Goal: Task Accomplishment & Management: Complete application form

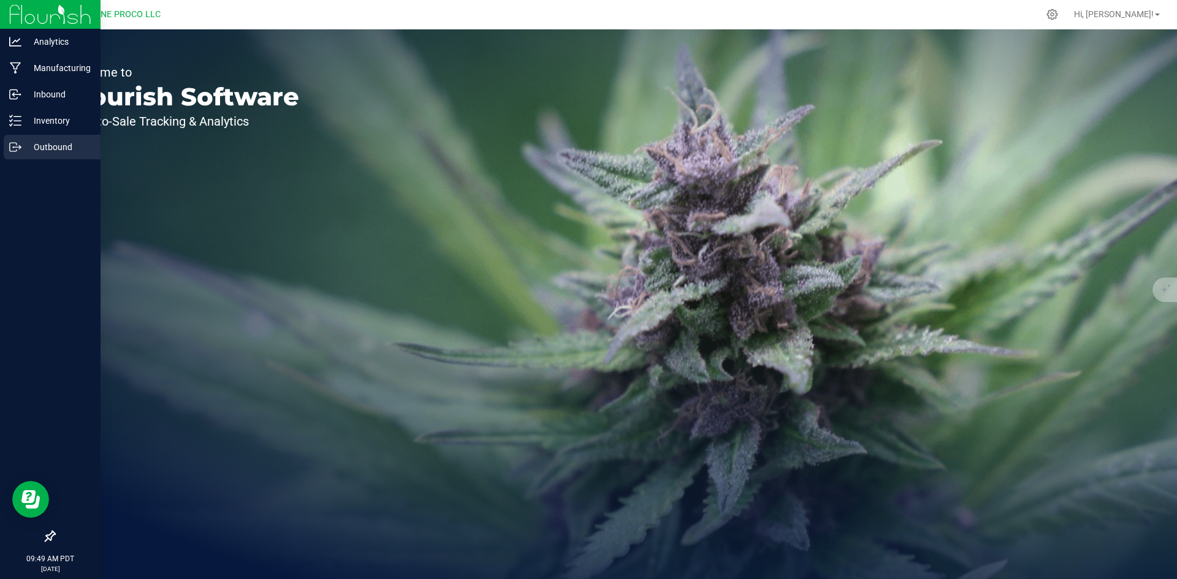
click at [14, 142] on icon at bounding box center [15, 147] width 12 height 12
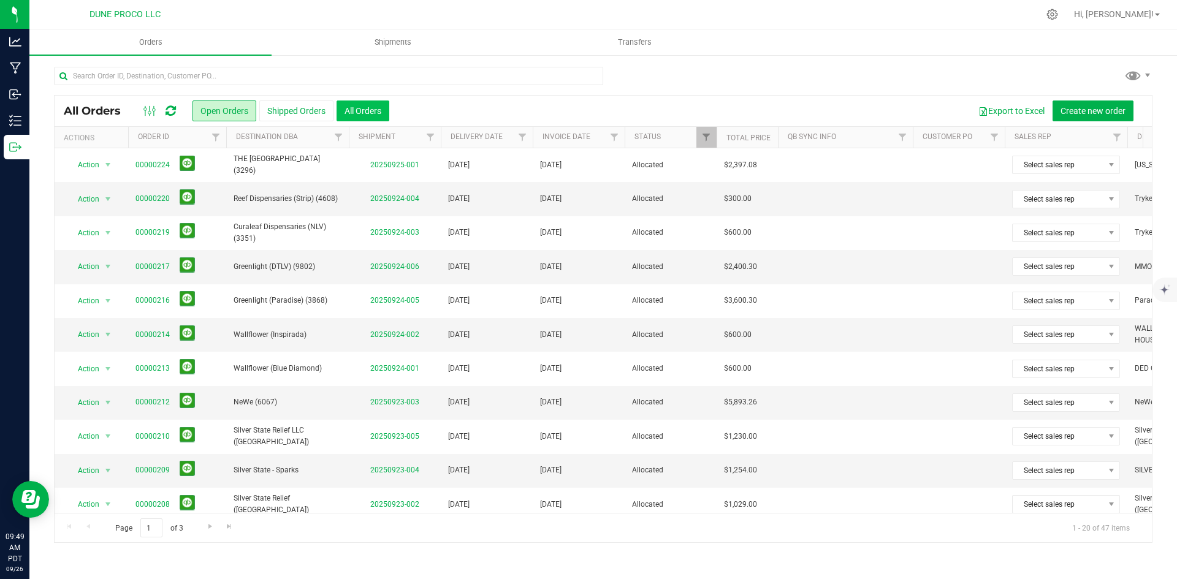
click at [355, 112] on button "All Orders" at bounding box center [362, 111] width 53 height 21
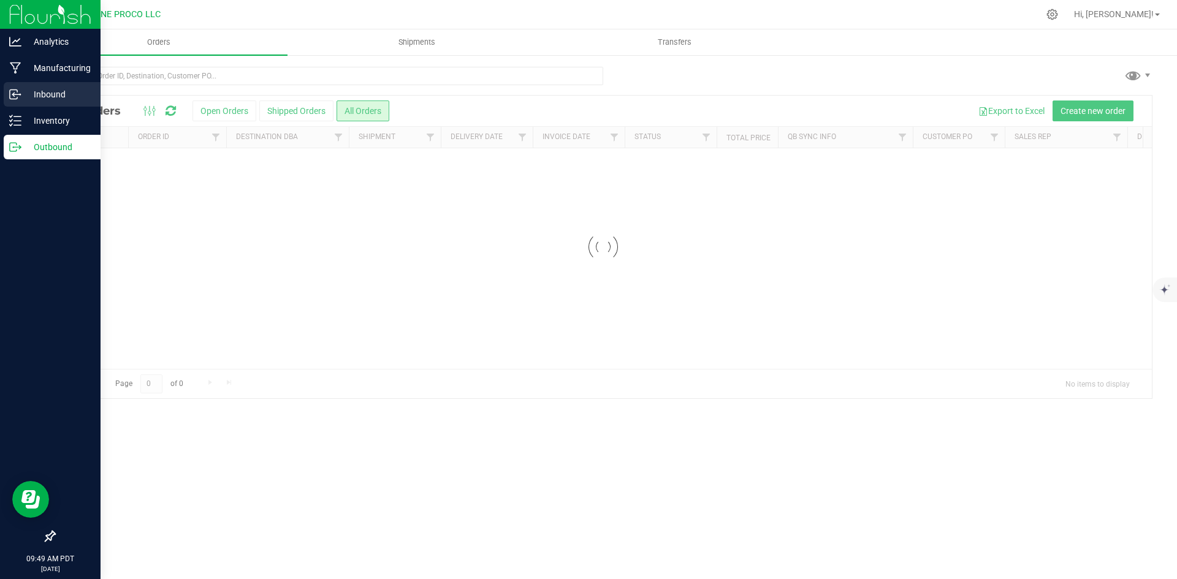
click at [17, 93] on icon at bounding box center [15, 94] width 12 height 12
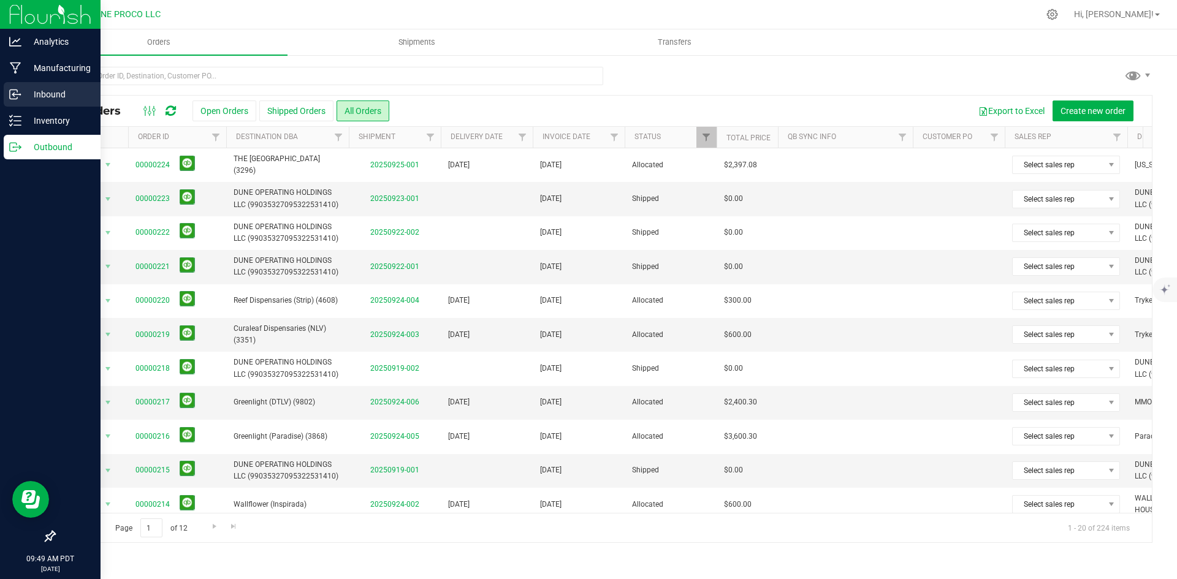
click at [13, 102] on div "Inbound" at bounding box center [52, 94] width 97 height 25
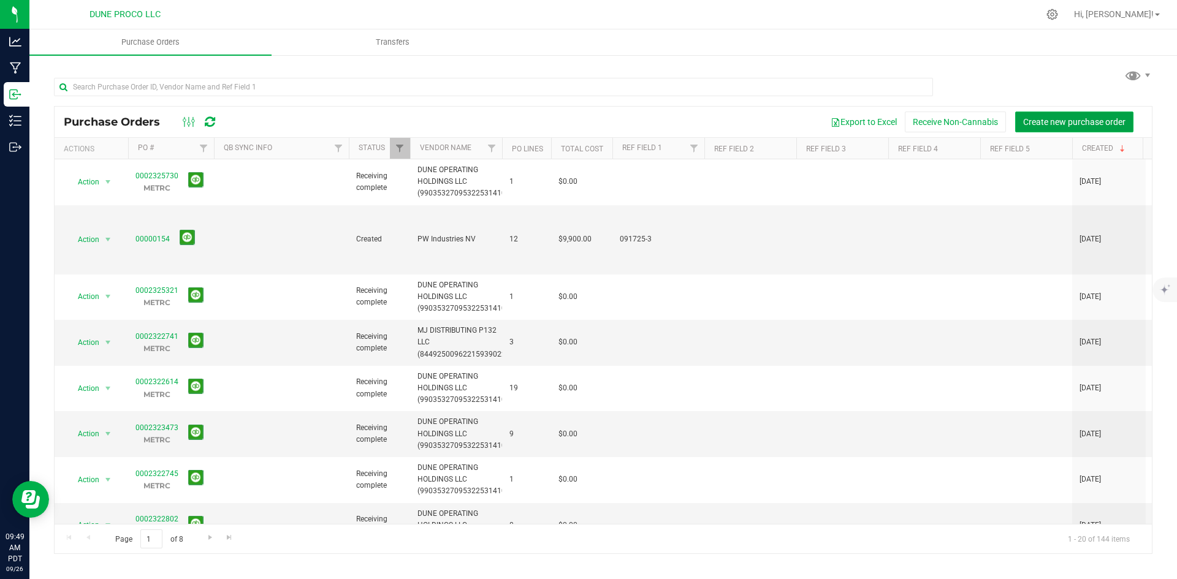
click at [1064, 127] on button "Create new purchase order" at bounding box center [1074, 122] width 118 height 21
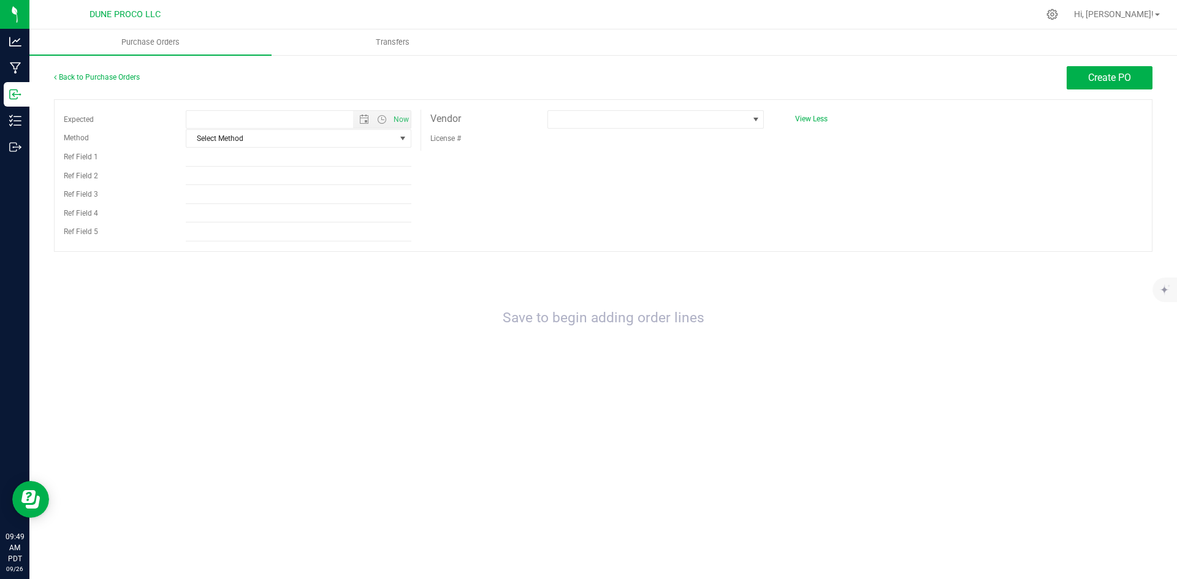
type input "[DATE] 9:49 AM"
click at [601, 108] on div "Expected [DATE] 9:49 AM Now Method Select Method Select Method USPS UPS FedEx L…" at bounding box center [603, 175] width 1098 height 153
click at [592, 132] on div "License #" at bounding box center [597, 138] width 352 height 19
click at [630, 126] on span at bounding box center [648, 119] width 200 height 17
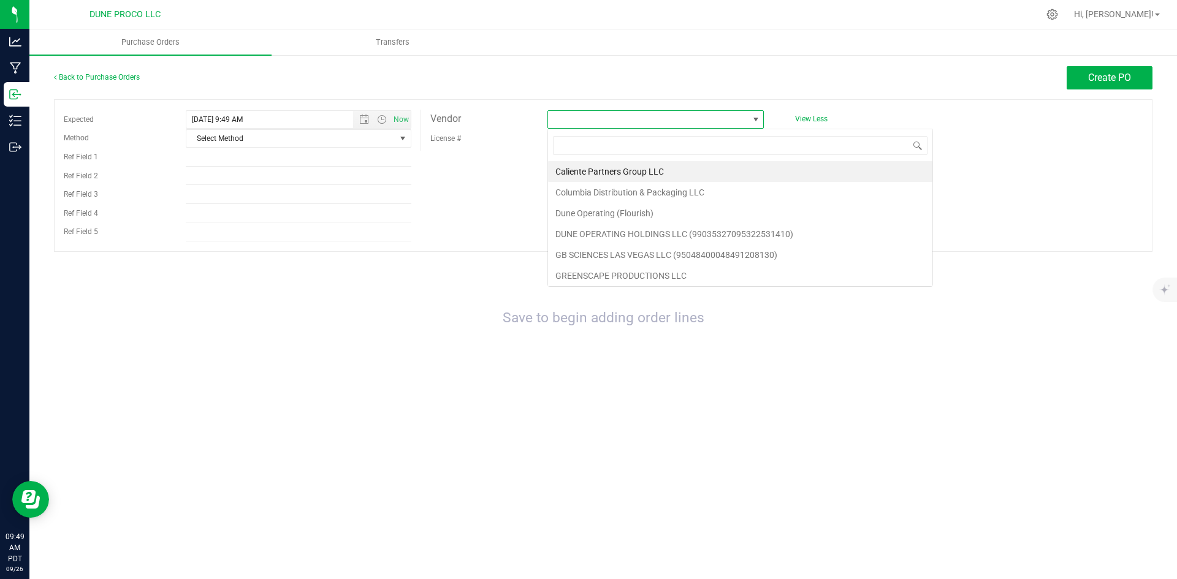
scroll to position [18, 216]
type input "dune"
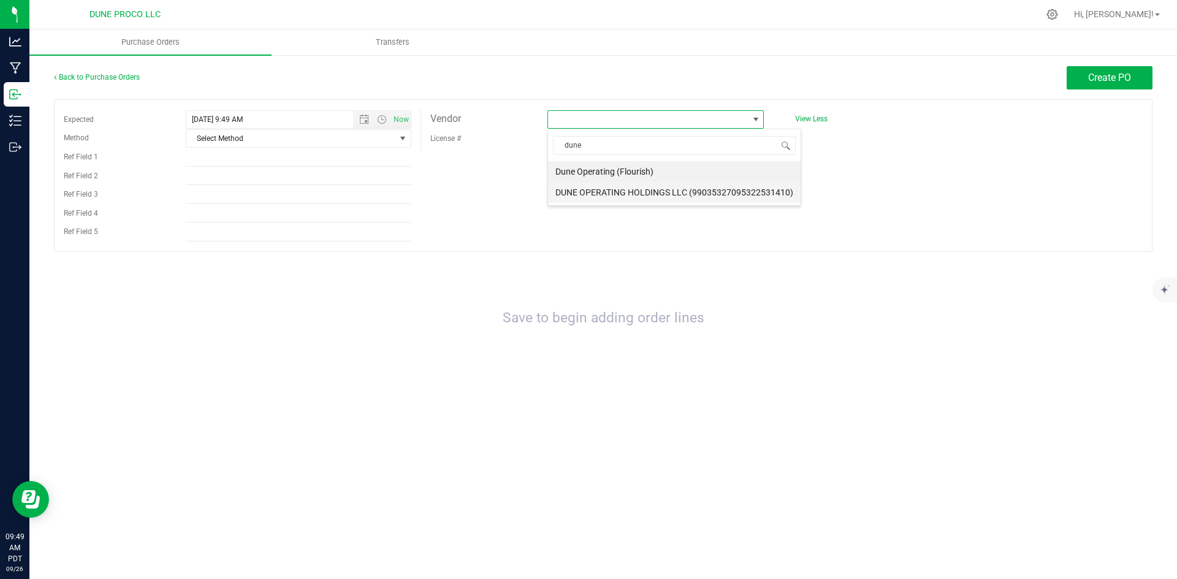
click at [691, 187] on li "DUNE OPERATING HOLDINGS LLC (99035327095322531410)" at bounding box center [674, 192] width 253 height 21
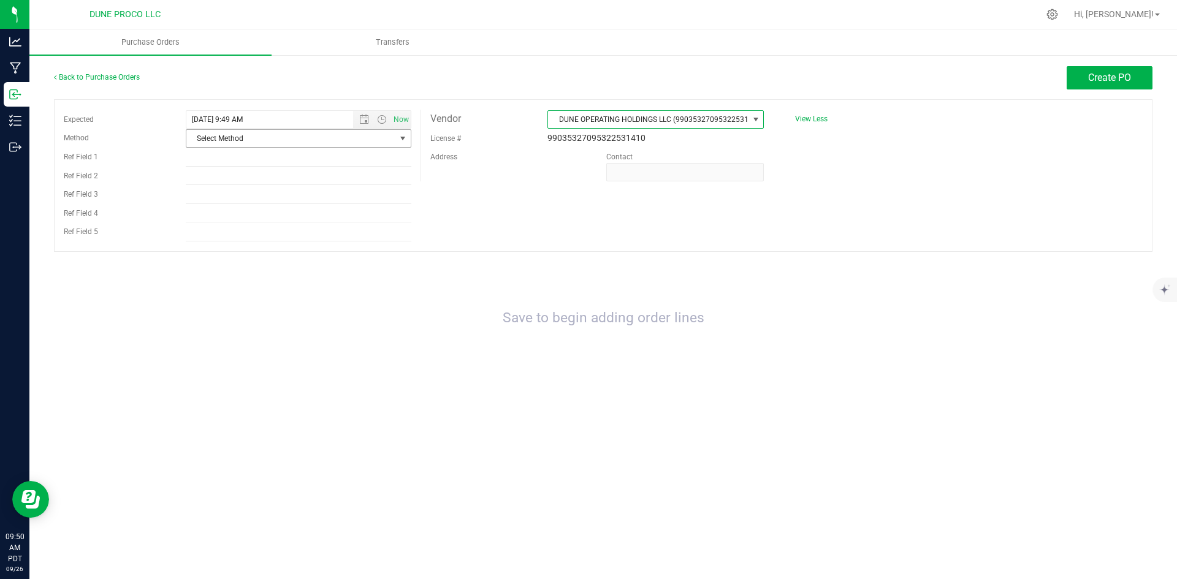
click at [257, 137] on span "Select Method" at bounding box center [290, 138] width 209 height 17
click at [362, 118] on span "Open the date view" at bounding box center [364, 120] width 10 height 10
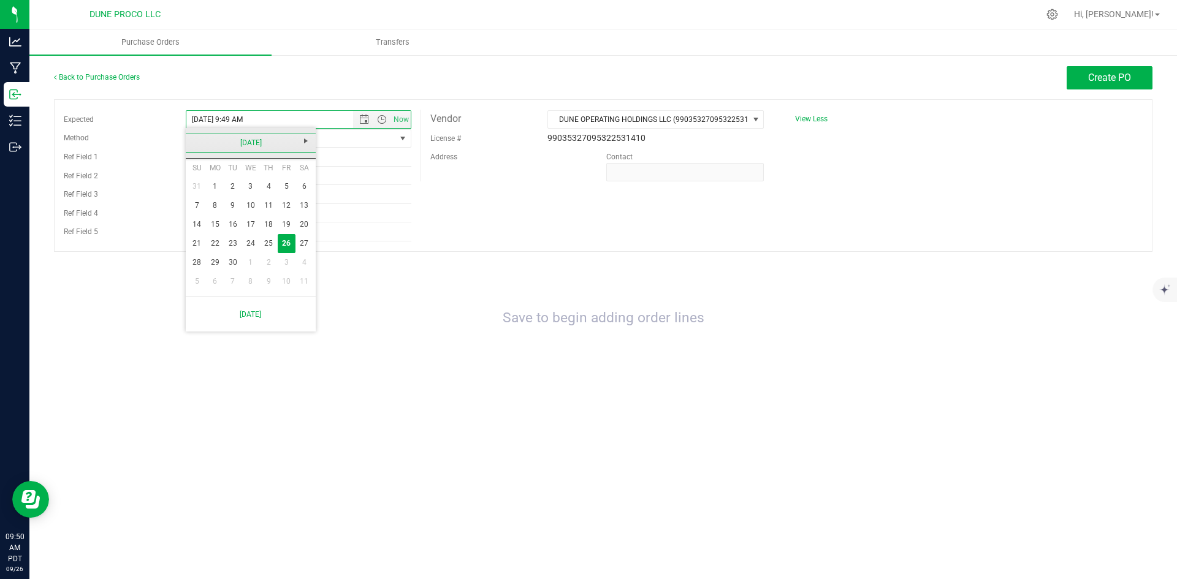
click at [196, 145] on link "[DATE]" at bounding box center [251, 143] width 132 height 19
click at [300, 207] on link "Aug" at bounding box center [297, 211] width 31 height 31
click at [286, 262] on link "29" at bounding box center [287, 262] width 18 height 19
type input "[DATE] 9:49 AM"
click at [335, 140] on span "Select Method" at bounding box center [290, 138] width 209 height 17
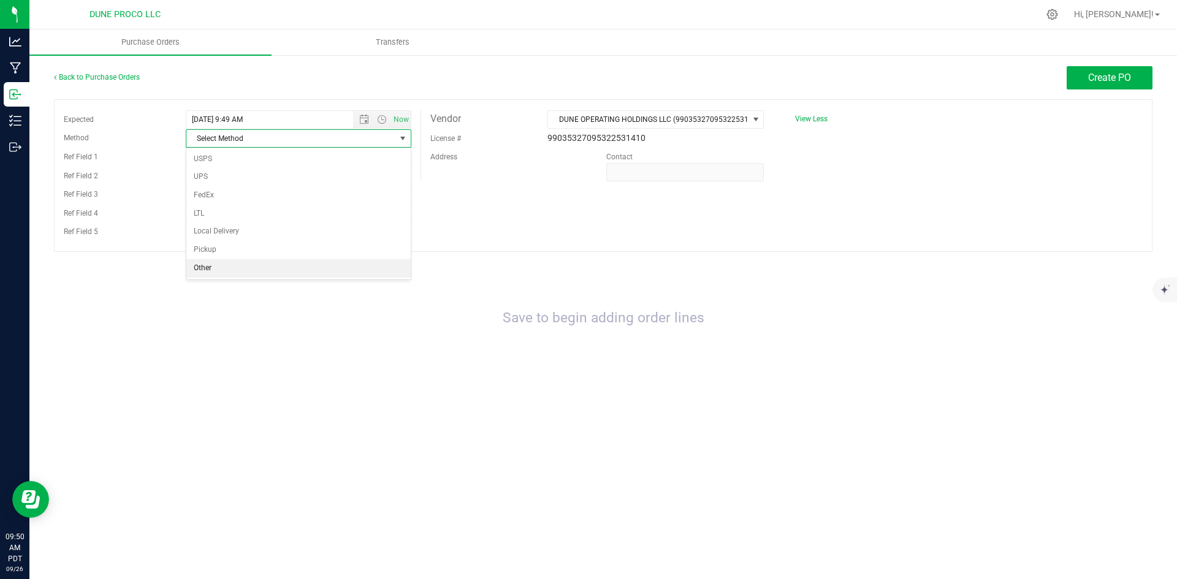
click at [276, 267] on li "Other" at bounding box center [298, 268] width 224 height 18
click at [1093, 74] on span "Create PO" at bounding box center [1109, 78] width 43 height 12
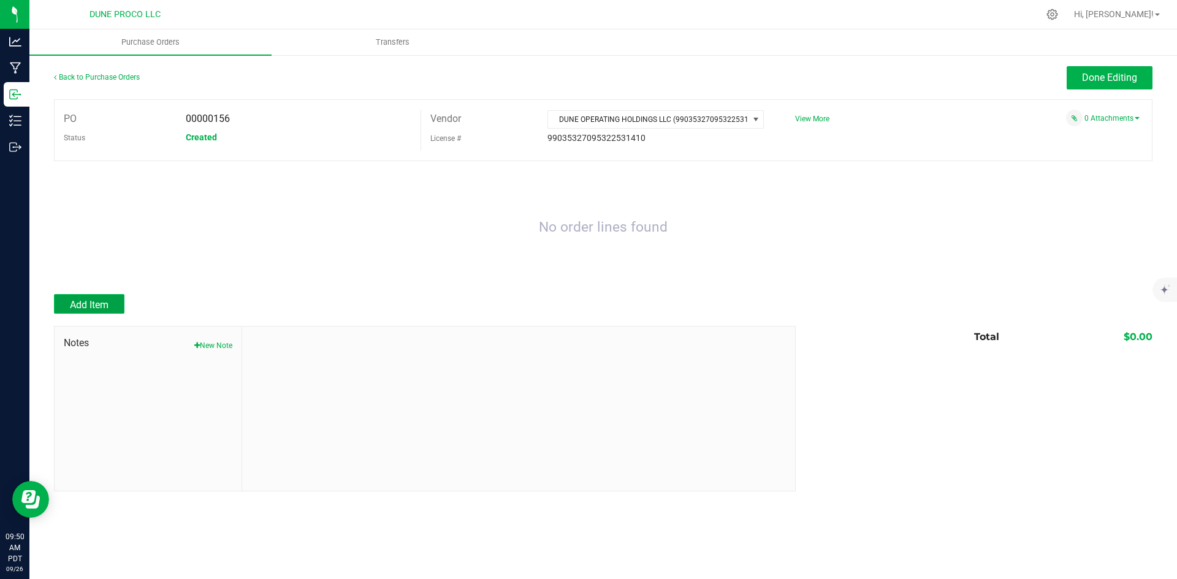
click at [101, 303] on span "Add Item" at bounding box center [89, 305] width 39 height 12
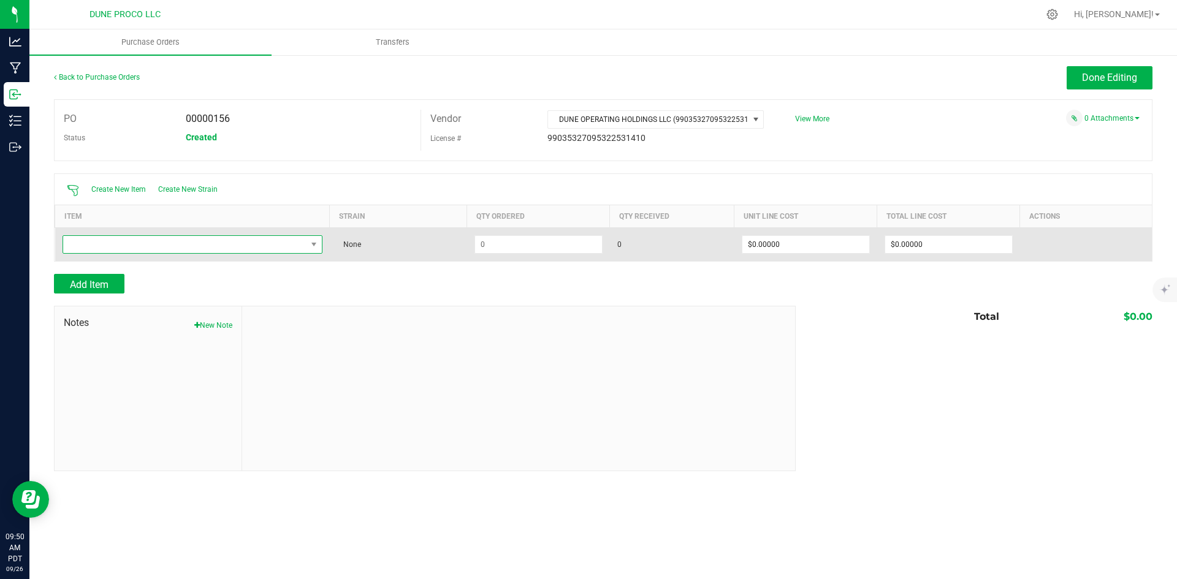
click at [216, 240] on span "NO DATA FOUND" at bounding box center [184, 244] width 243 height 17
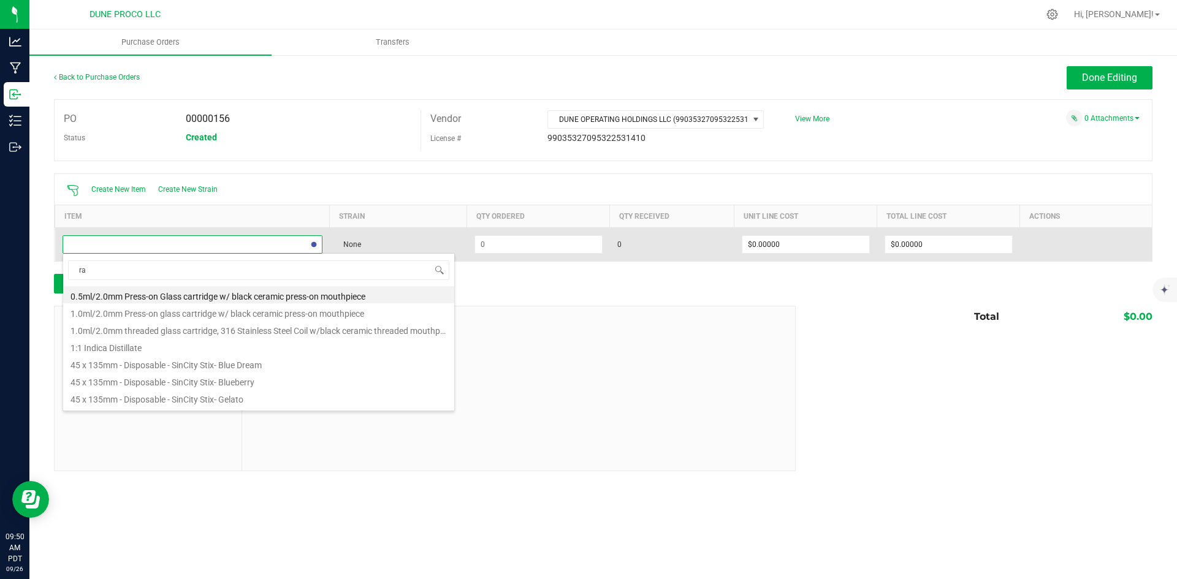
type input "raw"
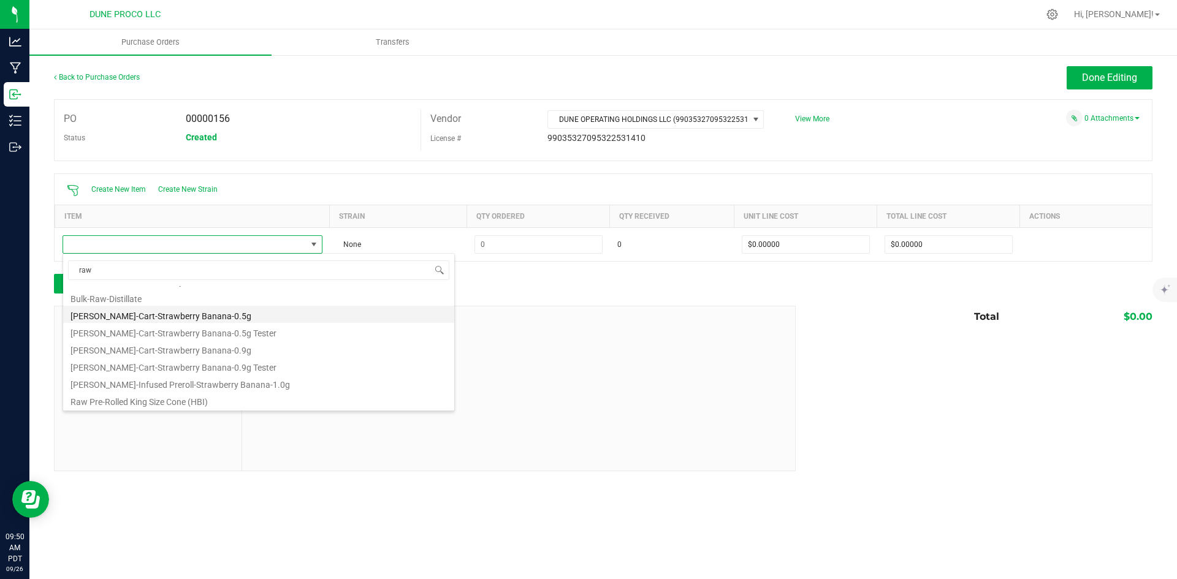
scroll to position [49, 0]
click at [168, 382] on li "Raw Pre-Rolled King Size Cone (HBI)" at bounding box center [258, 382] width 391 height 17
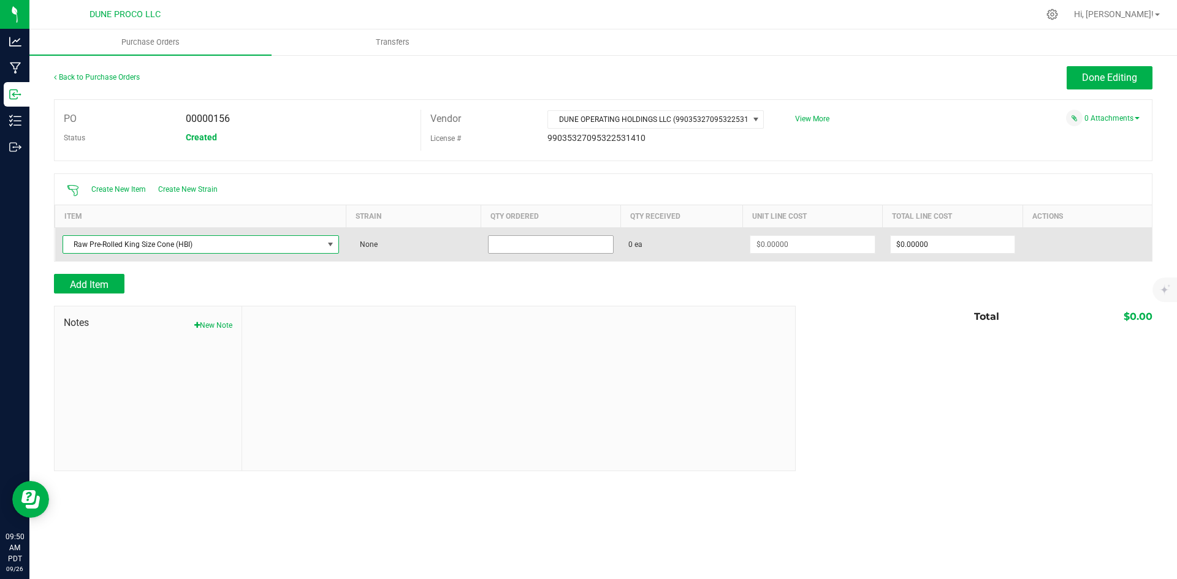
click at [503, 239] on input at bounding box center [550, 244] width 124 height 17
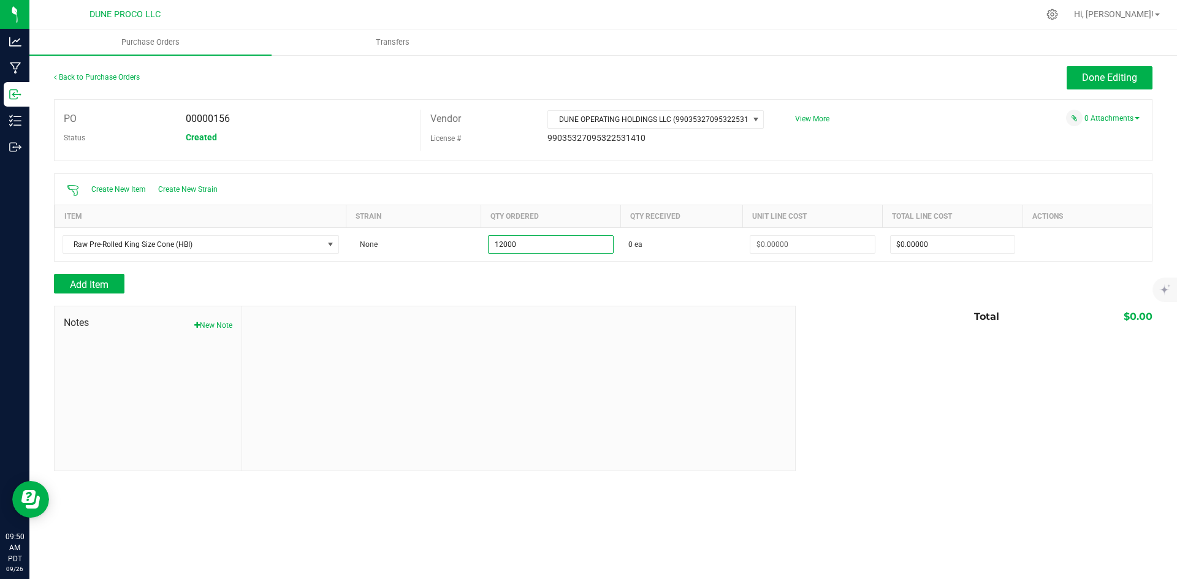
type input "12000 ea"
click at [477, 271] on div at bounding box center [603, 268] width 1098 height 12
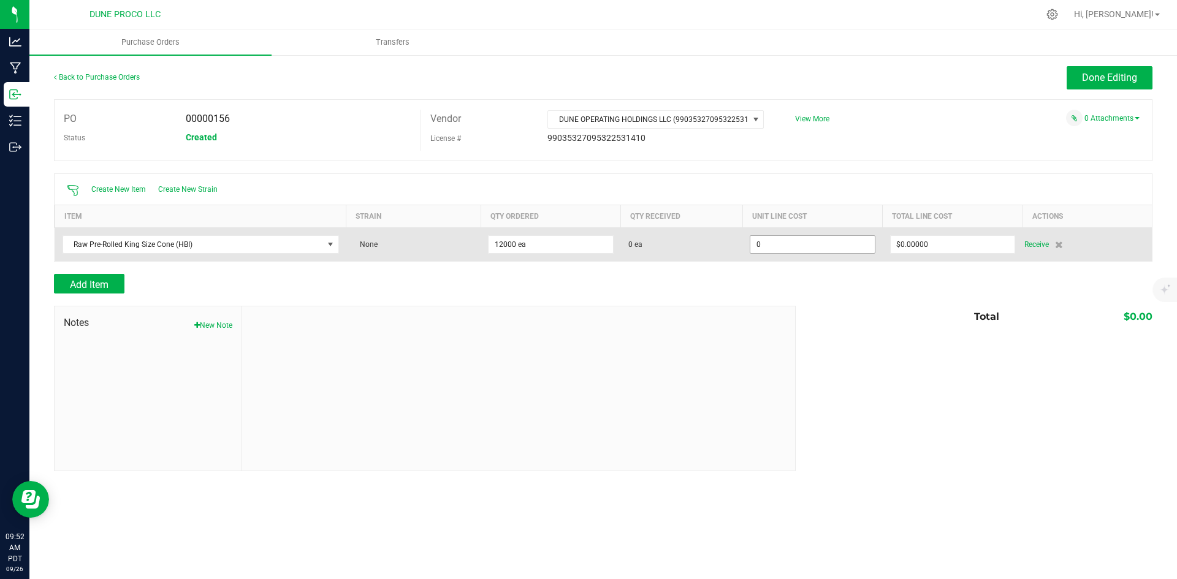
click at [775, 249] on input "0" at bounding box center [812, 244] width 124 height 17
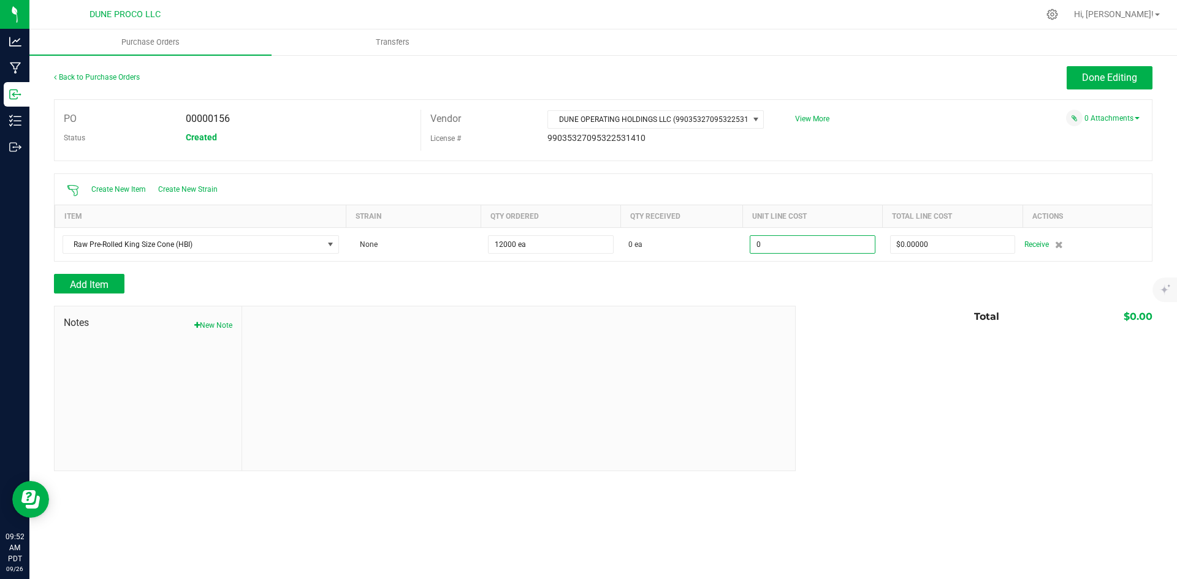
paste input ".06"
type input "$0.06000"
click at [812, 294] on div at bounding box center [603, 300] width 1098 height 12
type input "12000"
type input "$720.00000"
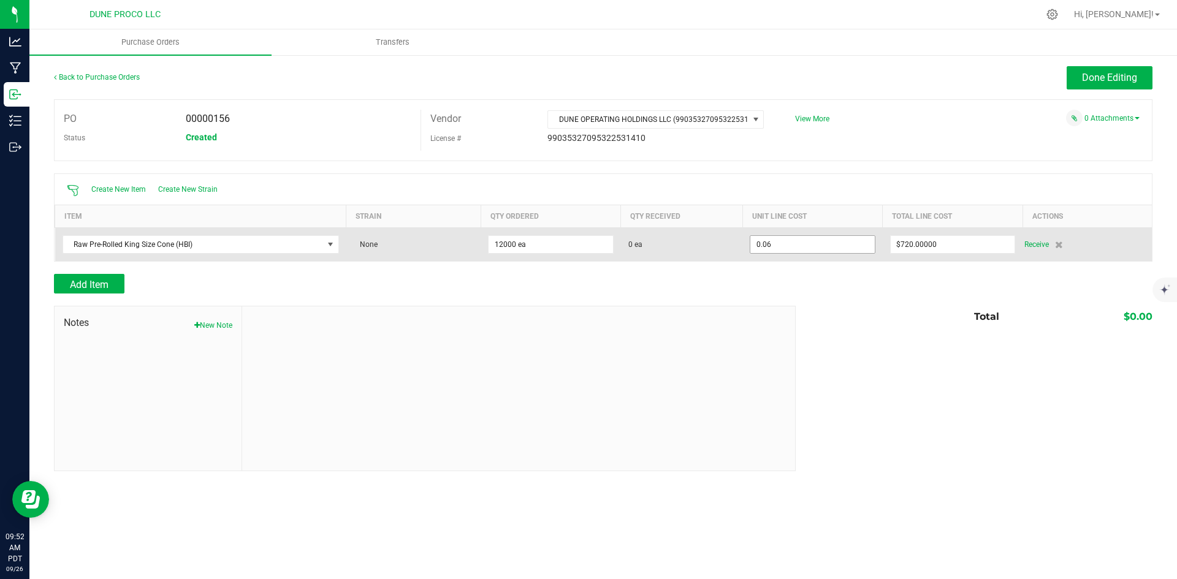
click at [810, 250] on input "0.06" at bounding box center [812, 244] width 124 height 17
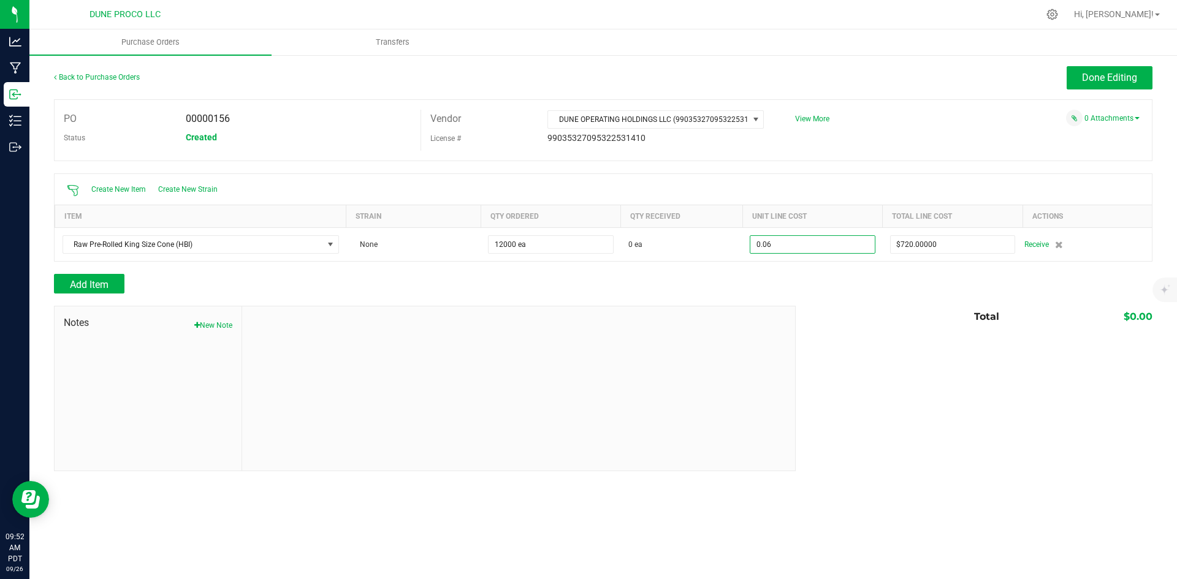
paste input "5525"
type input "$0.05525"
click at [954, 319] on div "Total $0.00" at bounding box center [969, 317] width 366 height 22
type input "12000"
type input "$663.00000"
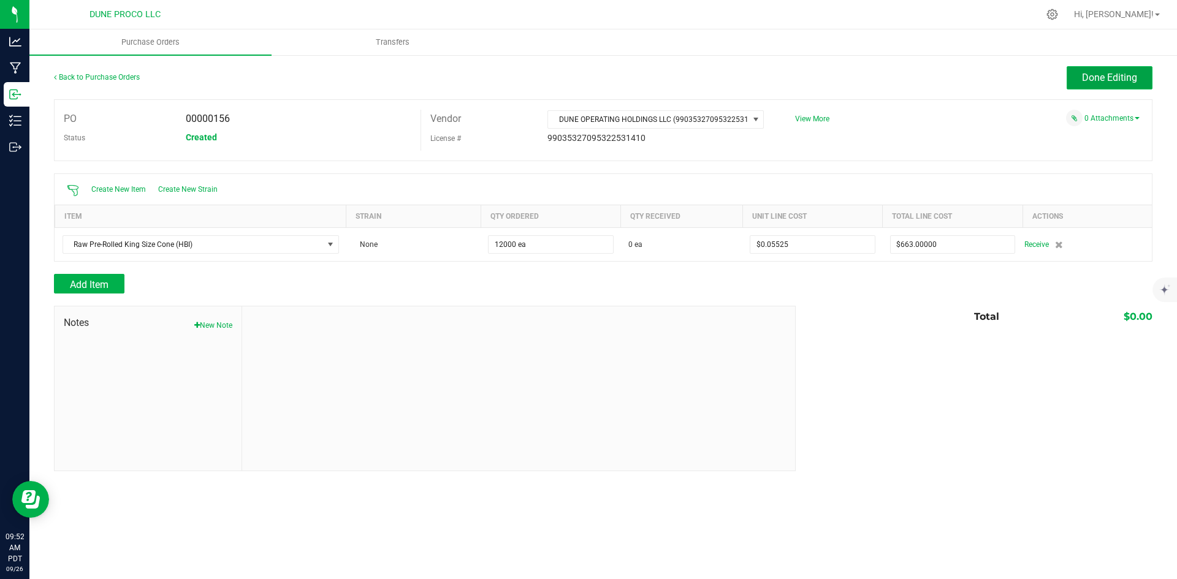
click at [1100, 86] on button "Done Editing" at bounding box center [1109, 77] width 86 height 23
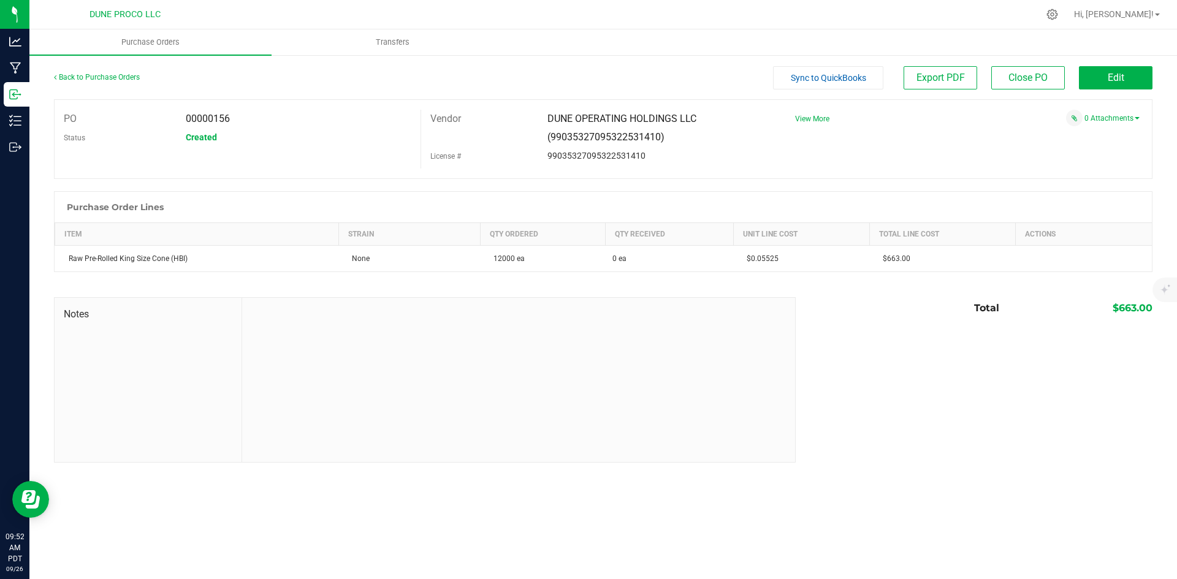
click at [837, 83] on button "Sync to QuickBooks" at bounding box center [828, 77] width 110 height 23
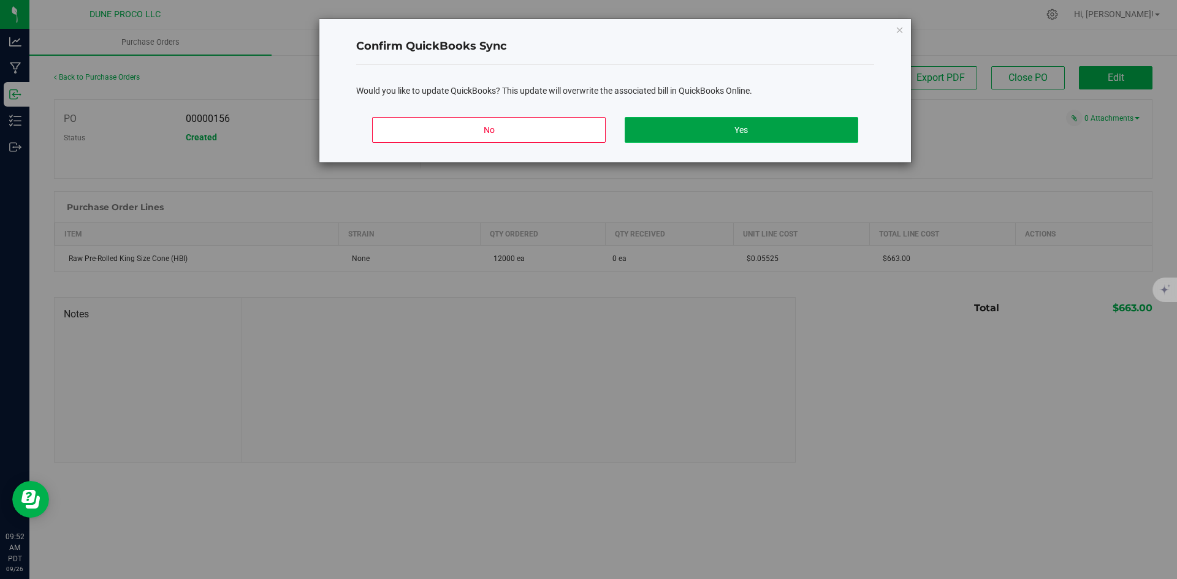
click at [777, 140] on button "Yes" at bounding box center [741, 130] width 233 height 26
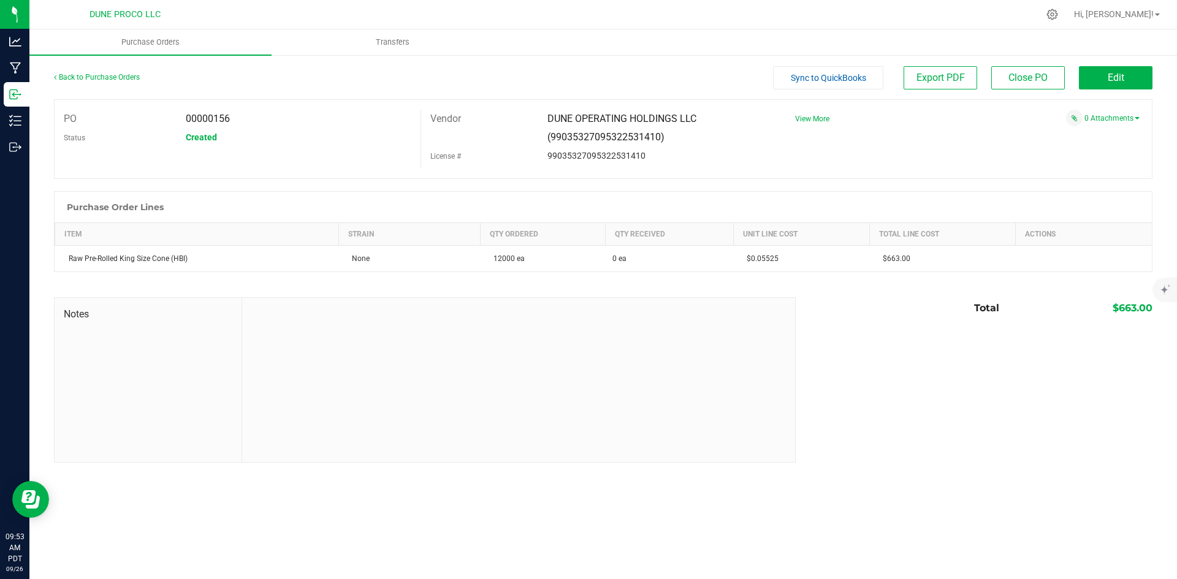
click at [125, 72] on div "Back to Purchase Orders" at bounding box center [191, 77] width 275 height 22
click at [126, 78] on link "Back to Purchase Orders" at bounding box center [97, 77] width 86 height 9
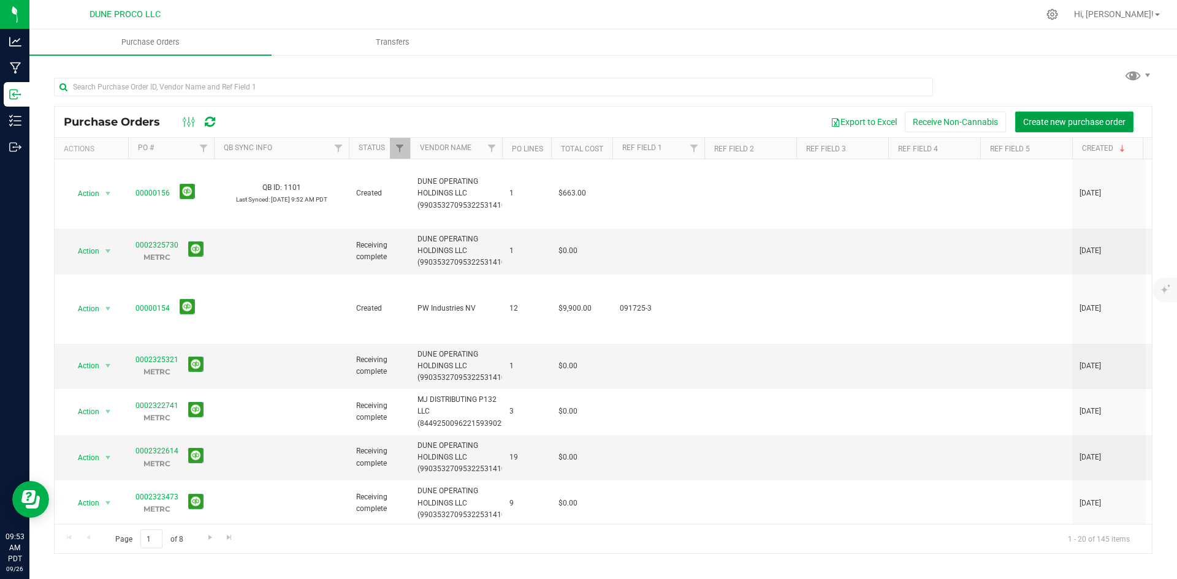
click at [1103, 120] on span "Create new purchase order" at bounding box center [1074, 122] width 102 height 10
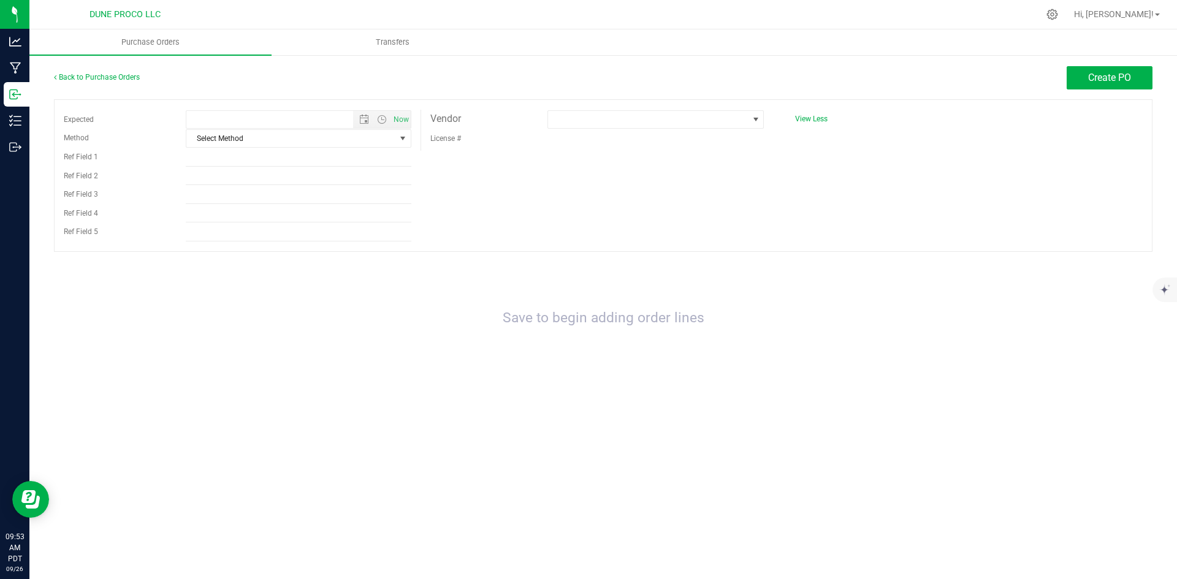
type input "[DATE] 9:53 AM"
click at [732, 111] on span at bounding box center [648, 119] width 200 height 17
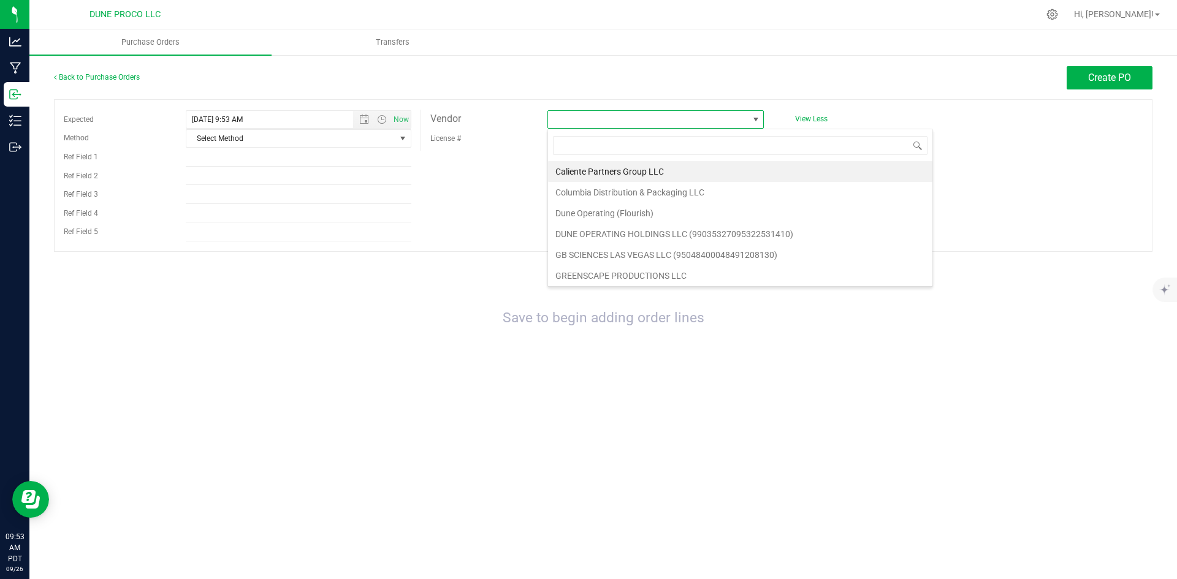
scroll to position [18, 216]
type input "dune"
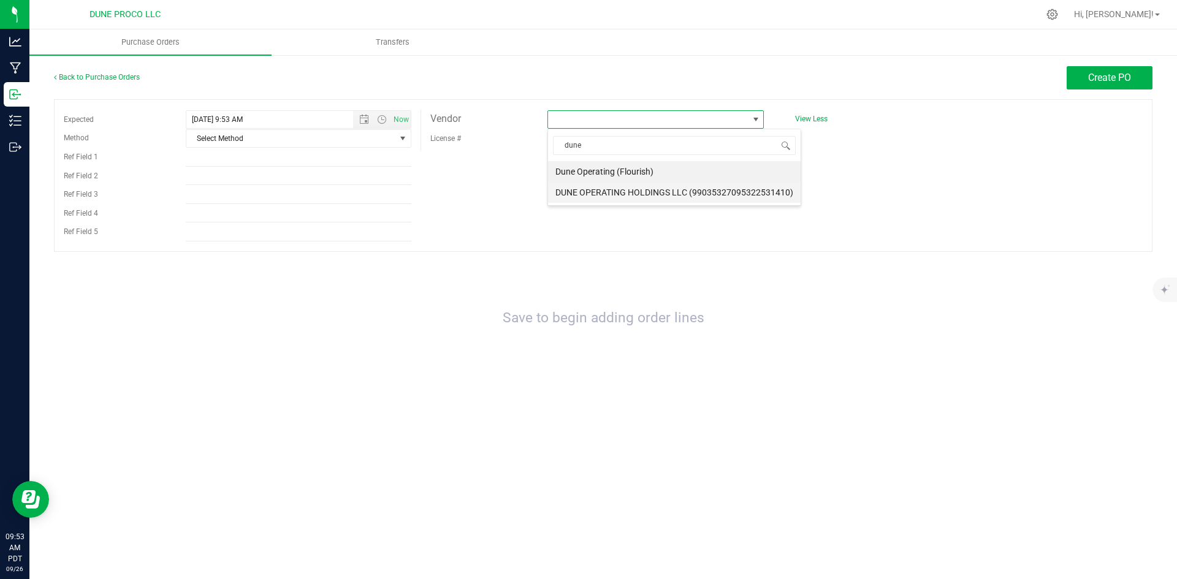
click at [735, 192] on li "DUNE OPERATING HOLDINGS LLC (99035327095322531410)" at bounding box center [674, 192] width 253 height 21
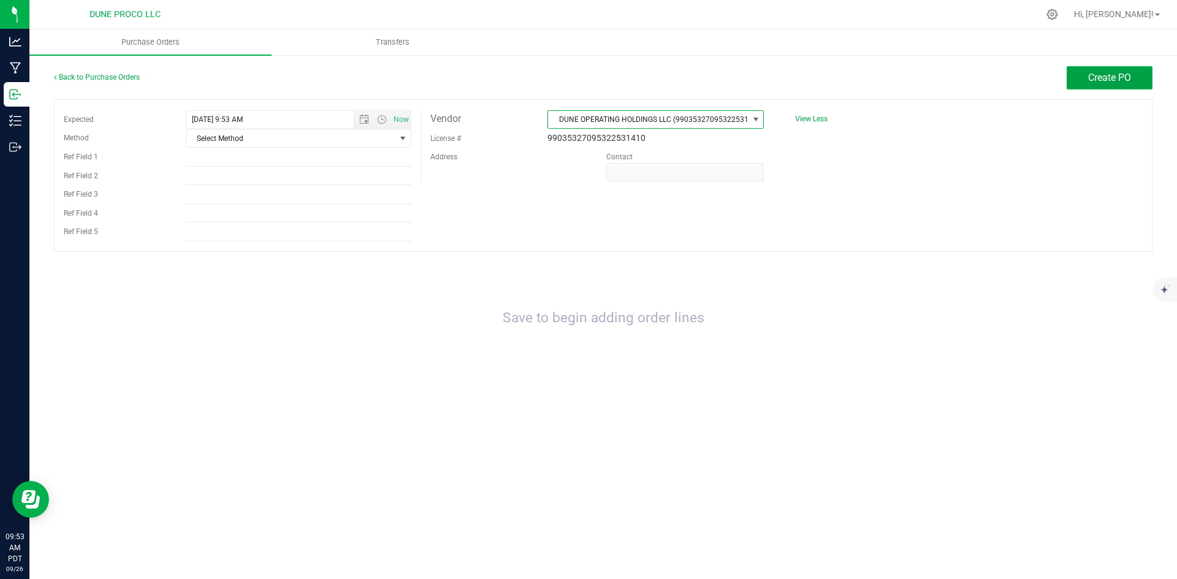
click at [1109, 77] on span "Create PO" at bounding box center [1109, 78] width 43 height 12
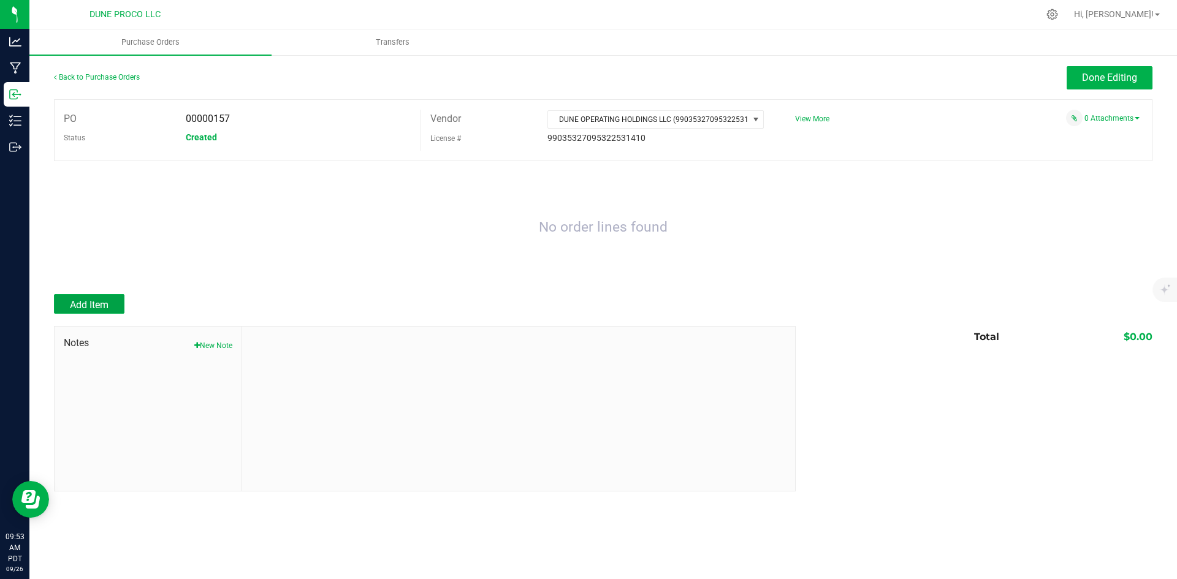
drag, startPoint x: 87, startPoint y: 297, endPoint x: 177, endPoint y: 286, distance: 90.8
click at [87, 298] on button "Add Item" at bounding box center [89, 304] width 70 height 20
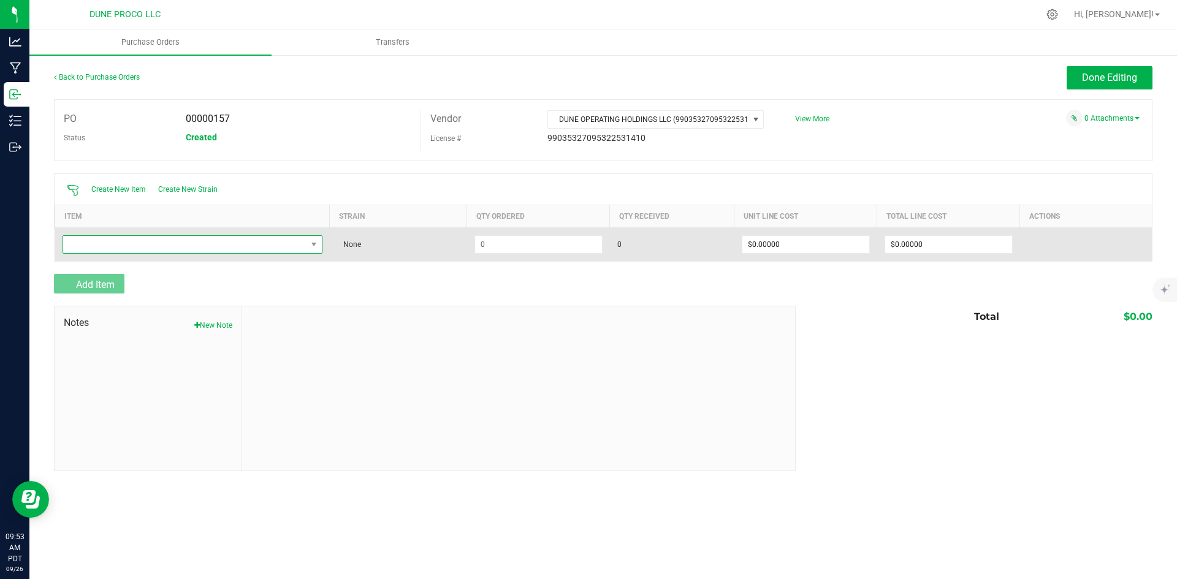
click at [219, 237] on span "NO DATA FOUND" at bounding box center [184, 244] width 243 height 17
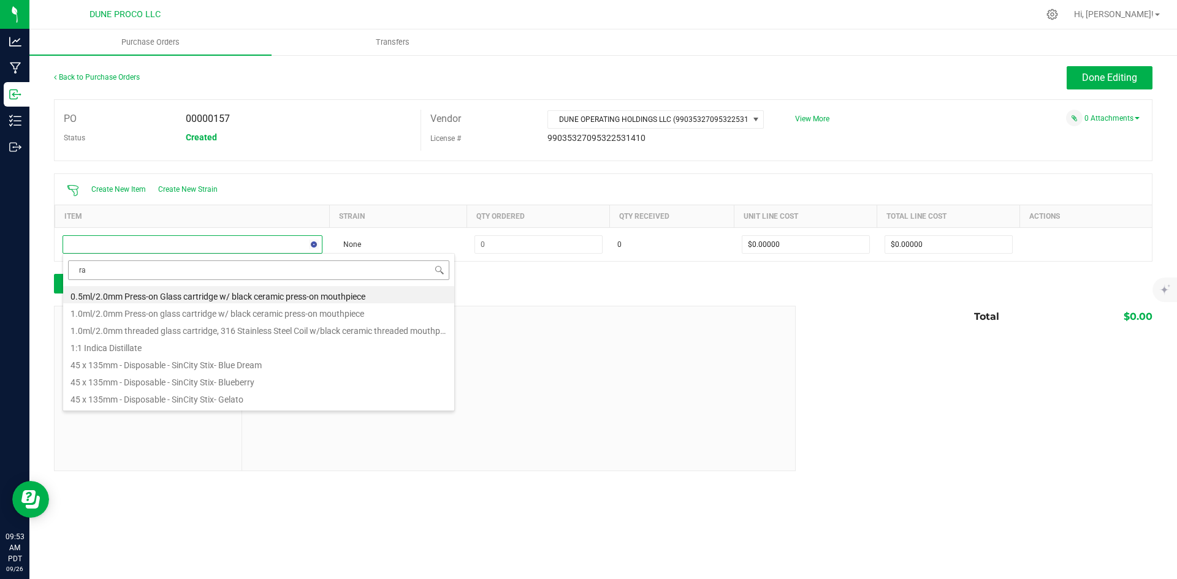
type input "raw"
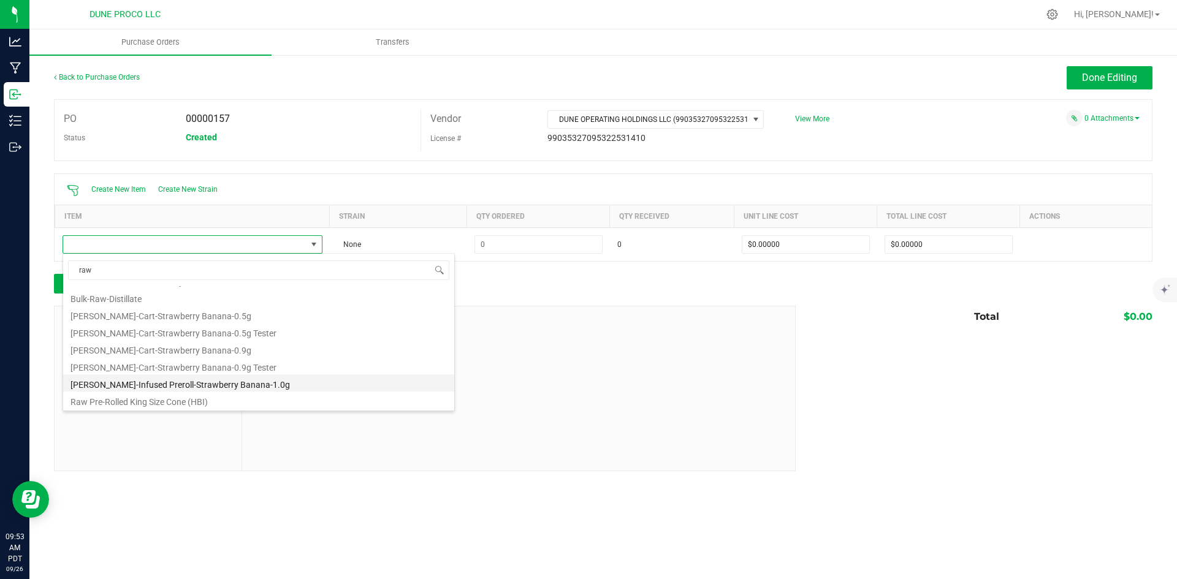
scroll to position [49, 0]
click at [231, 388] on li "Raw Pre-Rolled King Size Cone (HBI)" at bounding box center [258, 382] width 391 height 17
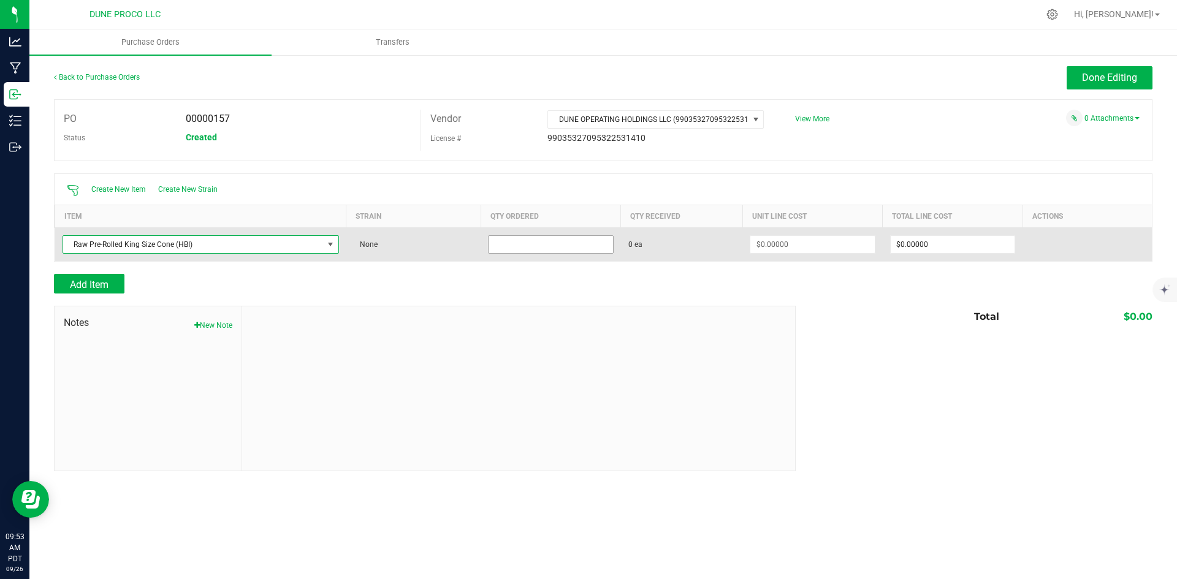
click at [508, 247] on input at bounding box center [550, 244] width 124 height 17
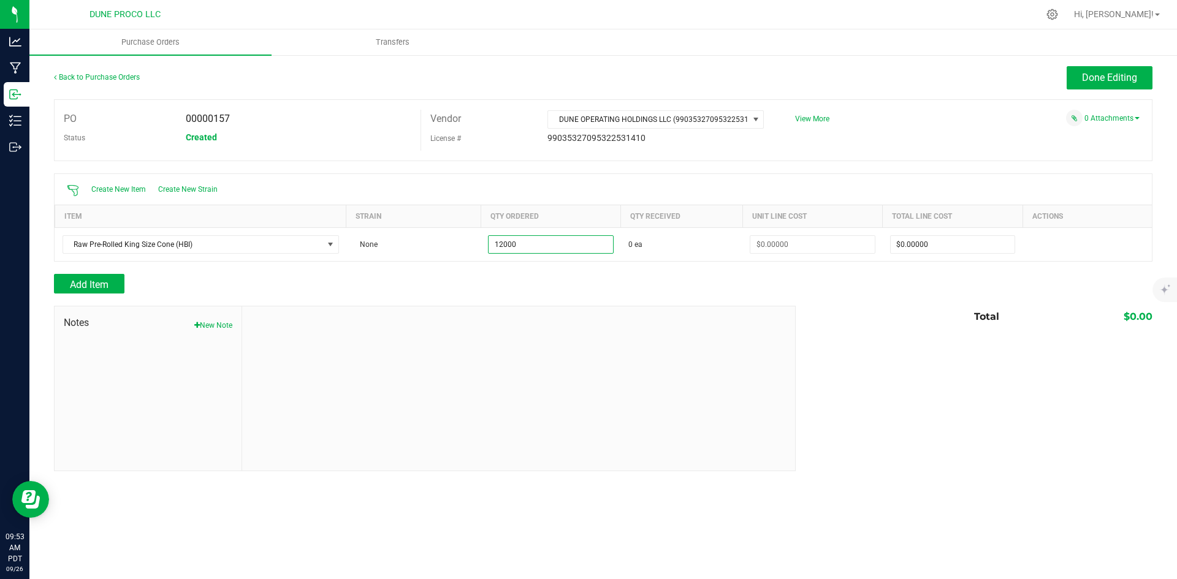
type input "12000 ea"
click at [500, 281] on div "Add Item" at bounding box center [420, 284] width 732 height 20
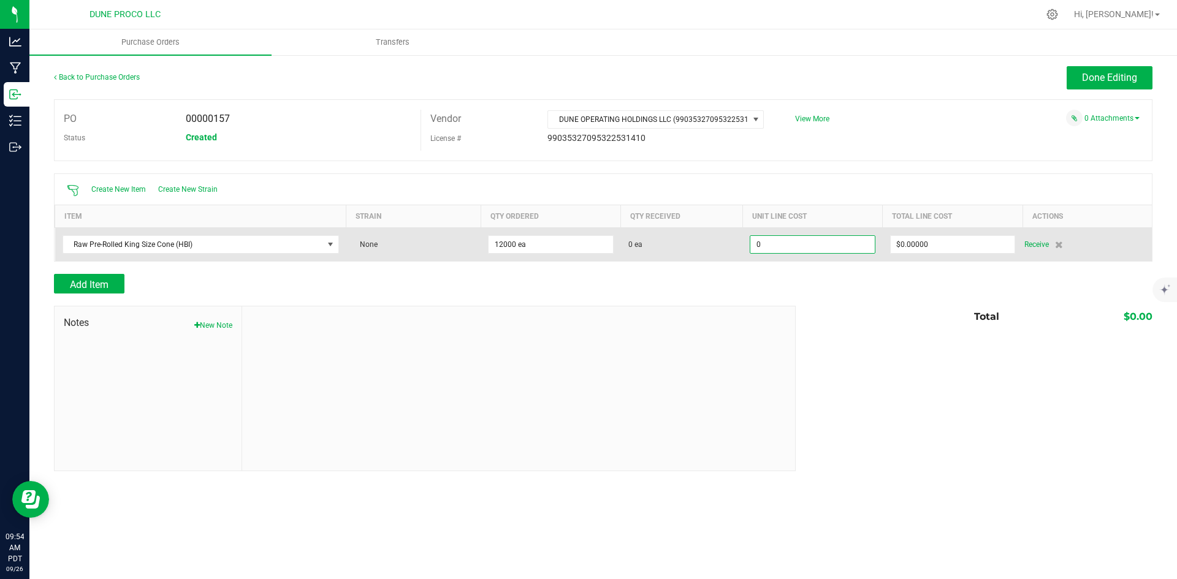
click at [811, 242] on input "0" at bounding box center [812, 244] width 124 height 17
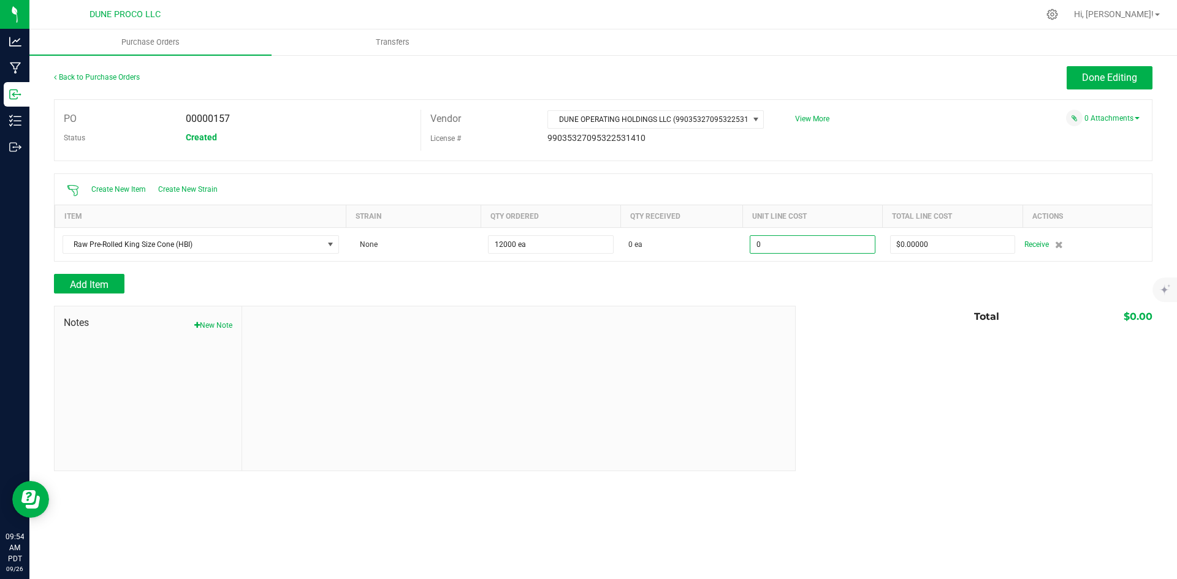
paste input ".05525"
type input "$0.05525"
click at [1093, 84] on button "Done Editing" at bounding box center [1109, 77] width 86 height 23
type input "12000"
type input "$663.00000"
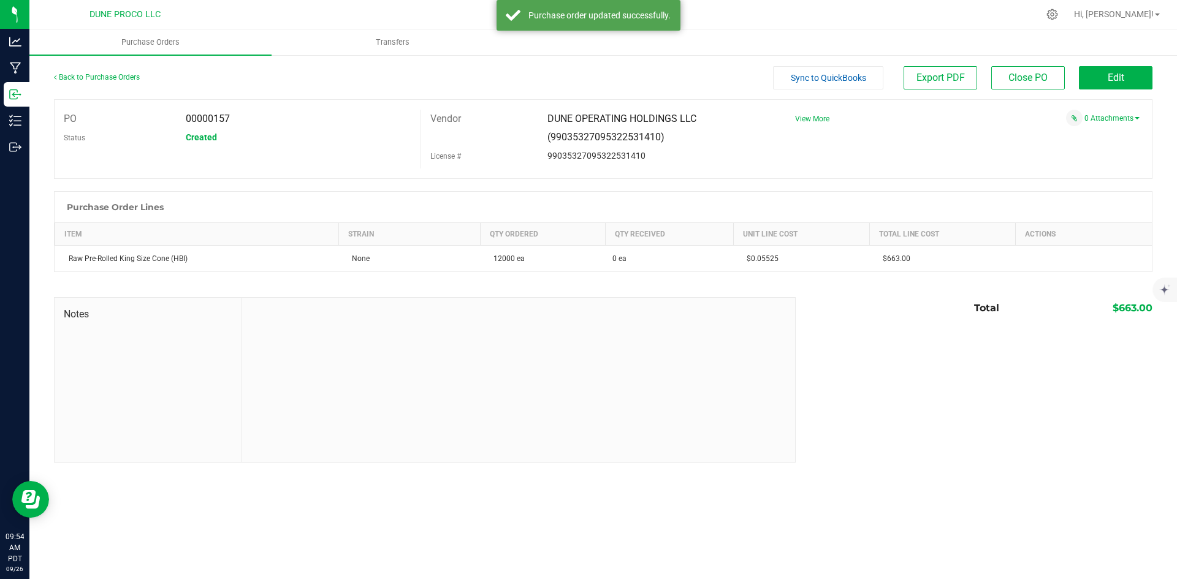
click at [843, 77] on span "Sync to QuickBooks" at bounding box center [828, 78] width 75 height 10
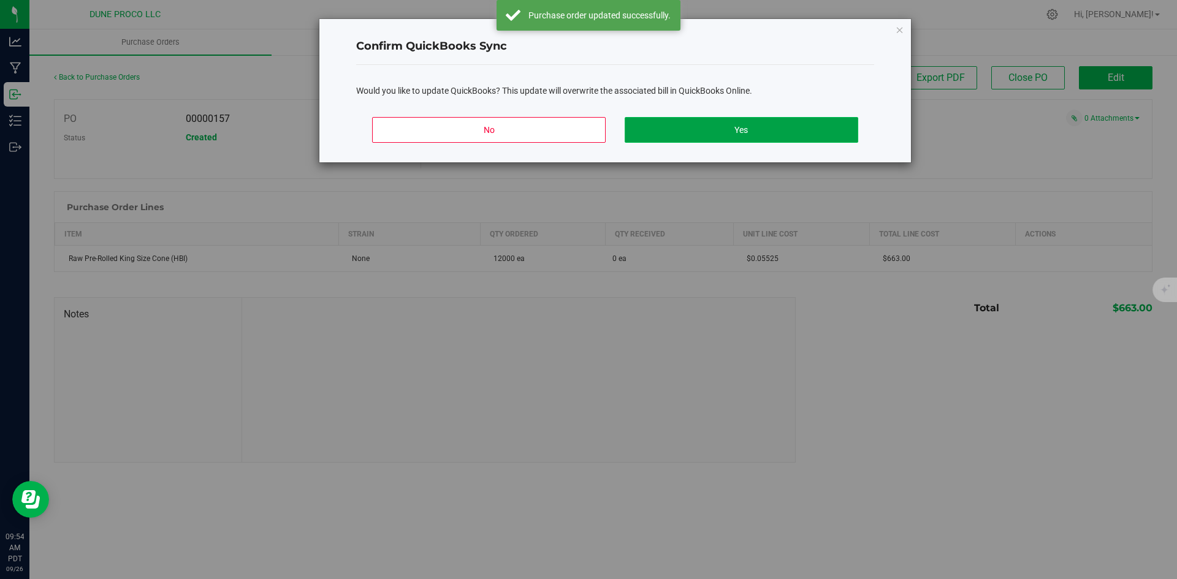
click at [789, 122] on button "Yes" at bounding box center [741, 130] width 233 height 26
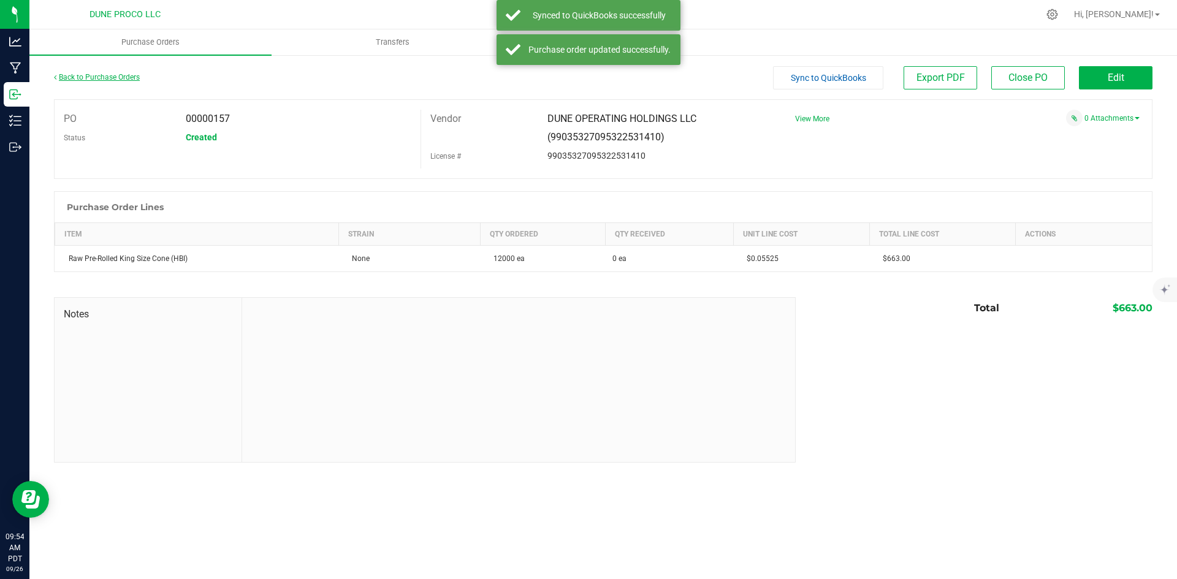
click at [96, 79] on link "Back to Purchase Orders" at bounding box center [97, 77] width 86 height 9
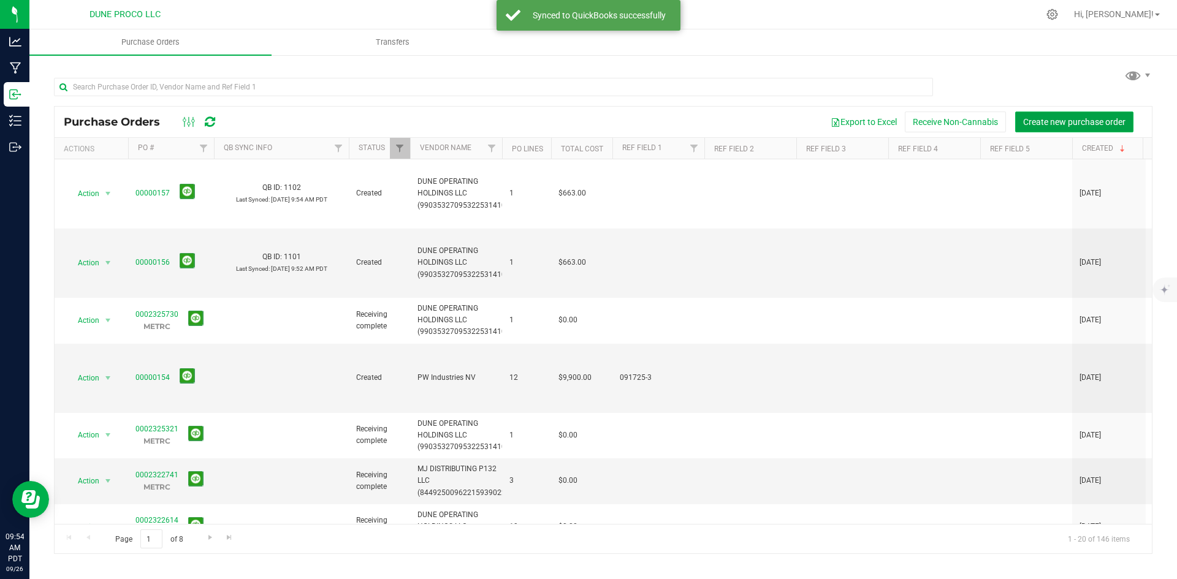
click at [1080, 112] on button "Create new purchase order" at bounding box center [1074, 122] width 118 height 21
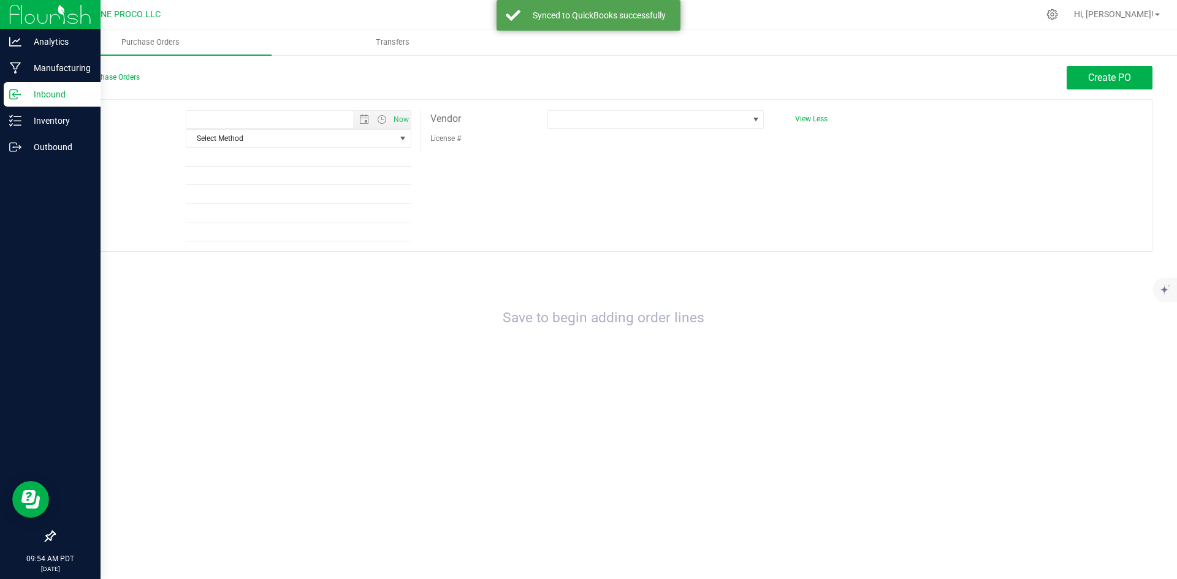
type input "[DATE] 9:54 AM"
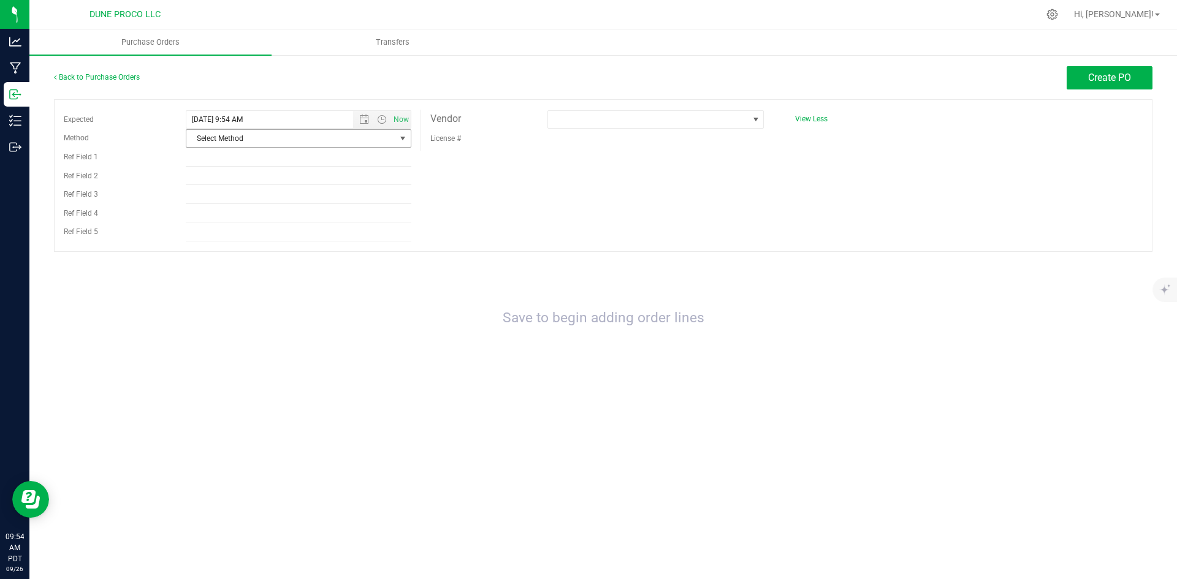
click at [303, 146] on span "Select Method" at bounding box center [290, 138] width 209 height 17
click at [226, 273] on li "Other" at bounding box center [298, 268] width 224 height 18
click at [653, 121] on span at bounding box center [648, 119] width 200 height 17
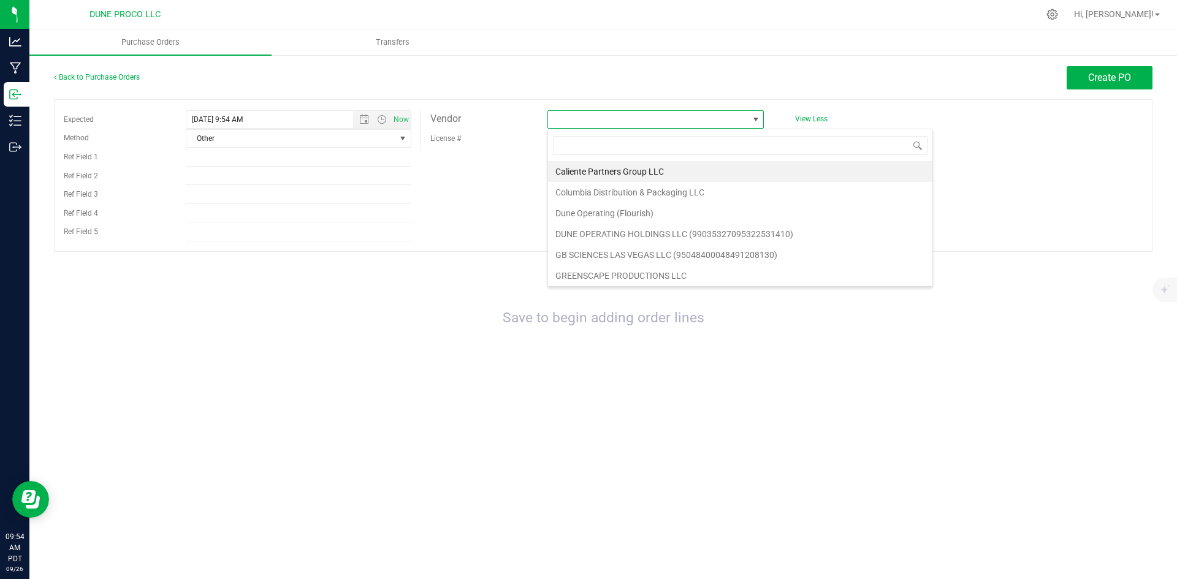
scroll to position [18, 216]
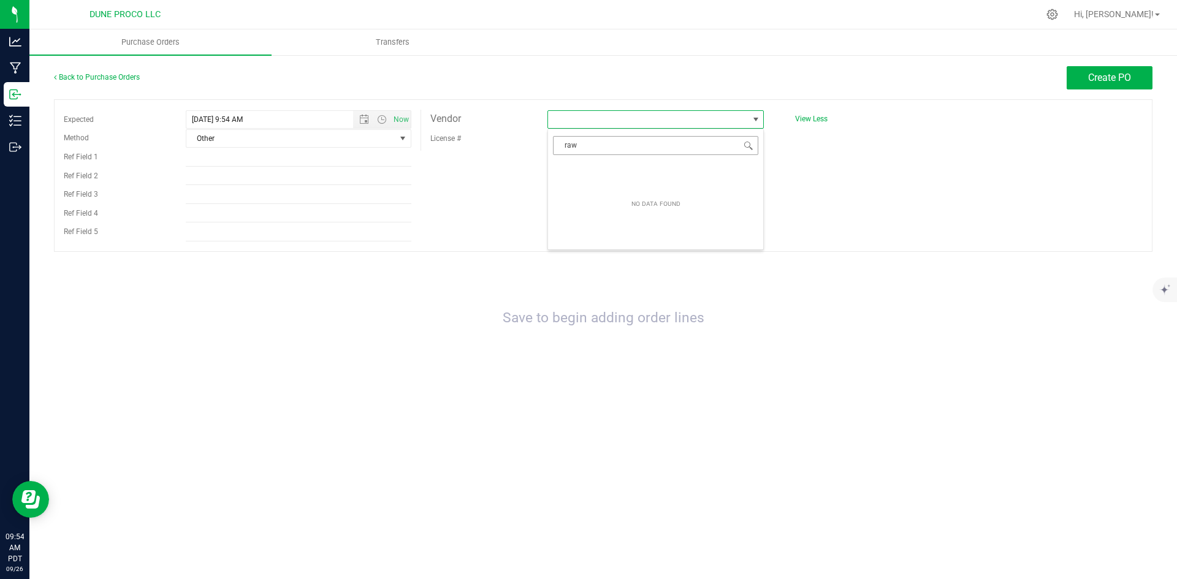
click at [607, 144] on input "raw" at bounding box center [655, 145] width 205 height 19
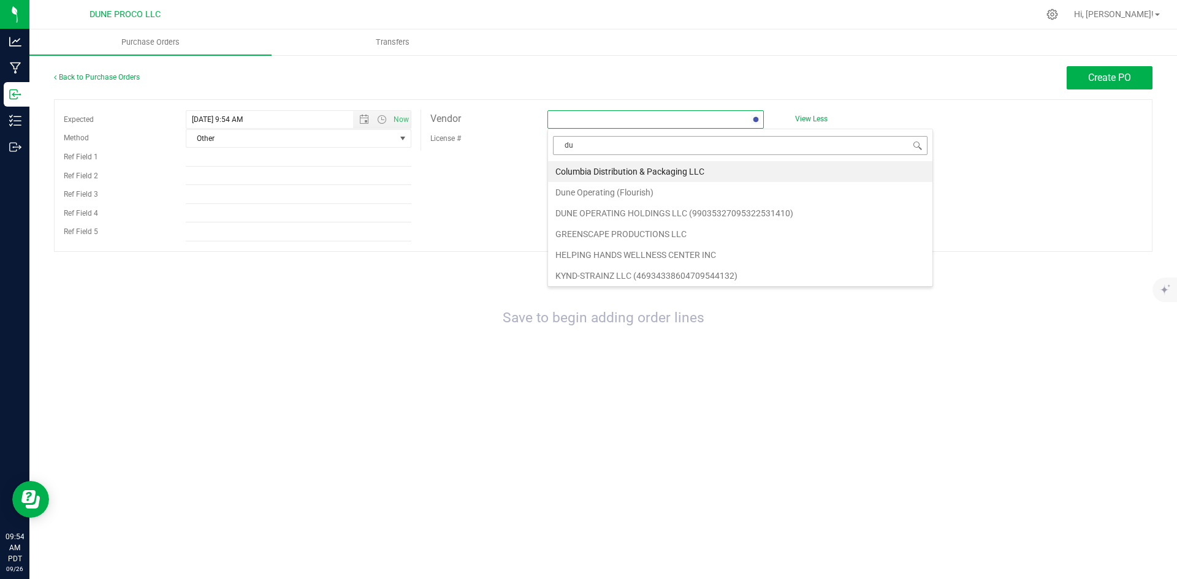
type input "dun"
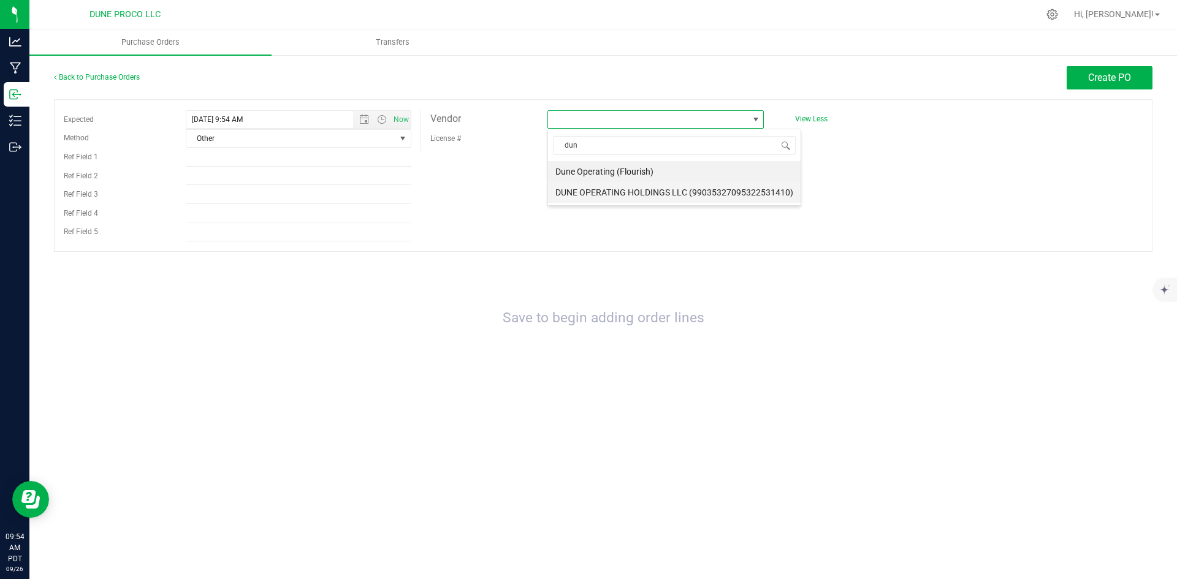
click at [642, 191] on li "DUNE OPERATING HOLDINGS LLC (99035327095322531410)" at bounding box center [674, 192] width 253 height 21
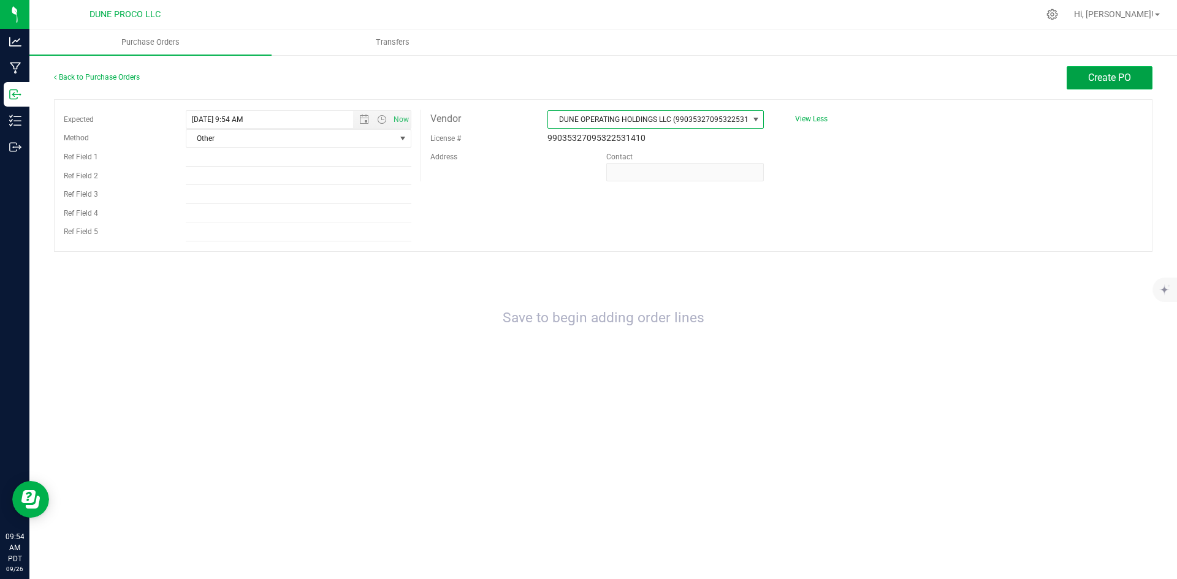
click at [1123, 78] on span "Create PO" at bounding box center [1109, 78] width 43 height 12
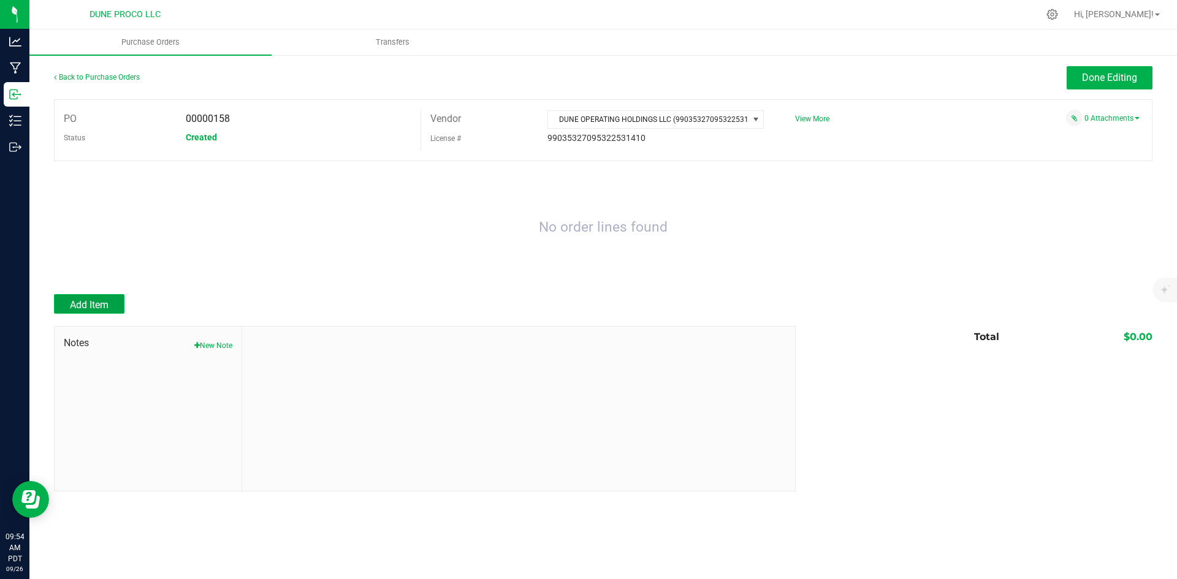
click at [102, 295] on button "Add Item" at bounding box center [89, 304] width 70 height 20
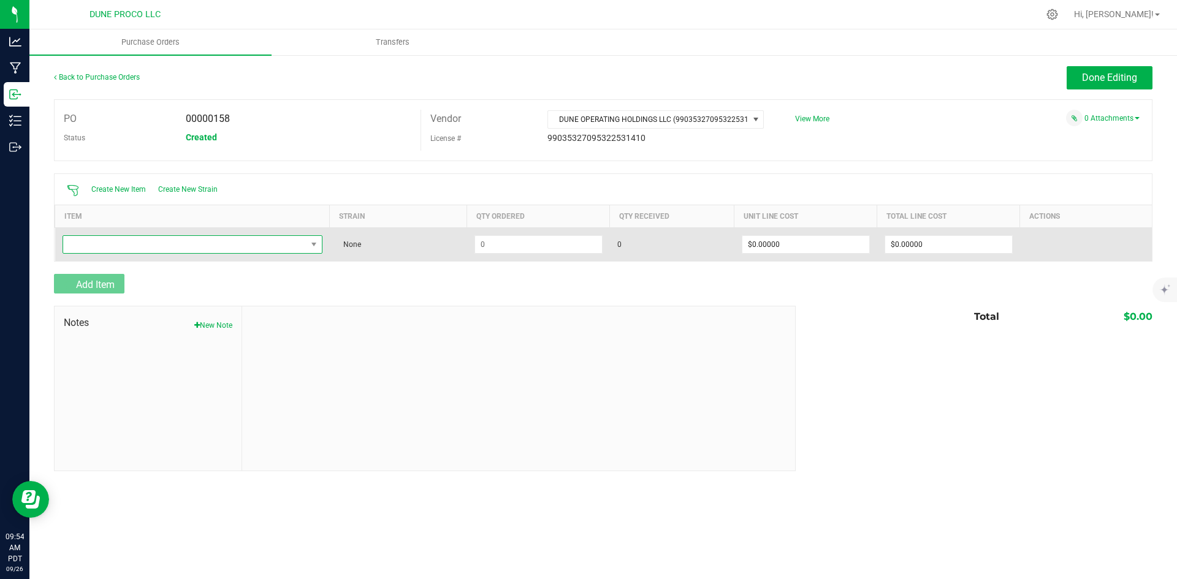
click at [146, 241] on span "NO DATA FOUND" at bounding box center [184, 244] width 243 height 17
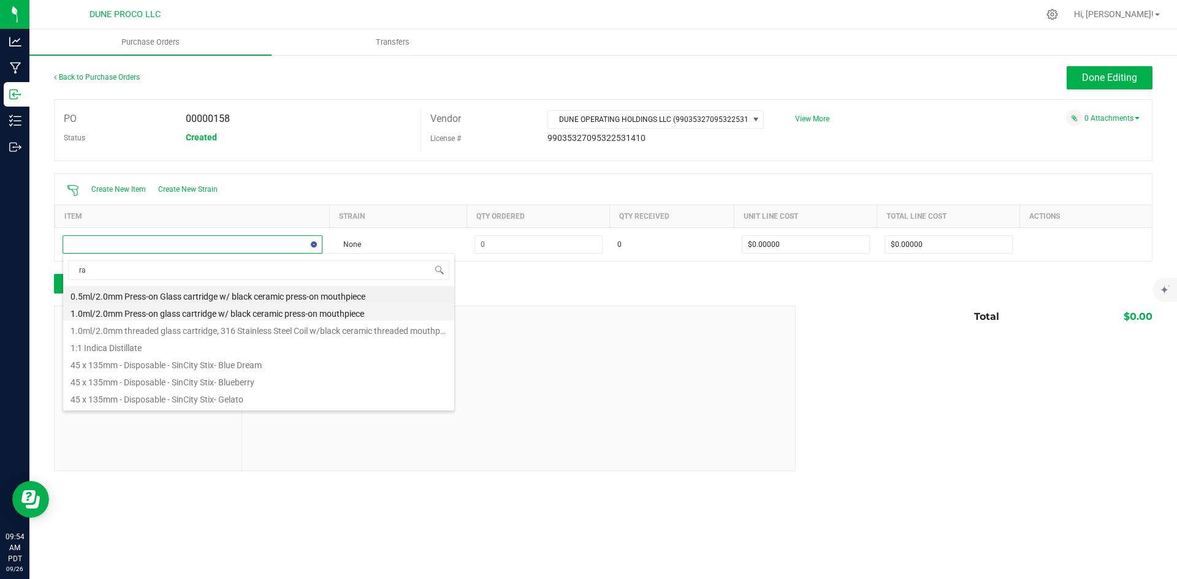
type input "raw"
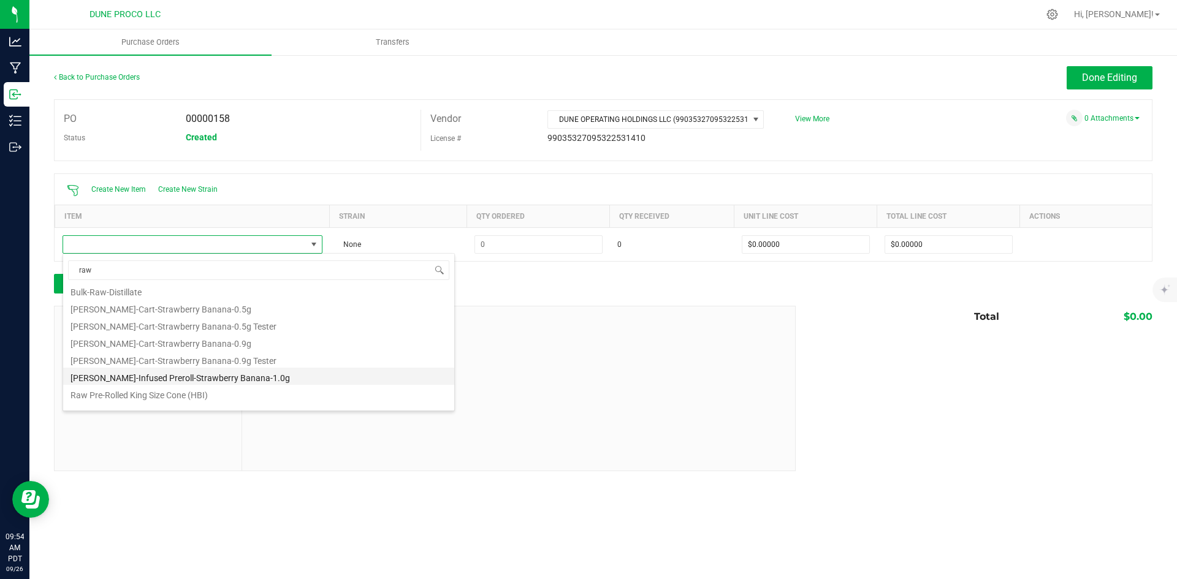
scroll to position [49, 0]
click at [177, 379] on li "Raw Pre-Rolled King Size Cone (HBI)" at bounding box center [258, 382] width 391 height 17
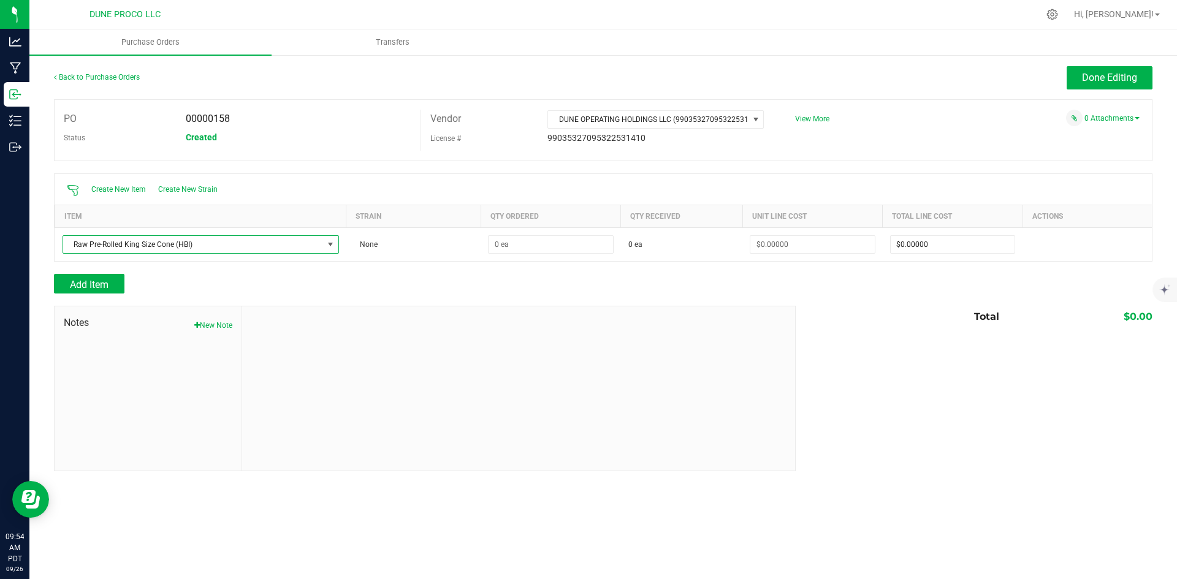
click at [637, 270] on div at bounding box center [603, 268] width 1098 height 12
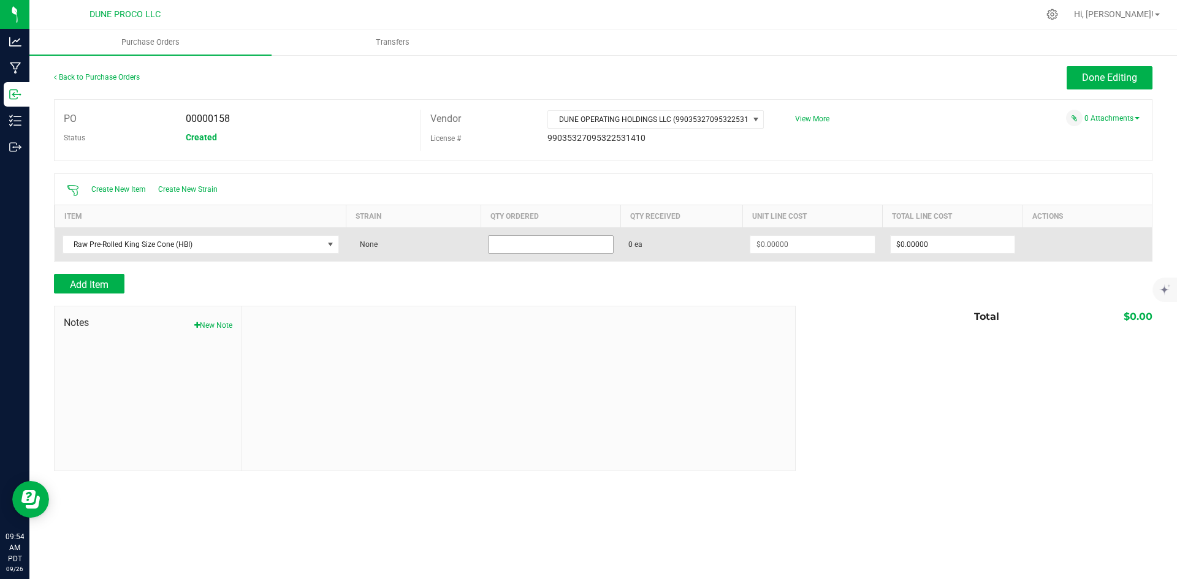
click at [517, 243] on input at bounding box center [550, 244] width 124 height 17
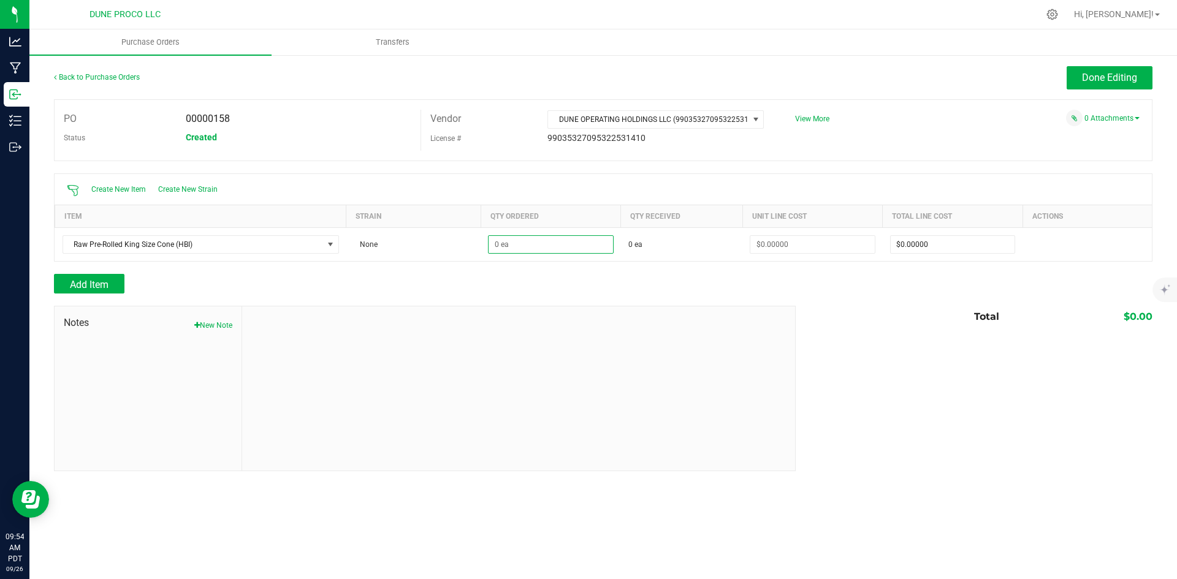
click at [552, 272] on div at bounding box center [603, 268] width 1098 height 12
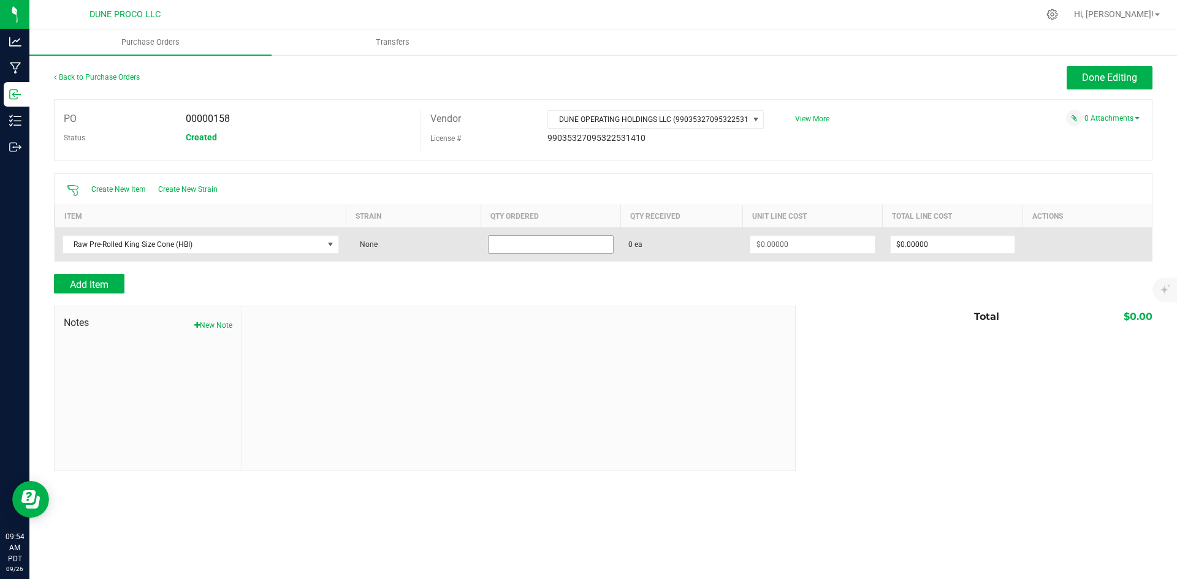
click at [536, 252] on input at bounding box center [550, 244] width 124 height 17
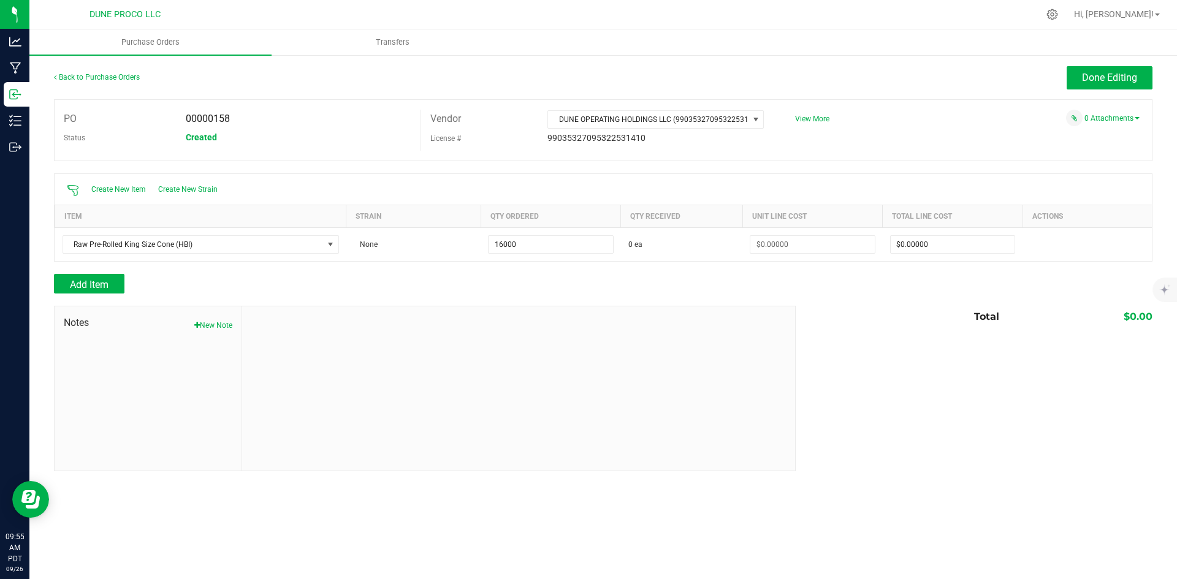
type input "16000 ea"
click at [532, 295] on div at bounding box center [603, 300] width 1098 height 12
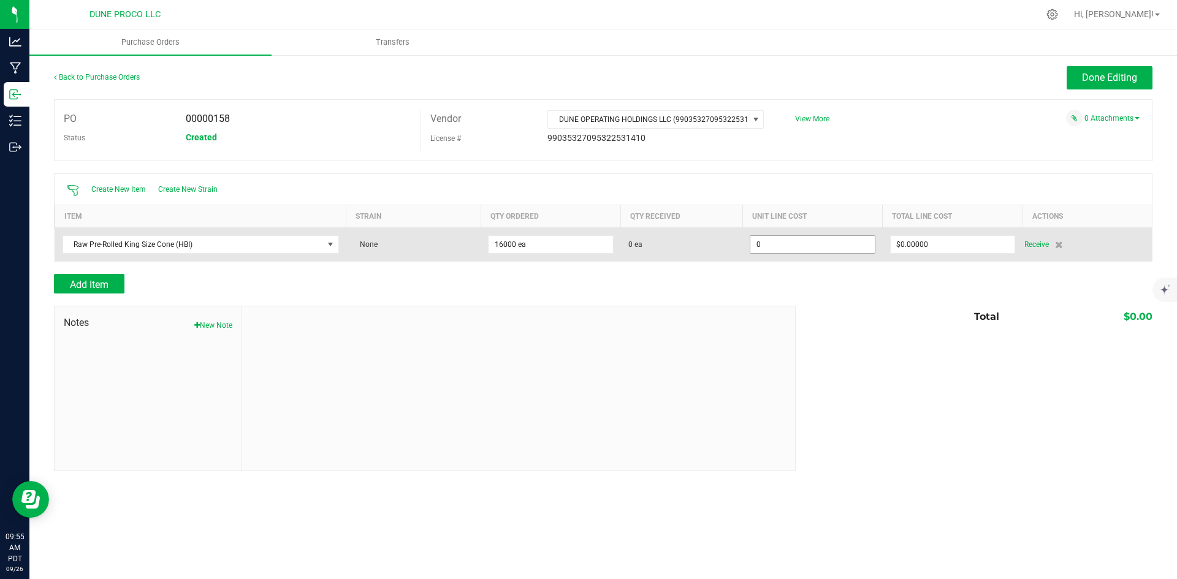
click at [837, 248] on input "0" at bounding box center [812, 244] width 124 height 17
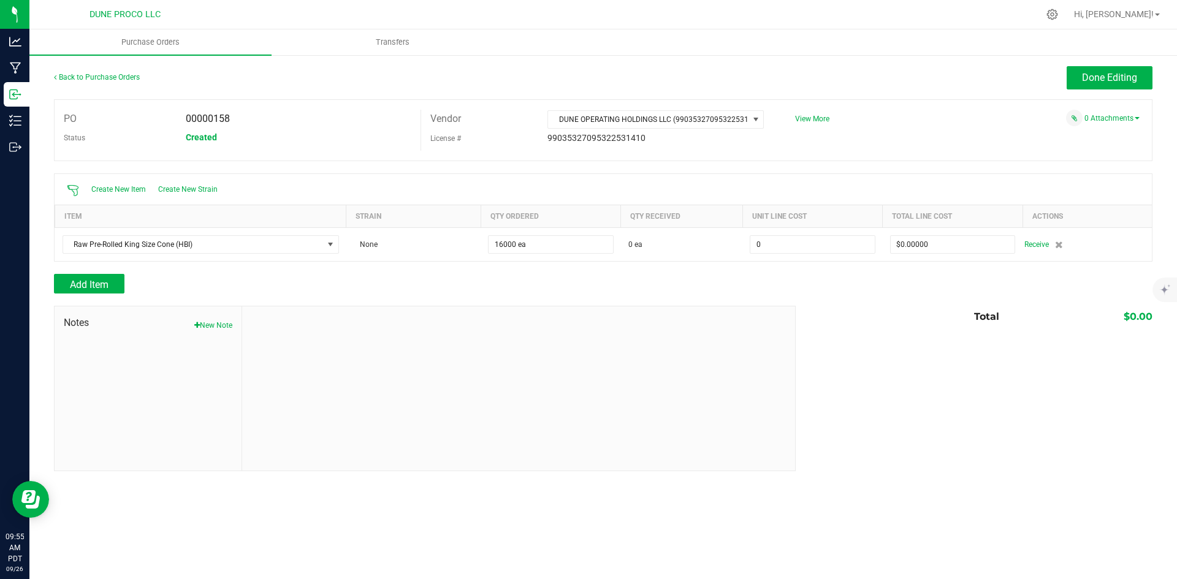
paste input ".06"
type input "$0.06000"
click at [829, 285] on div "Add Item" at bounding box center [603, 284] width 1098 height 20
type input "16000"
type input "$960.00000"
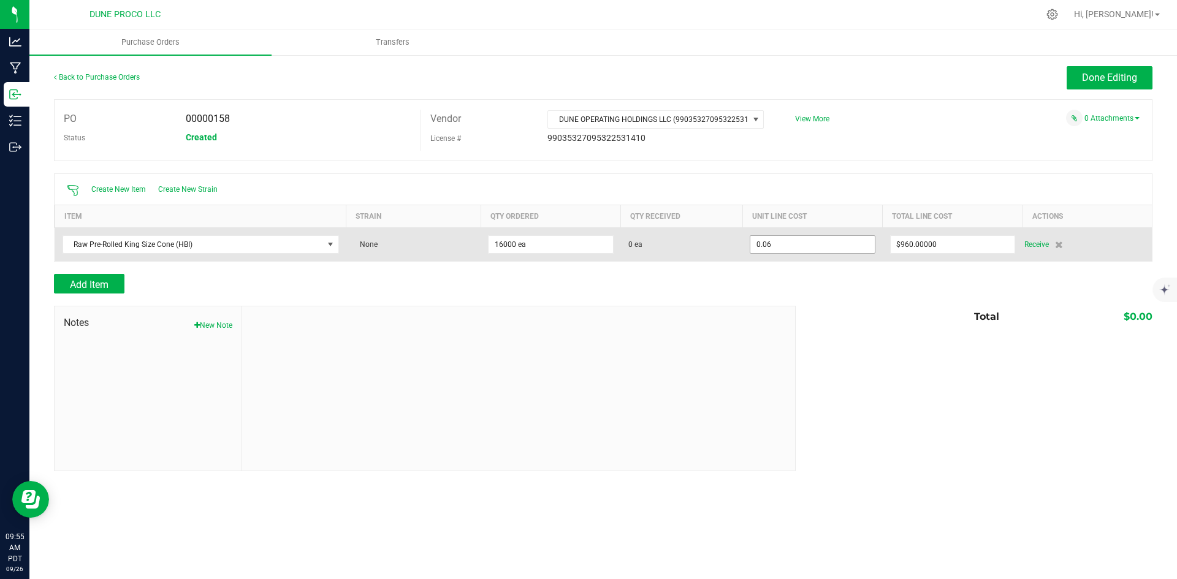
click at [828, 251] on input "0.06" at bounding box center [812, 244] width 124 height 17
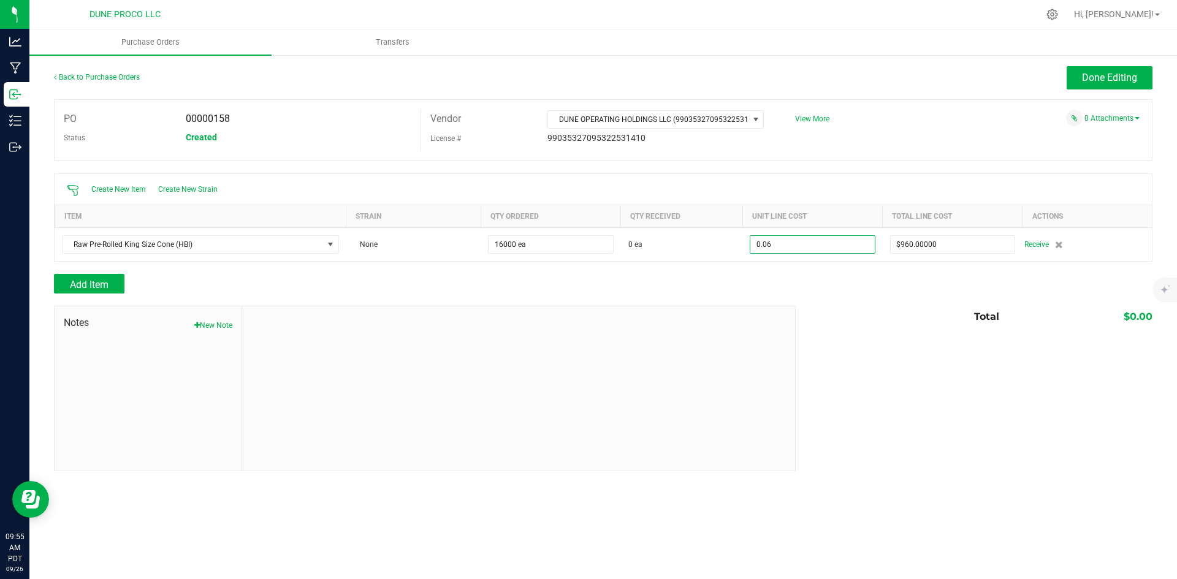
paste input "5525"
type input "$0.05525"
click at [869, 334] on div "Notes New Note Total $0.00" at bounding box center [603, 388] width 1098 height 165
type input "16000"
type input "$884.00000"
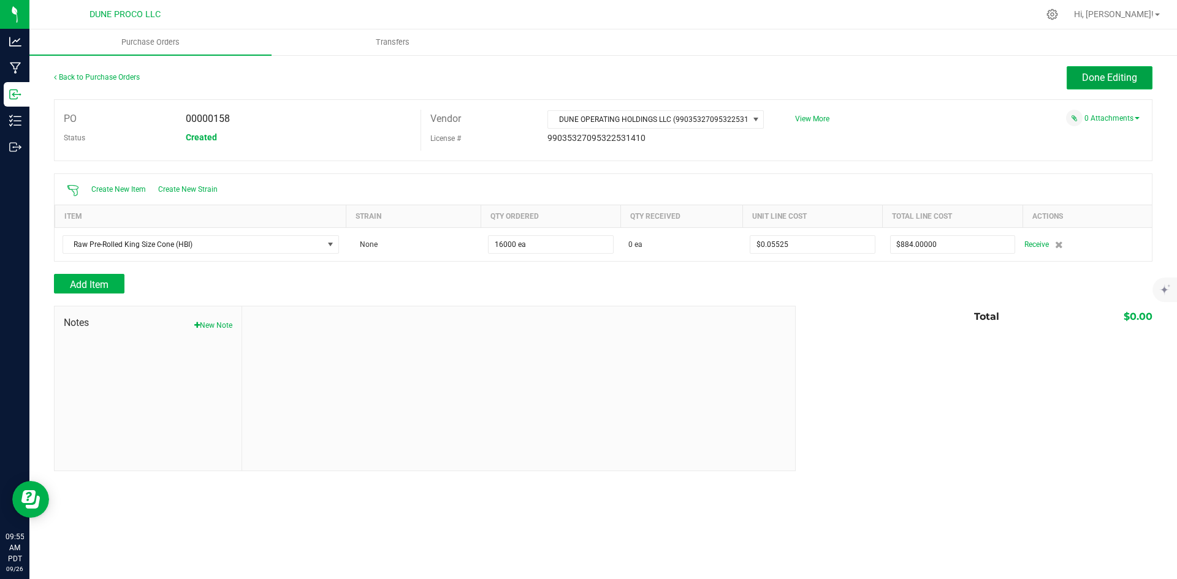
click at [1100, 81] on span "Done Editing" at bounding box center [1109, 78] width 55 height 12
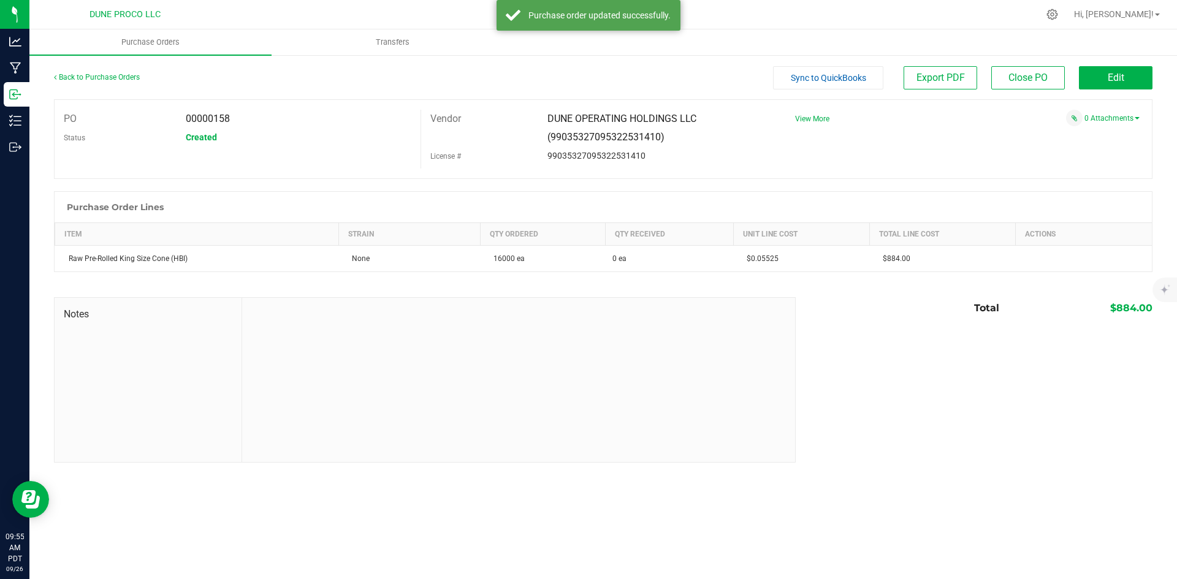
click at [819, 77] on span "Sync to QuickBooks" at bounding box center [828, 78] width 75 height 10
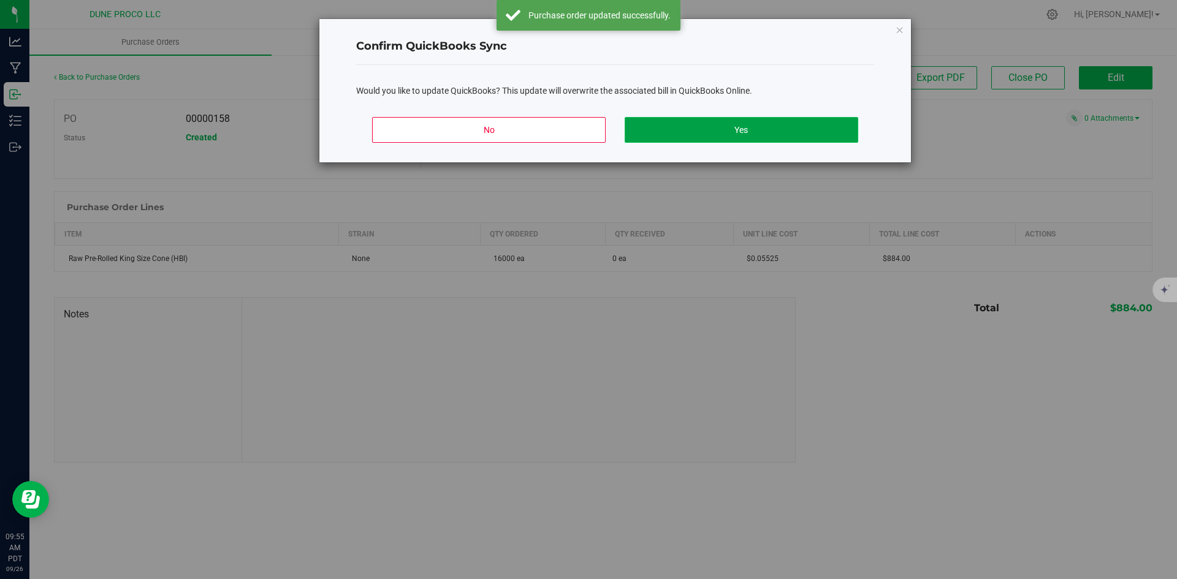
click at [803, 135] on button "Yes" at bounding box center [741, 130] width 233 height 26
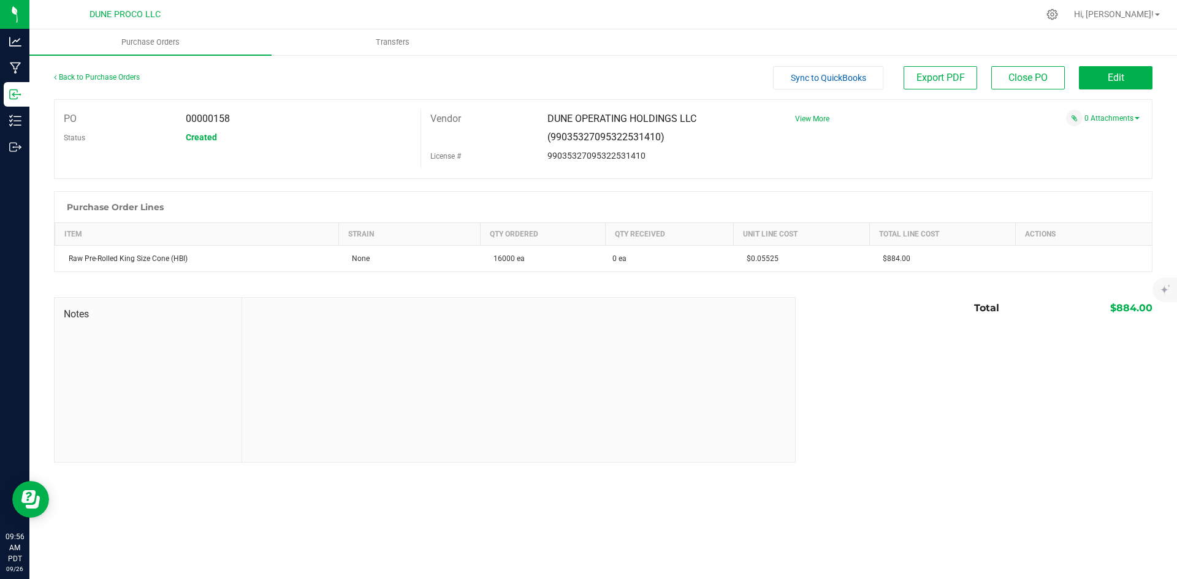
click at [87, 84] on div "Back to Purchase Orders" at bounding box center [191, 77] width 275 height 22
click at [91, 77] on link "Back to Purchase Orders" at bounding box center [97, 77] width 86 height 9
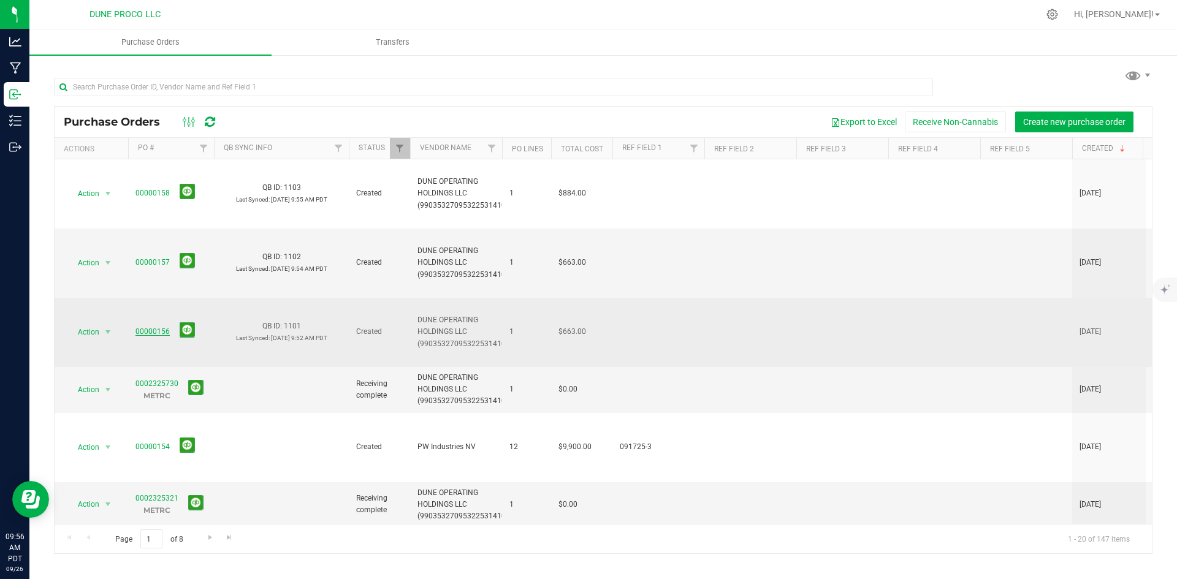
click at [150, 327] on link "00000156" at bounding box center [152, 331] width 34 height 9
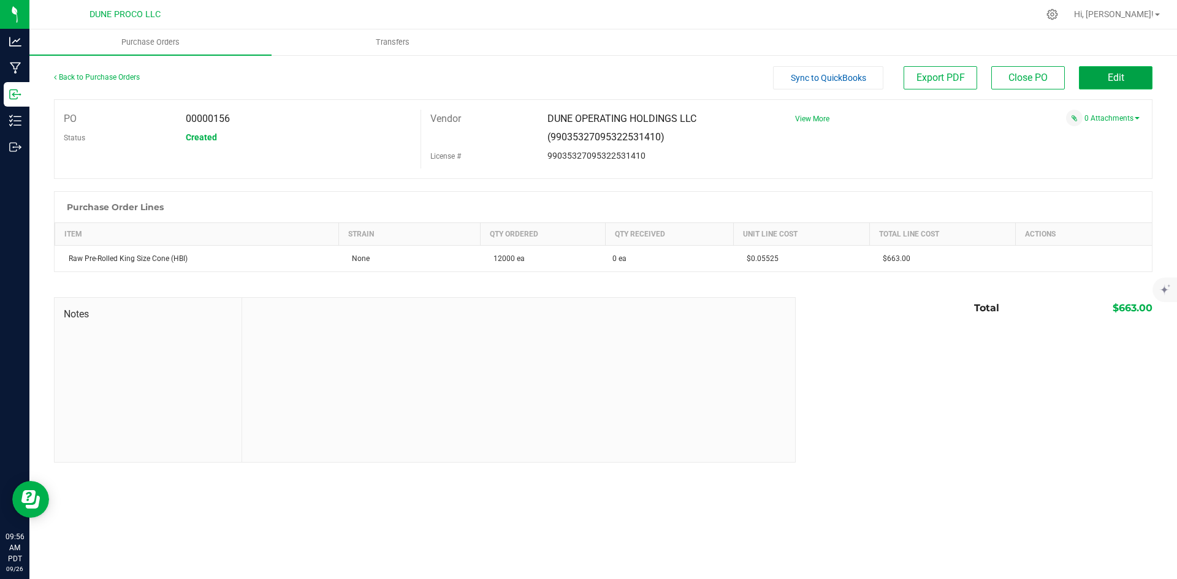
click at [1106, 72] on button "Edit" at bounding box center [1116, 77] width 74 height 23
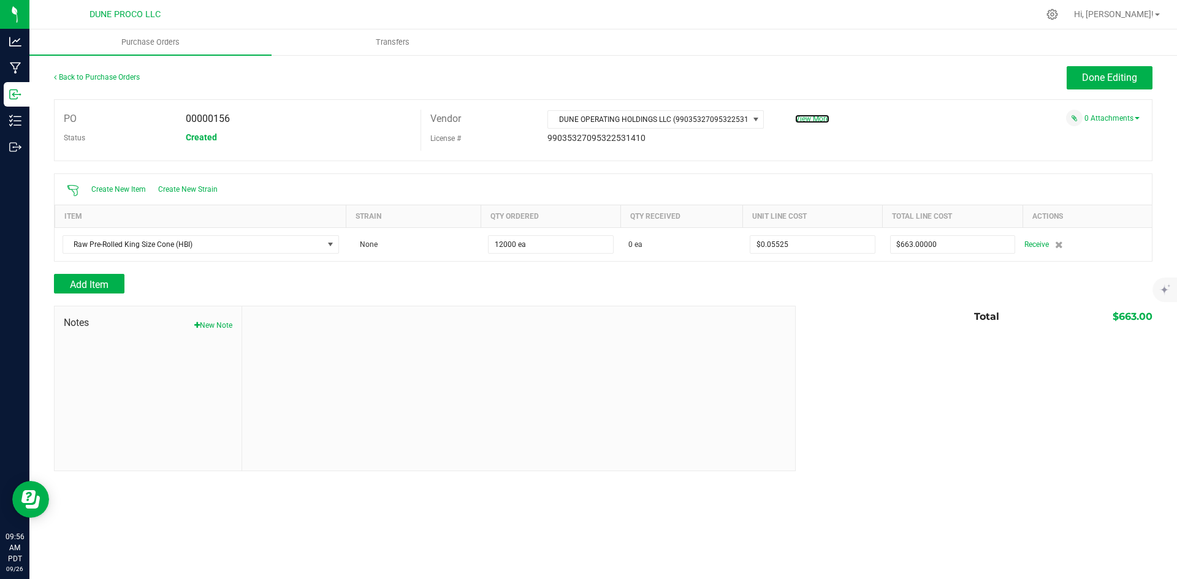
drag, startPoint x: 825, startPoint y: 120, endPoint x: 813, endPoint y: 125, distance: 12.9
click at [825, 120] on span "View More" at bounding box center [812, 119] width 34 height 9
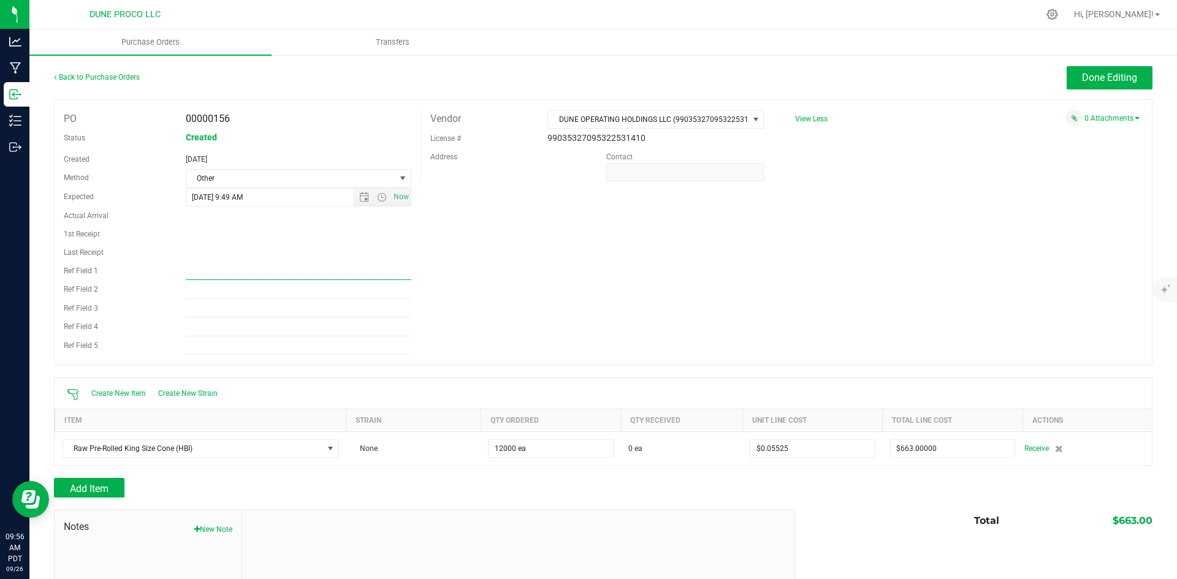
click at [266, 267] on input "Ref Field 1" at bounding box center [299, 271] width 226 height 18
paste input "8/29"
type input "8/29"
click at [1111, 75] on span "Done Editing" at bounding box center [1109, 78] width 55 height 12
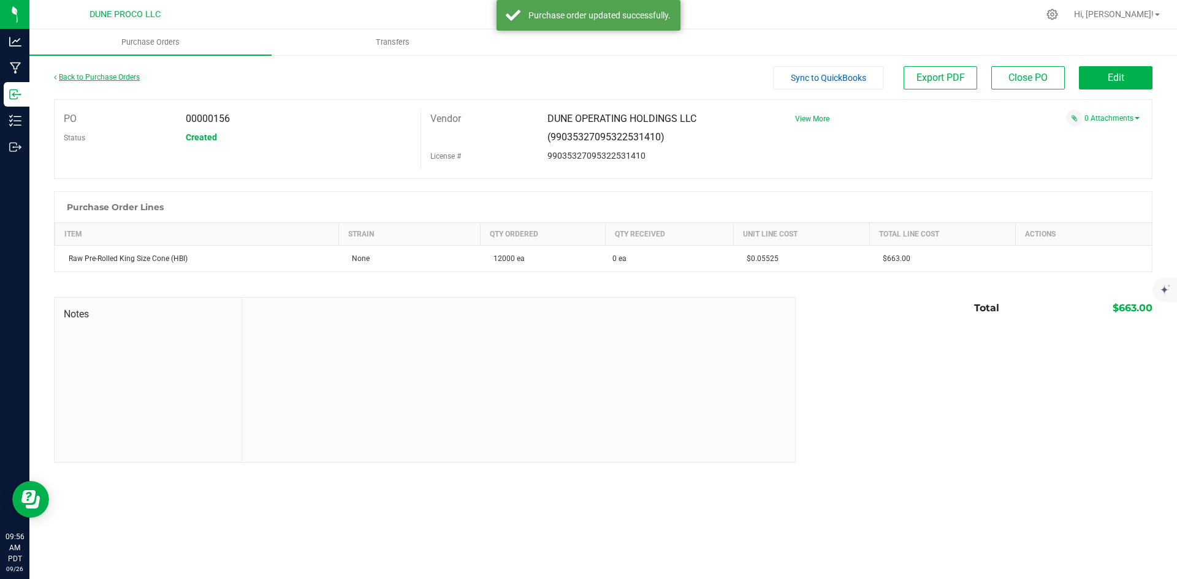
click at [126, 75] on link "Back to Purchase Orders" at bounding box center [97, 77] width 86 height 9
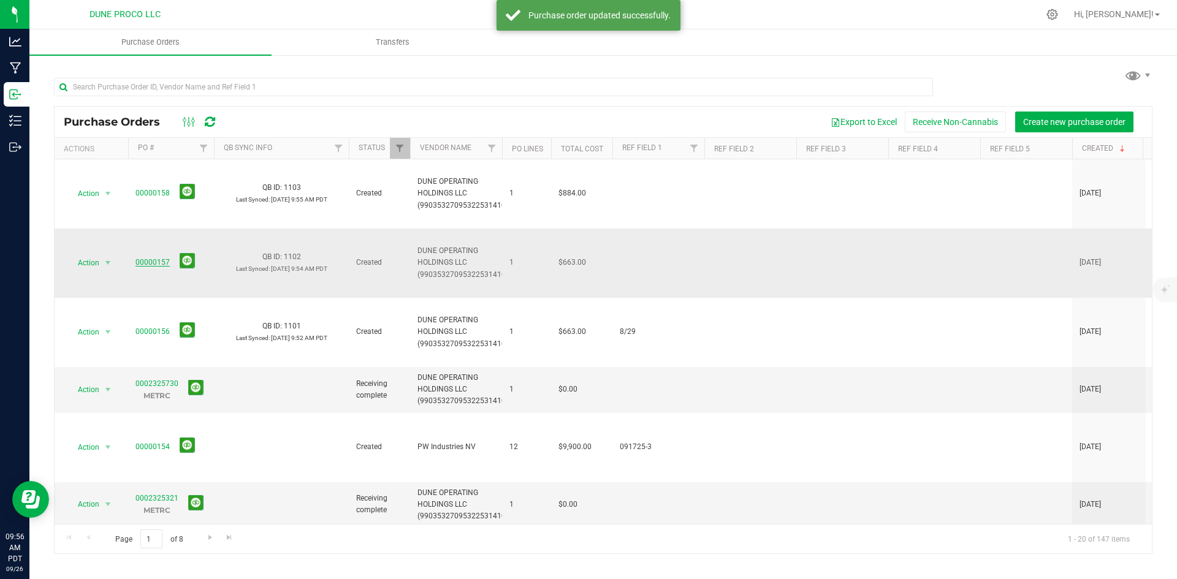
click at [155, 258] on link "00000157" at bounding box center [152, 262] width 34 height 9
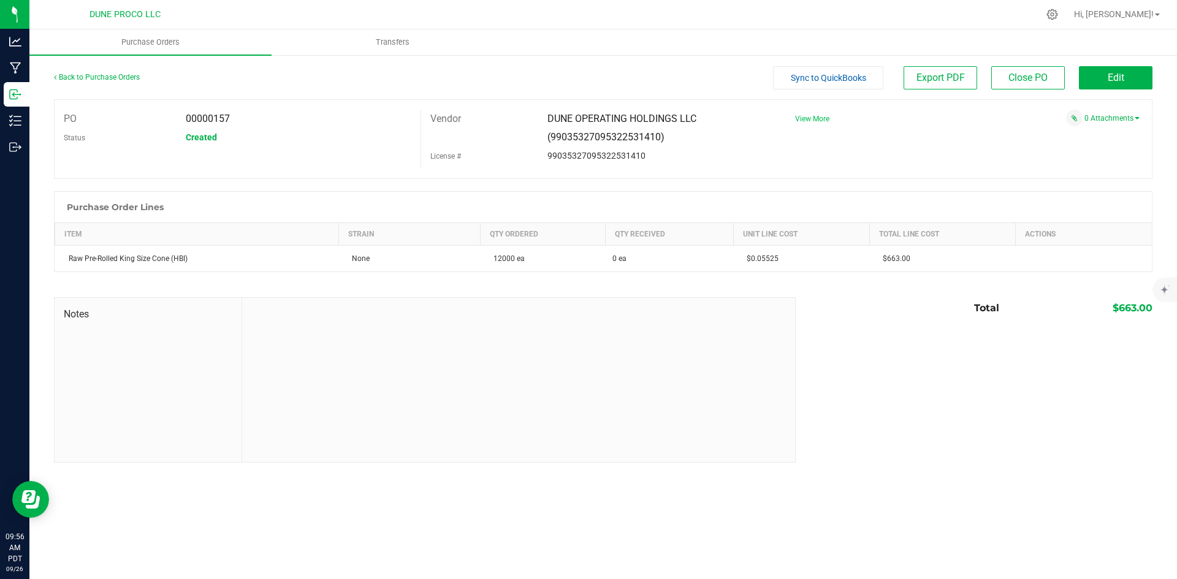
click at [800, 121] on span "View More" at bounding box center [812, 119] width 34 height 9
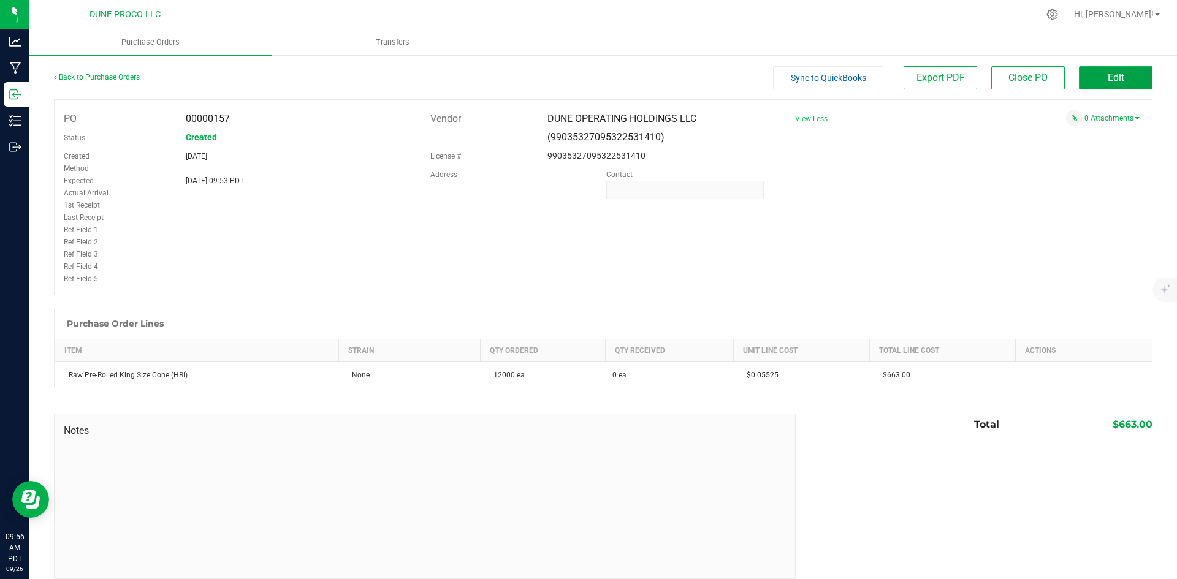
click at [1142, 74] on button "Edit" at bounding box center [1116, 77] width 74 height 23
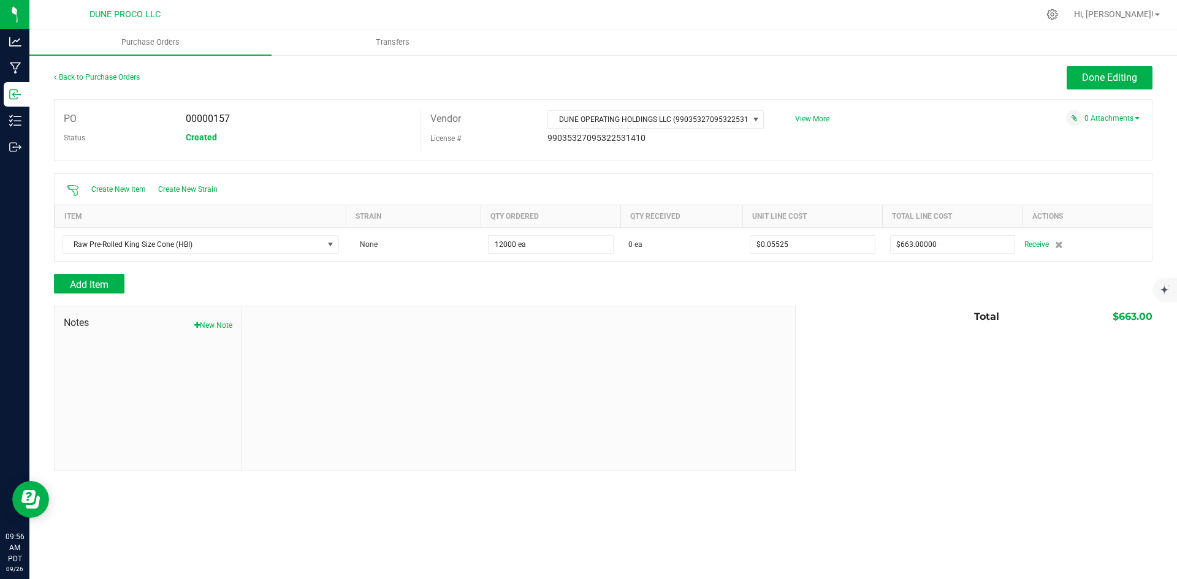
click at [808, 132] on div "PO 00000157 Status Created Vendor DUNE OPERATING HOLDINGS LLC (9903532709532253…" at bounding box center [603, 130] width 1098 height 62
click at [807, 122] on span "View More" at bounding box center [812, 119] width 34 height 9
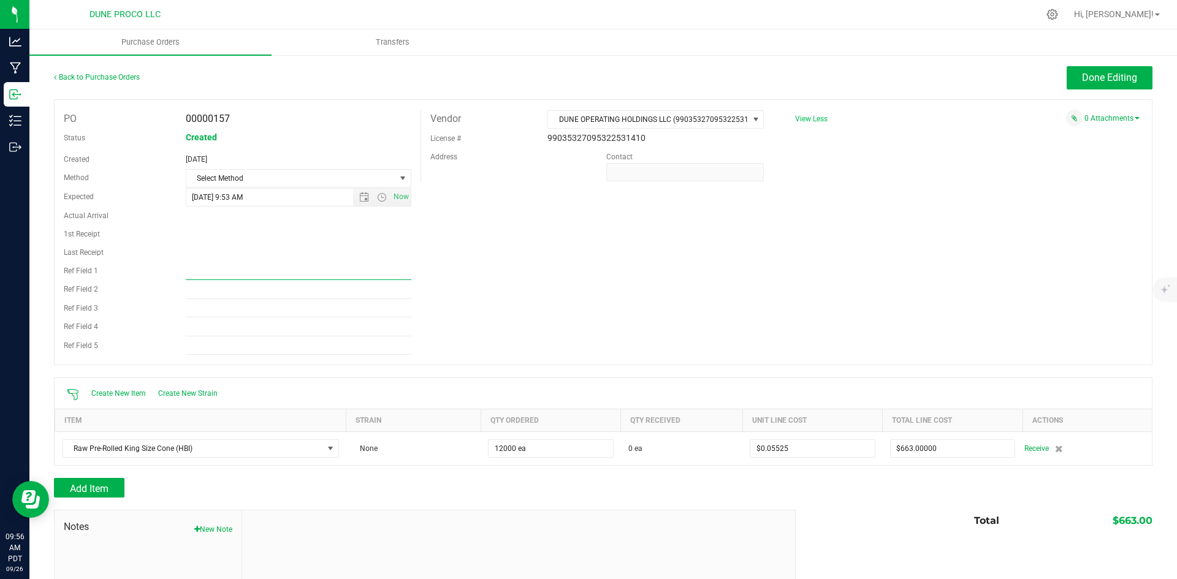
click at [278, 279] on input "Ref Field 1" at bounding box center [299, 271] width 226 height 18
paste input "9/4"
type input "9/4"
click at [1115, 82] on span "Done Editing" at bounding box center [1109, 78] width 55 height 12
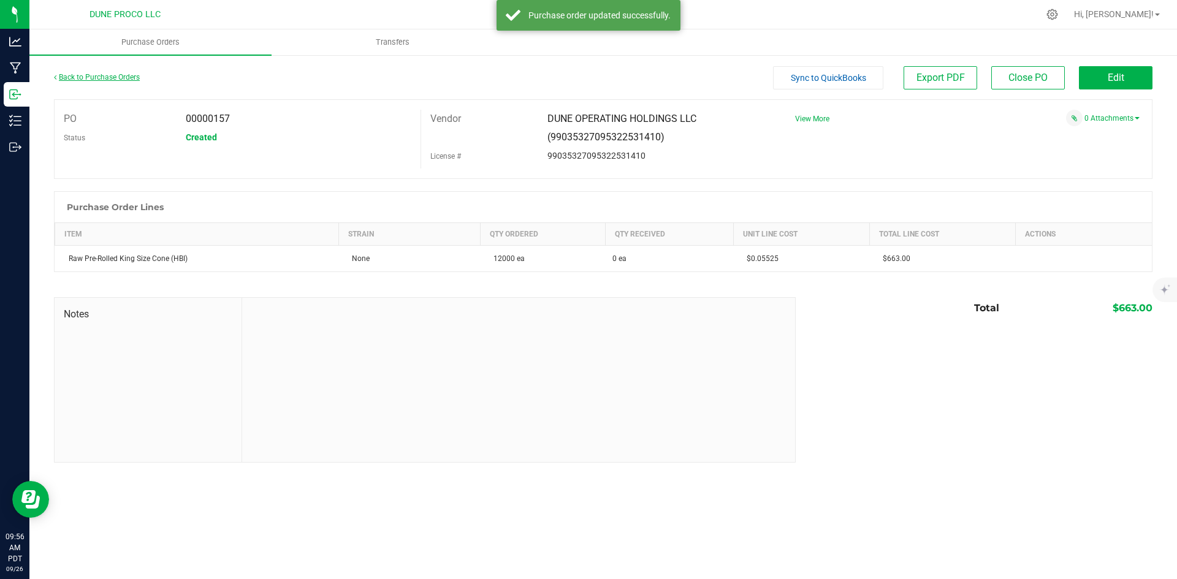
click at [109, 75] on link "Back to Purchase Orders" at bounding box center [97, 77] width 86 height 9
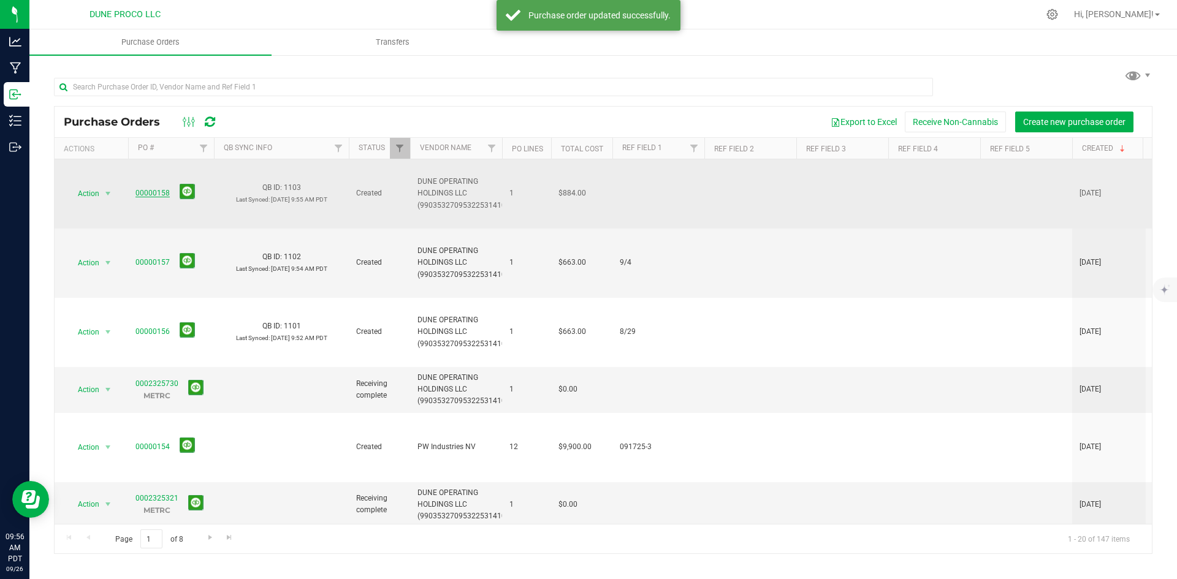
click at [161, 189] on link "00000158" at bounding box center [152, 193] width 34 height 9
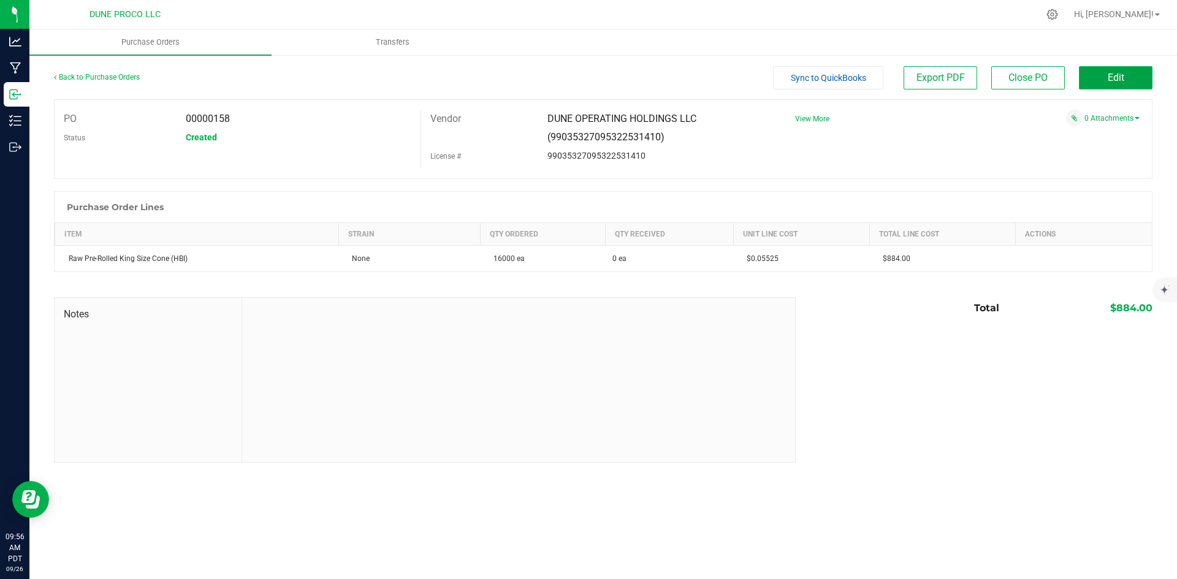
click at [1104, 77] on button "Edit" at bounding box center [1116, 77] width 74 height 23
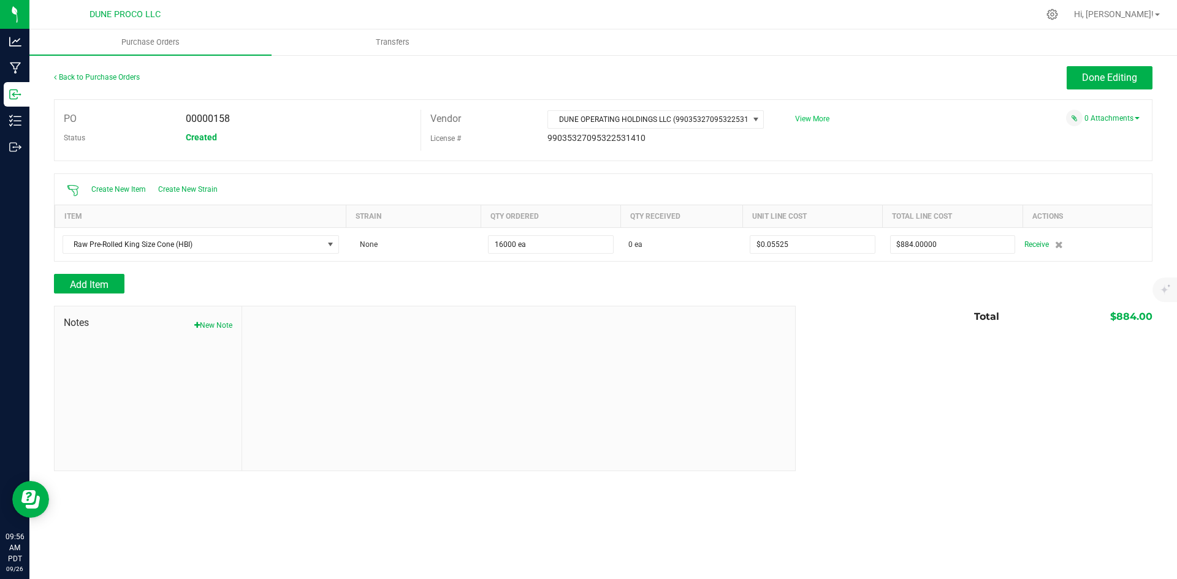
click at [827, 116] on span "View More" at bounding box center [812, 119] width 34 height 9
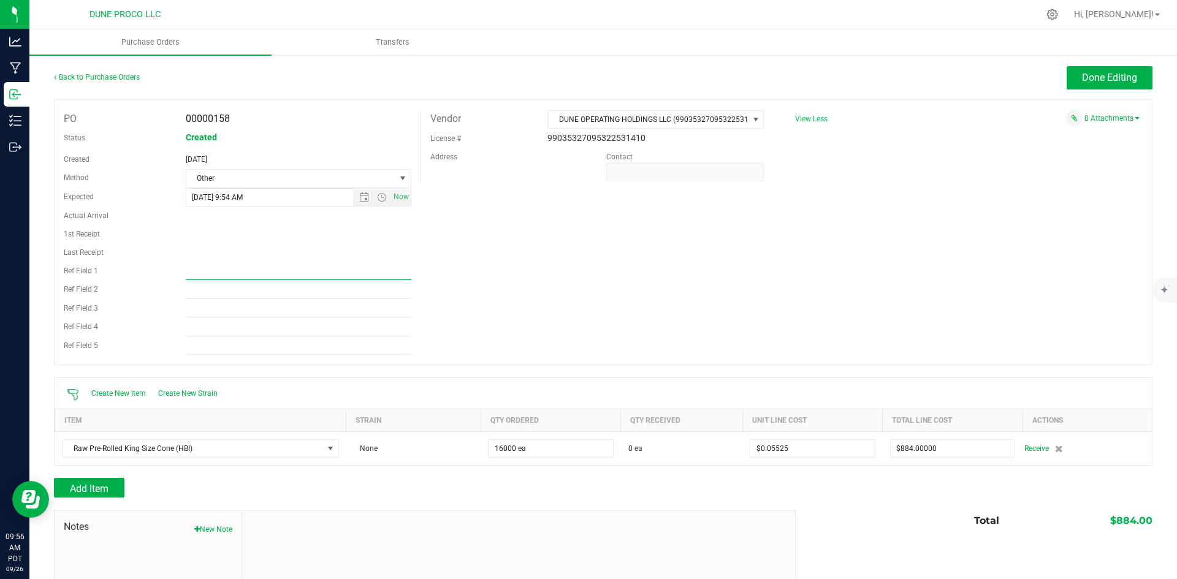
drag, startPoint x: 270, startPoint y: 264, endPoint x: 295, endPoint y: 256, distance: 25.8
click at [270, 264] on input "Ref Field 1" at bounding box center [299, 271] width 226 height 18
paste input "9/15"
type input "9/15"
click at [1115, 75] on span "Done Editing" at bounding box center [1109, 78] width 55 height 12
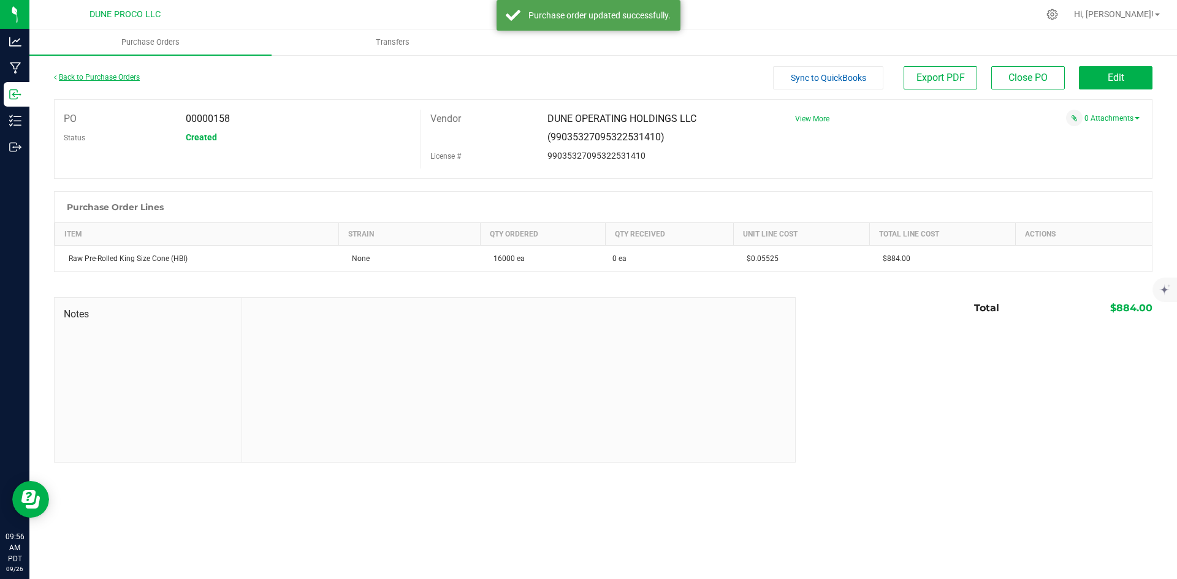
click at [112, 74] on link "Back to Purchase Orders" at bounding box center [97, 77] width 86 height 9
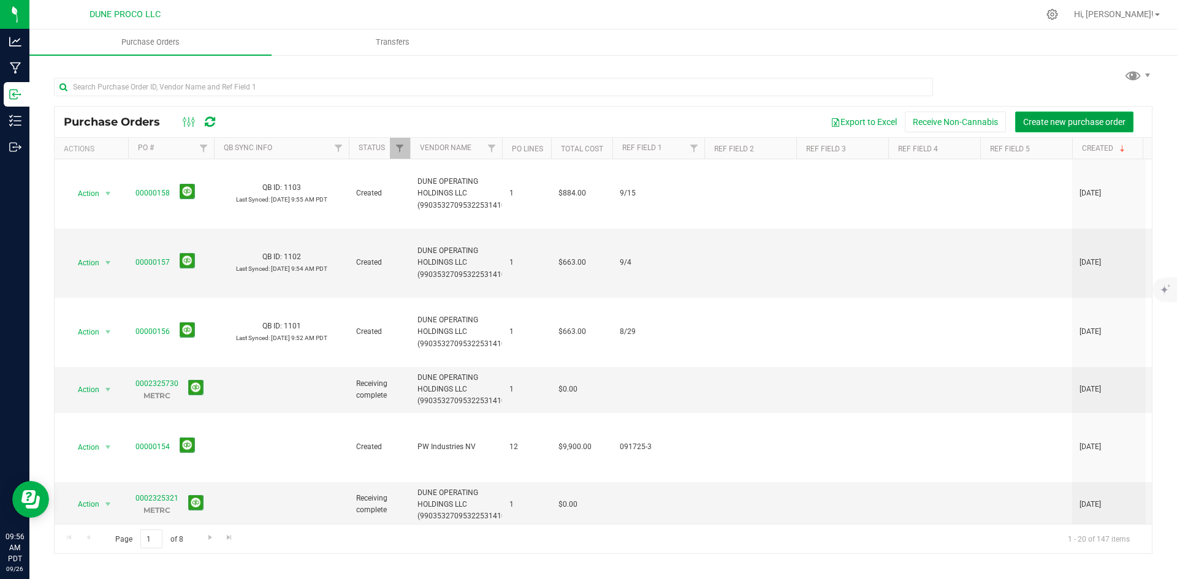
click at [1125, 129] on button "Create new purchase order" at bounding box center [1074, 122] width 118 height 21
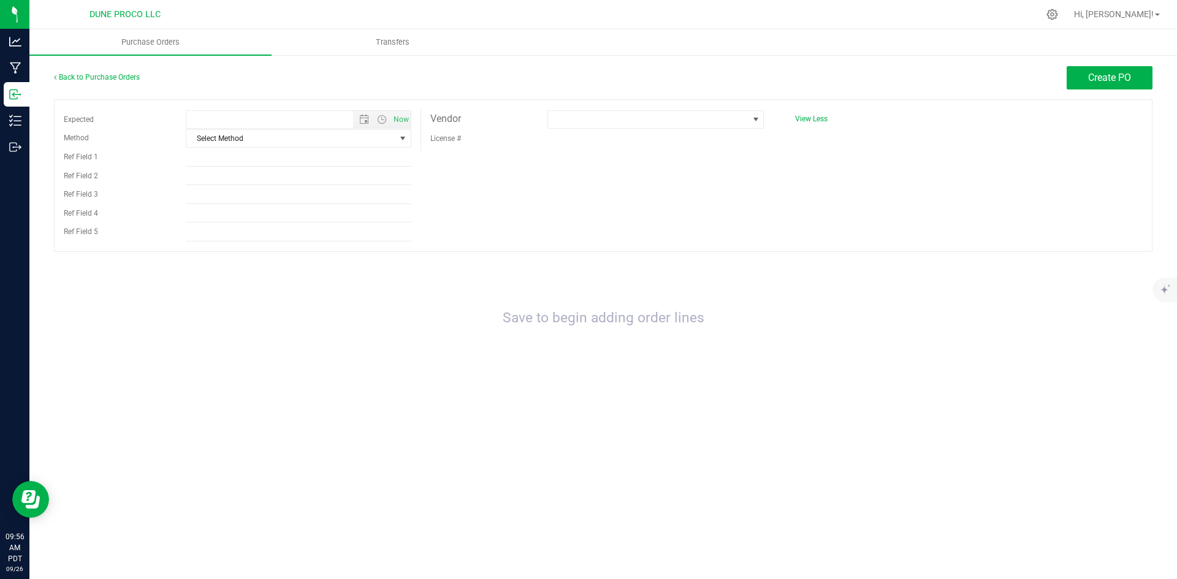
type input "[DATE] 9:56 AM"
click at [235, 143] on span "Select Method" at bounding box center [290, 138] width 209 height 17
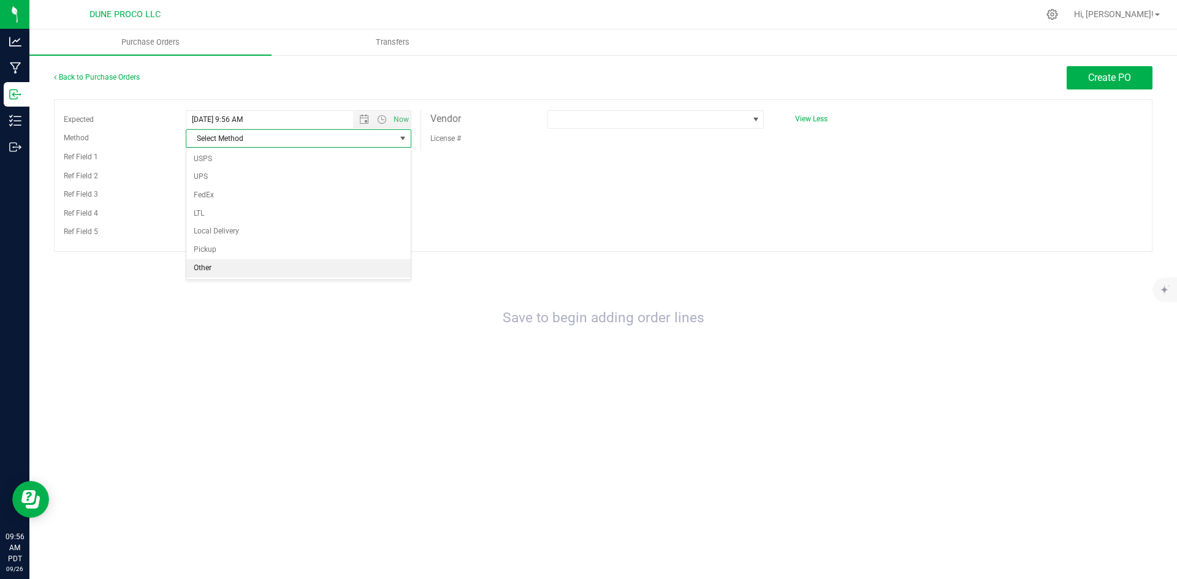
click at [224, 267] on li "Other" at bounding box center [298, 268] width 224 height 18
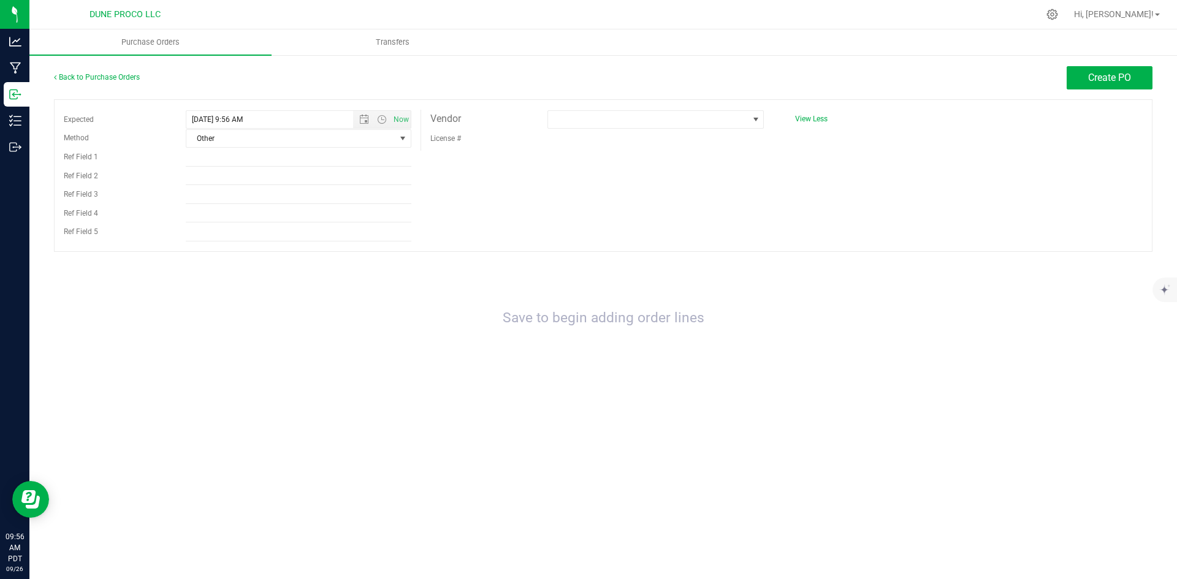
click at [587, 101] on div "Expected [DATE] 9:56 AM Now Method Other Select Method USPS UPS FedEx LTL Local…" at bounding box center [603, 175] width 1098 height 153
click at [591, 109] on div "Expected [DATE] 9:56 AM Now Method Other Select Method USPS UPS FedEx LTL Local…" at bounding box center [603, 175] width 1098 height 153
click at [603, 122] on span at bounding box center [648, 119] width 200 height 17
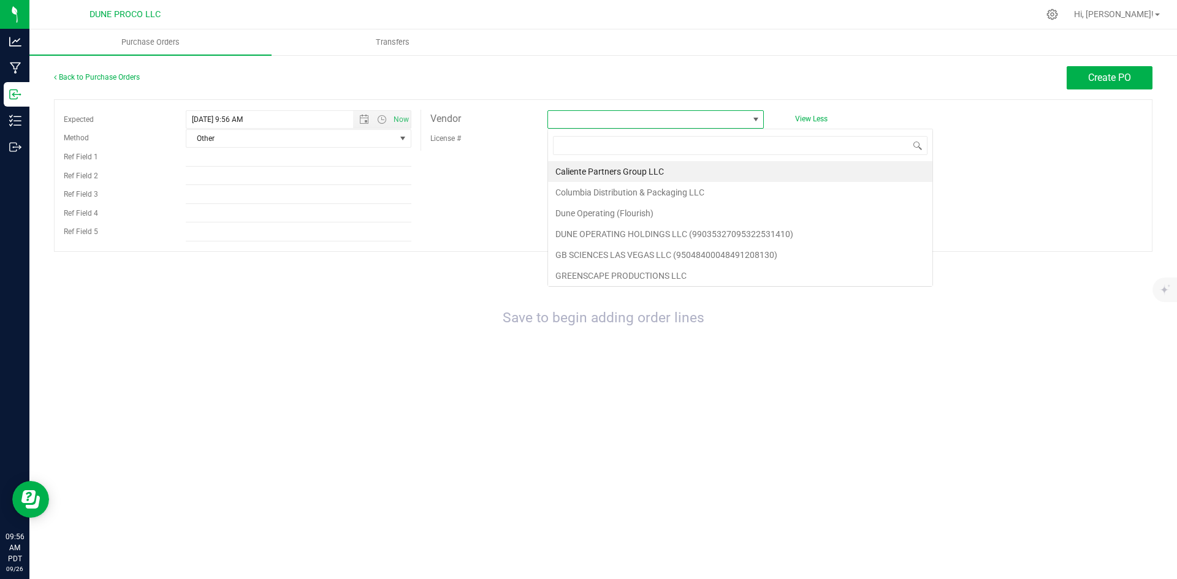
scroll to position [18, 216]
type input "dune"
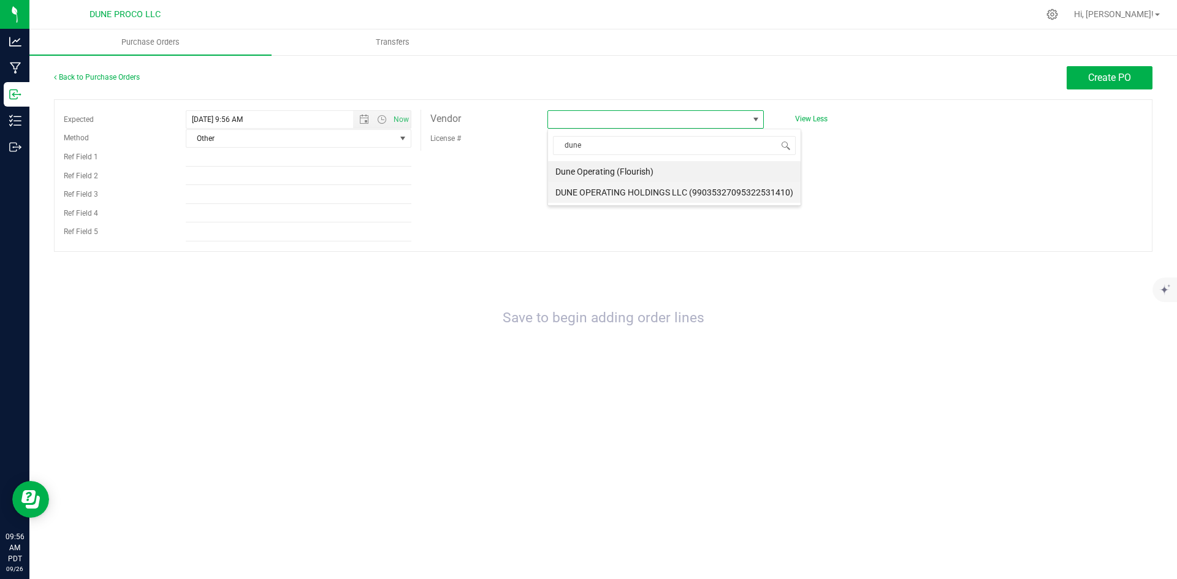
click at [699, 196] on li "DUNE OPERATING HOLDINGS LLC (99035327095322531410)" at bounding box center [674, 192] width 253 height 21
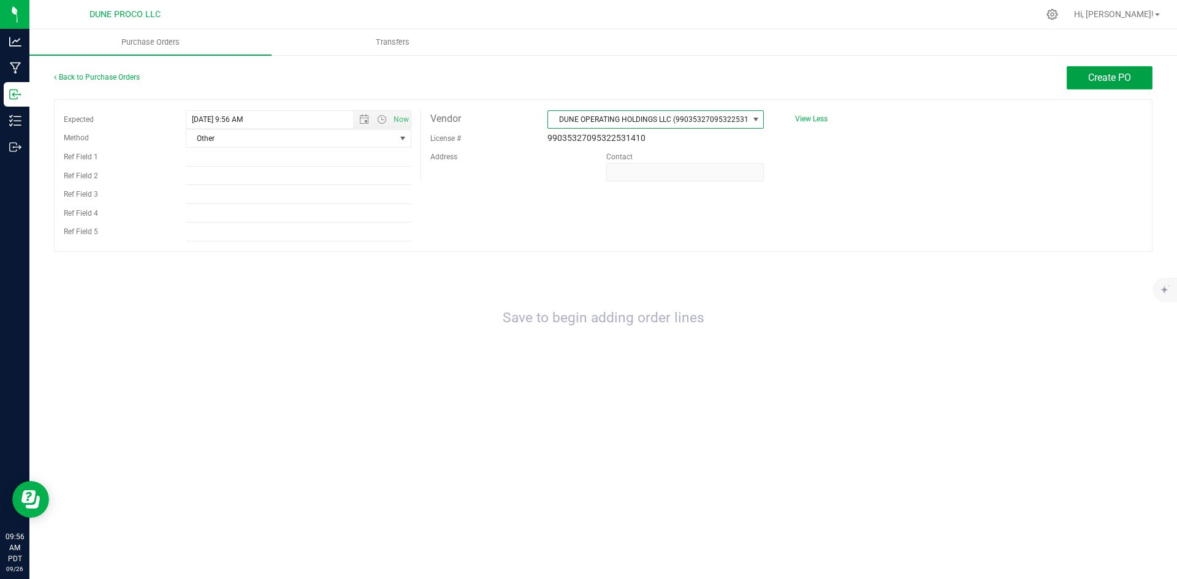
click at [1098, 81] on span "Create PO" at bounding box center [1109, 78] width 43 height 12
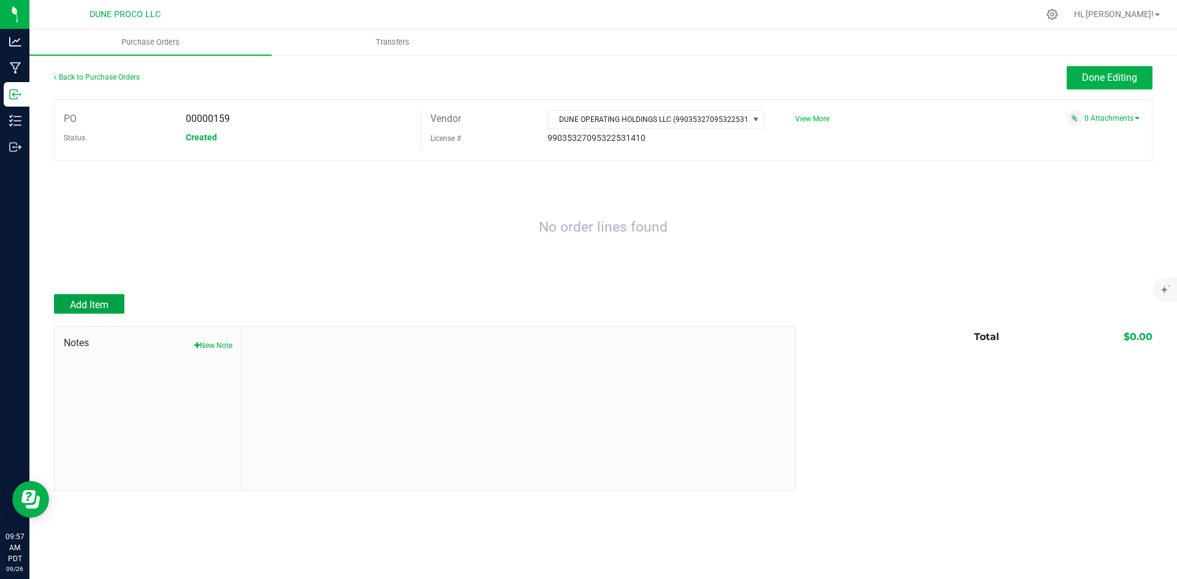
click at [111, 305] on button "Add Item" at bounding box center [89, 304] width 70 height 20
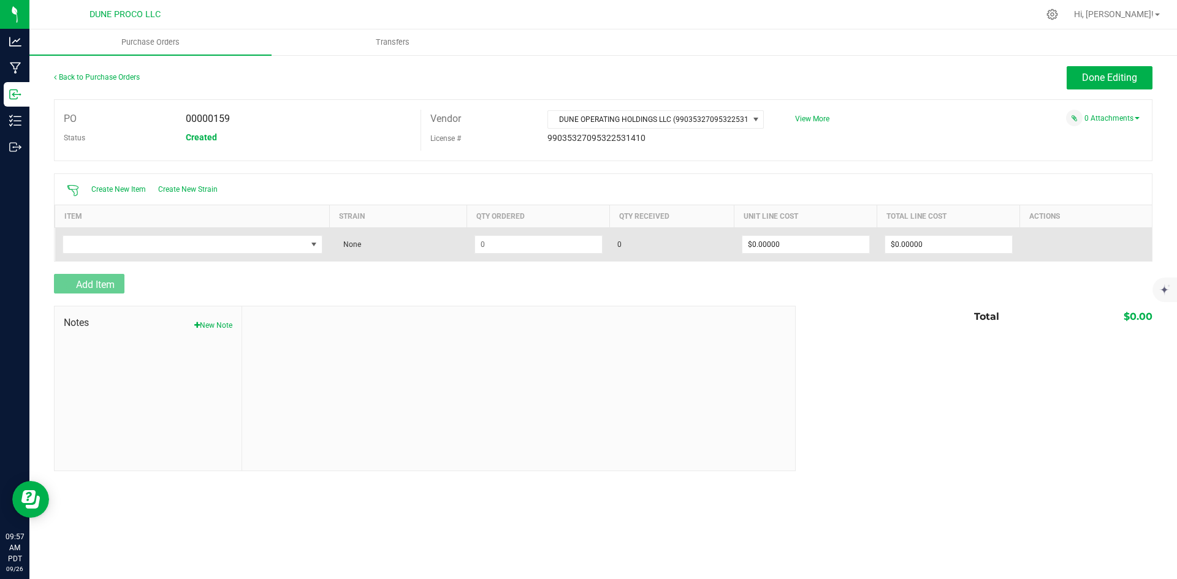
click at [172, 260] on td at bounding box center [192, 244] width 275 height 34
click at [171, 239] on span "NO DATA FOUND" at bounding box center [184, 244] width 243 height 17
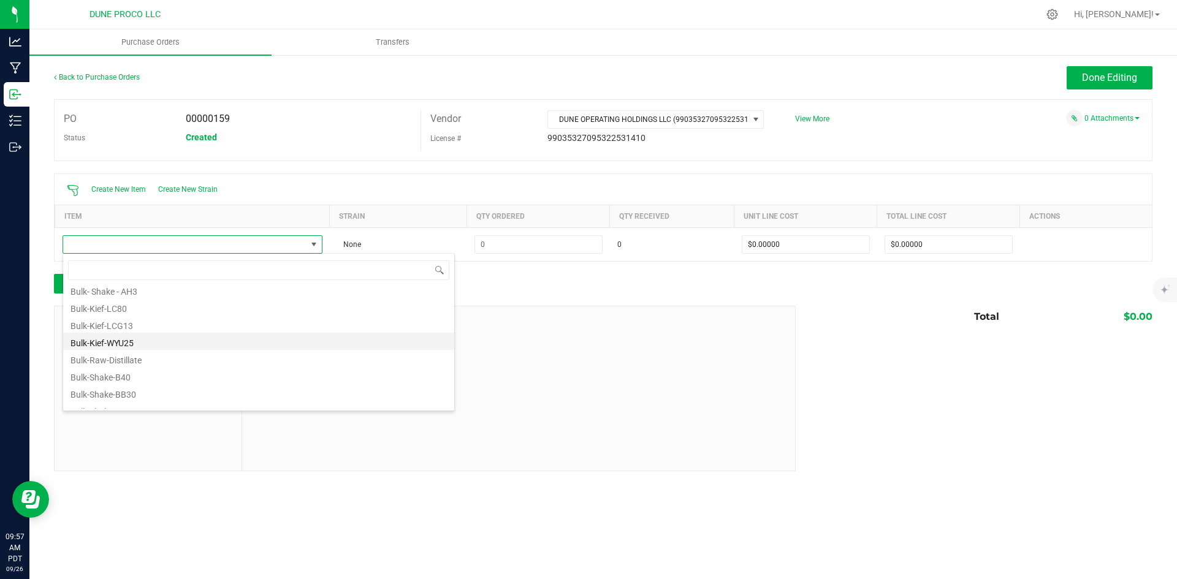
scroll to position [735, 0]
type input "raw"
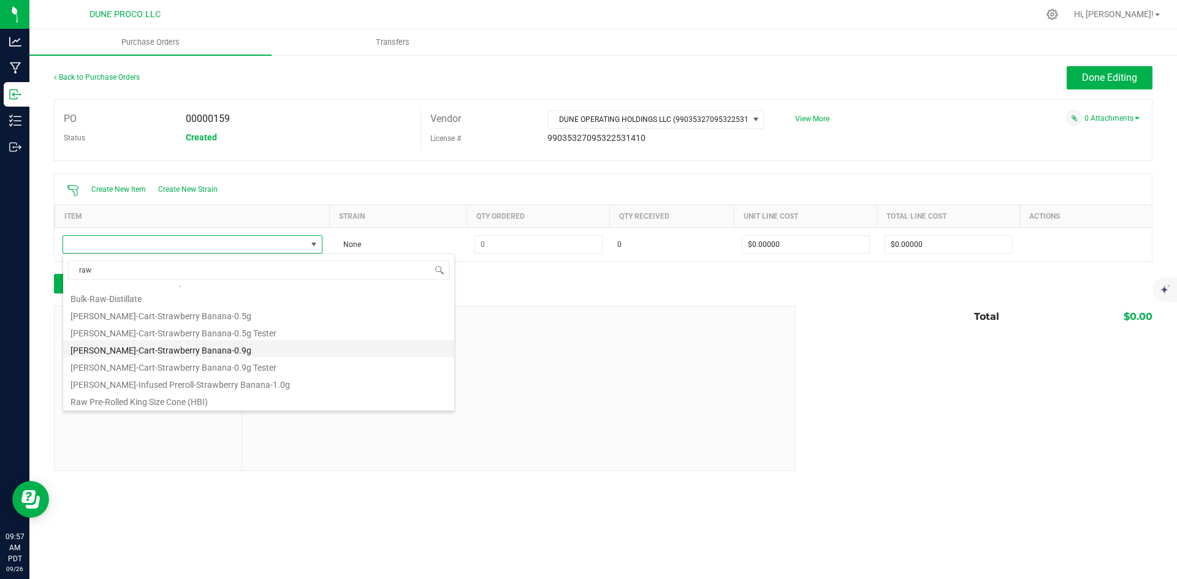
scroll to position [49, 0]
click at [182, 386] on li "Raw Pre-Rolled King Size Cone (HBI)" at bounding box center [258, 382] width 391 height 17
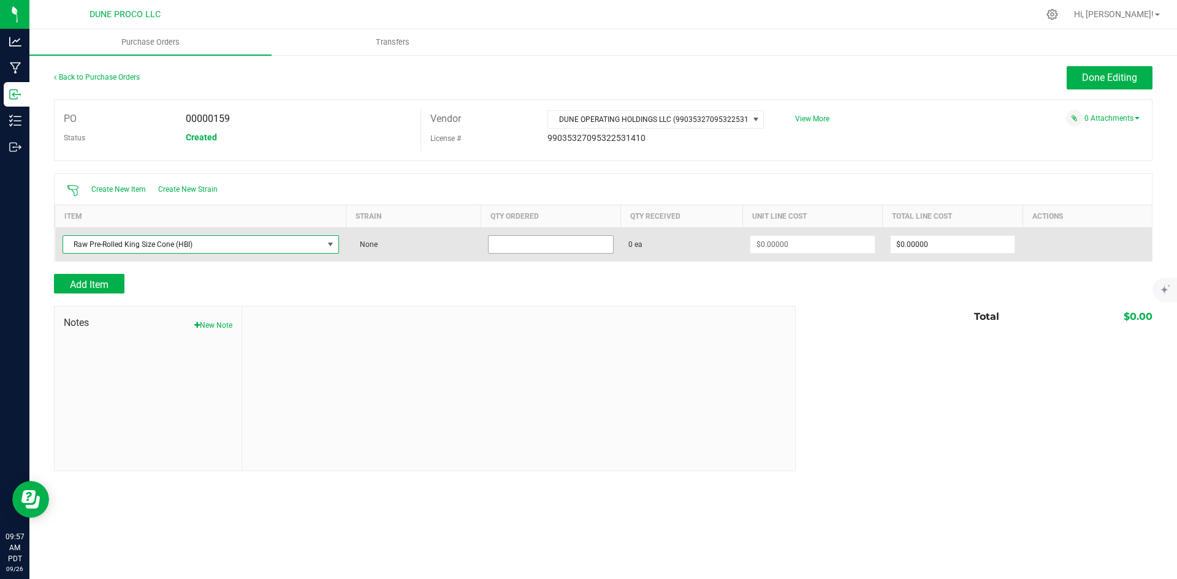
click at [563, 245] on input at bounding box center [550, 244] width 124 height 17
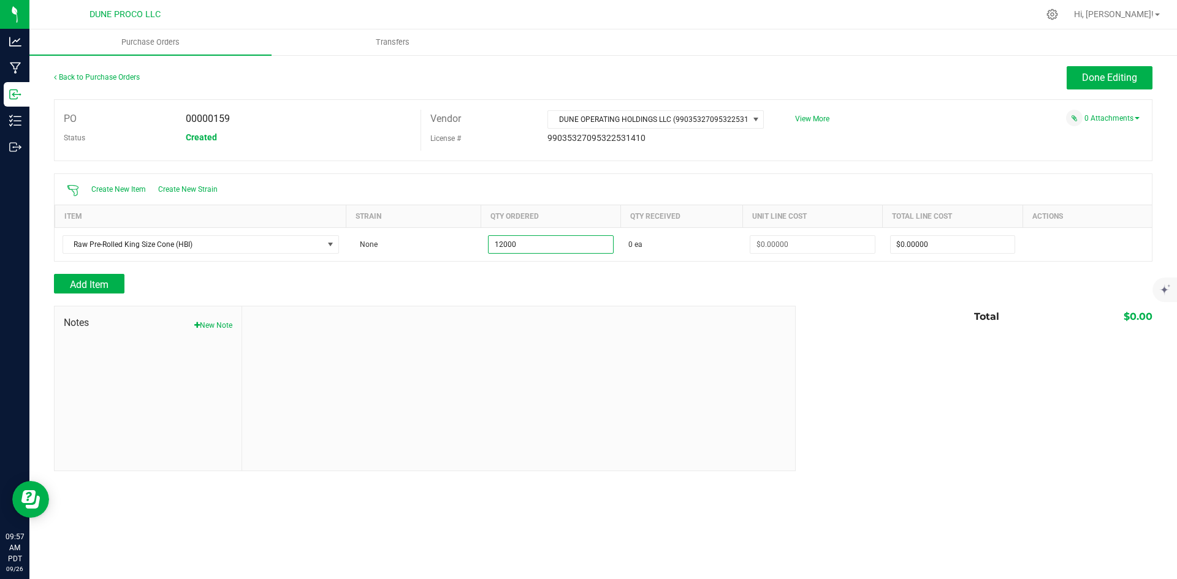
type input "12000 ea"
click at [937, 417] on div "Notes New Note Total $0.00" at bounding box center [603, 388] width 1098 height 165
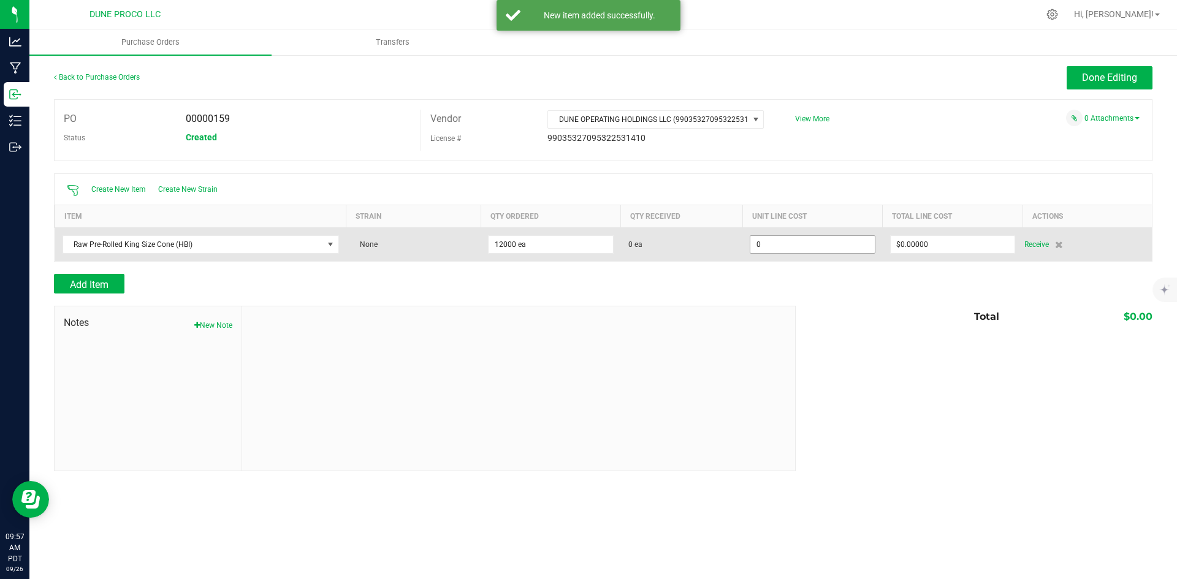
click at [818, 236] on input "0" at bounding box center [812, 244] width 124 height 17
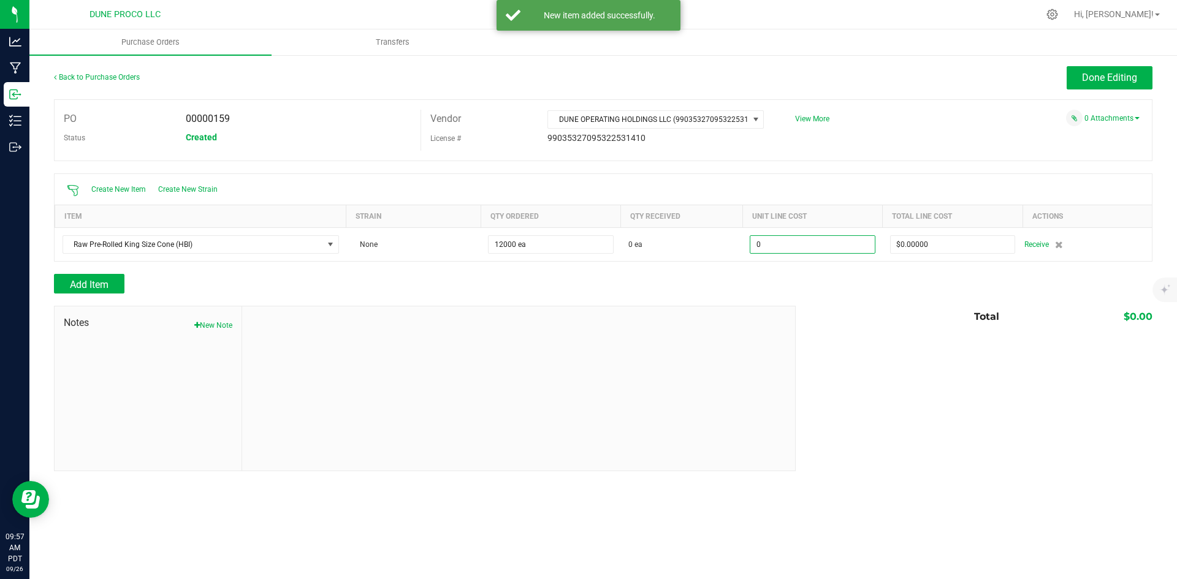
paste input ".05525"
type input "$0.05525"
click at [893, 308] on div "Total $0.00" at bounding box center [969, 317] width 366 height 22
type input "12000"
type input "$663.00000"
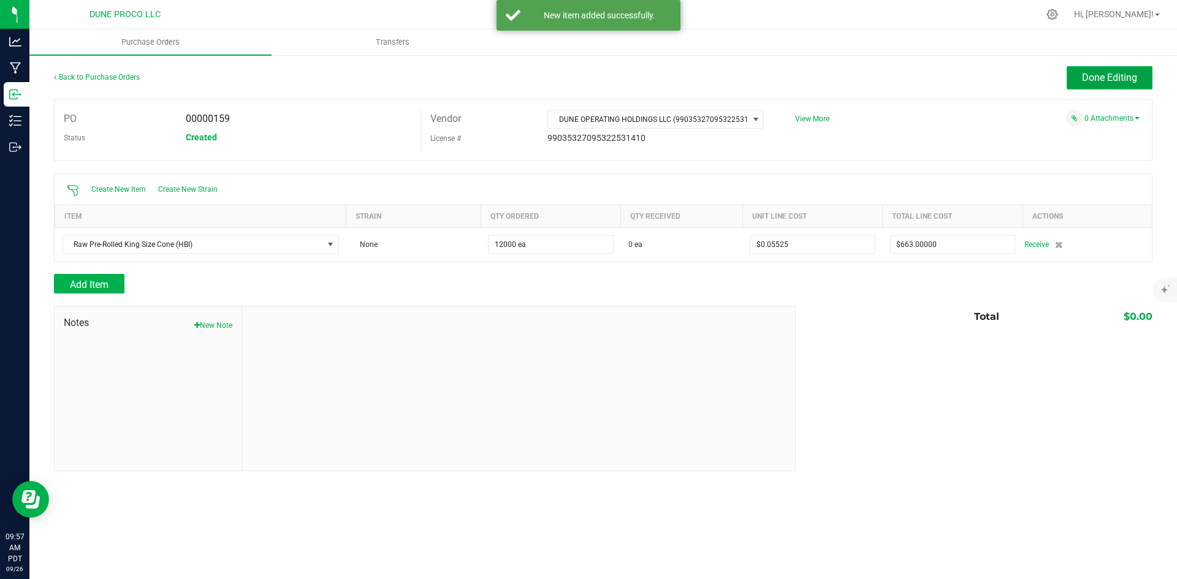
click at [1100, 71] on button "Done Editing" at bounding box center [1109, 77] width 86 height 23
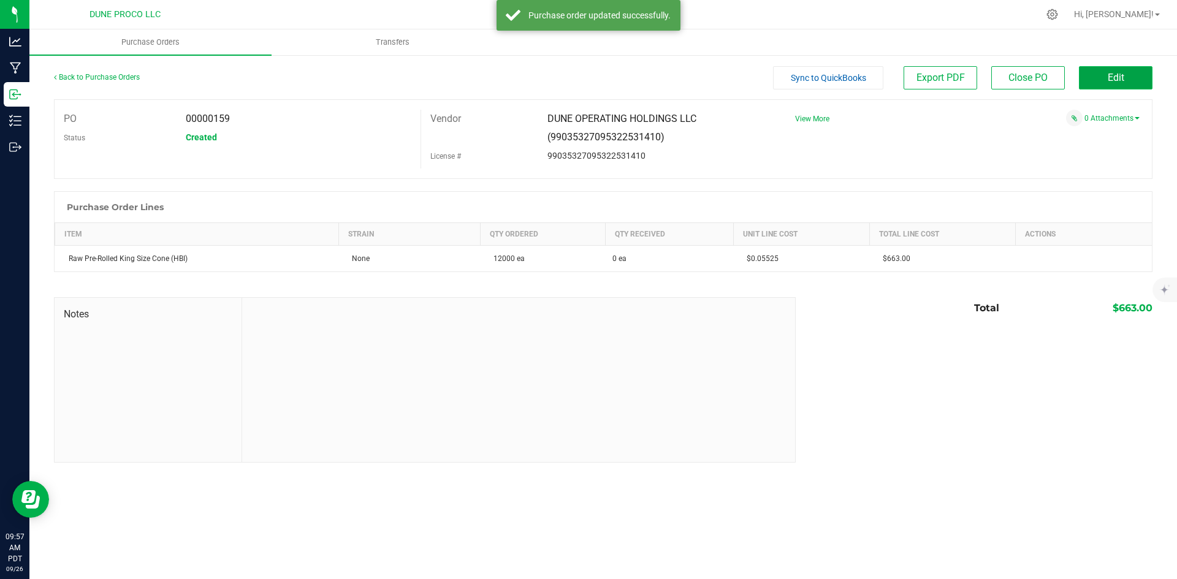
click at [1129, 83] on button "Edit" at bounding box center [1116, 77] width 74 height 23
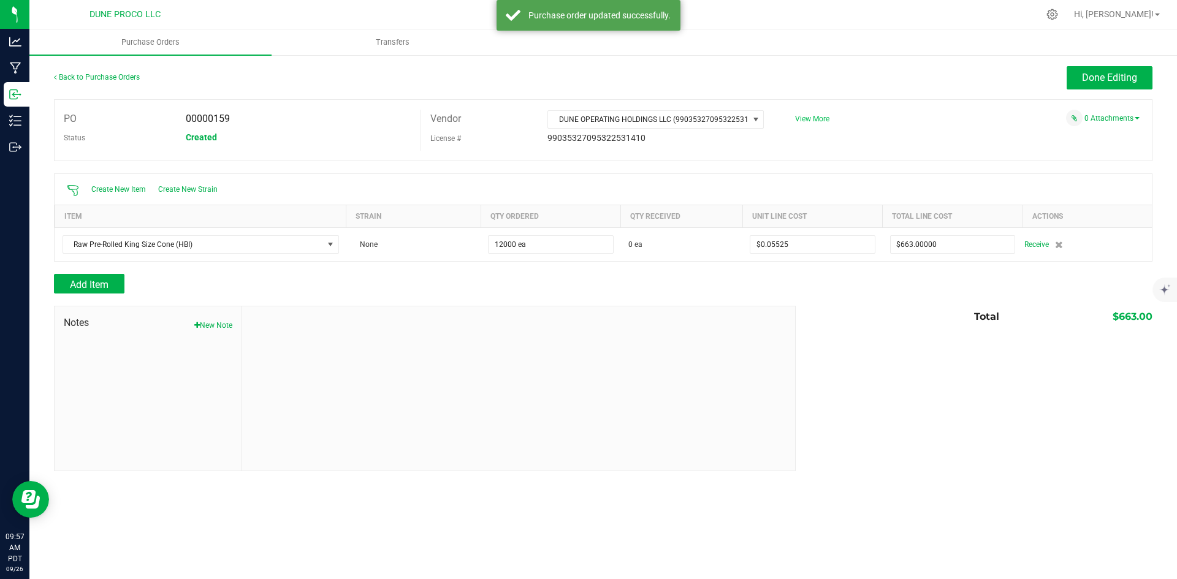
click at [801, 115] on span "View More" at bounding box center [812, 119] width 34 height 9
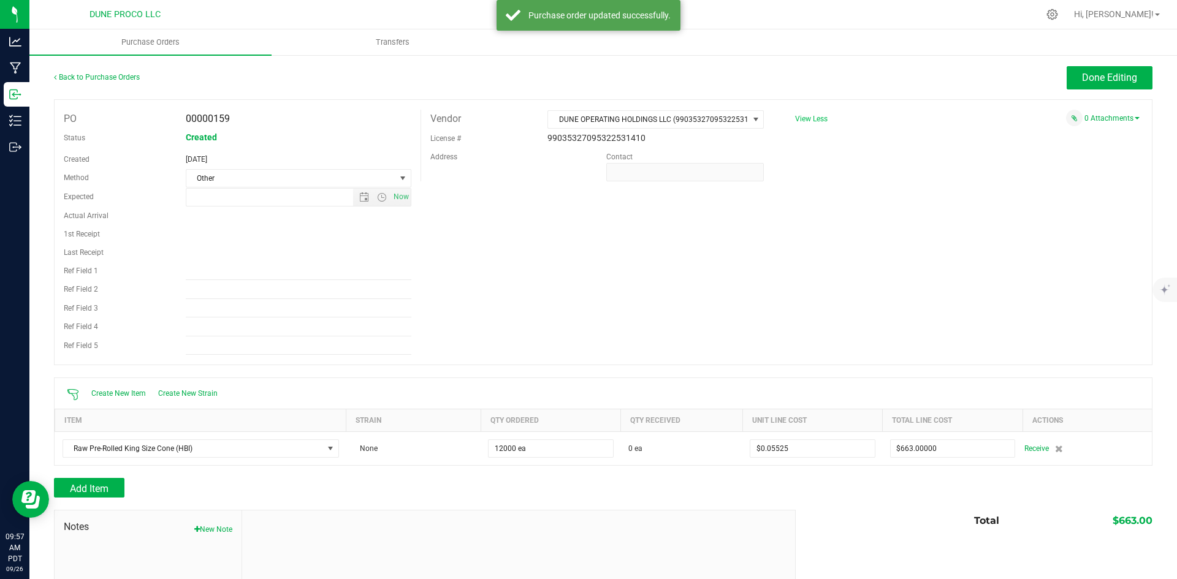
type input "[DATE] 9:56 AM"
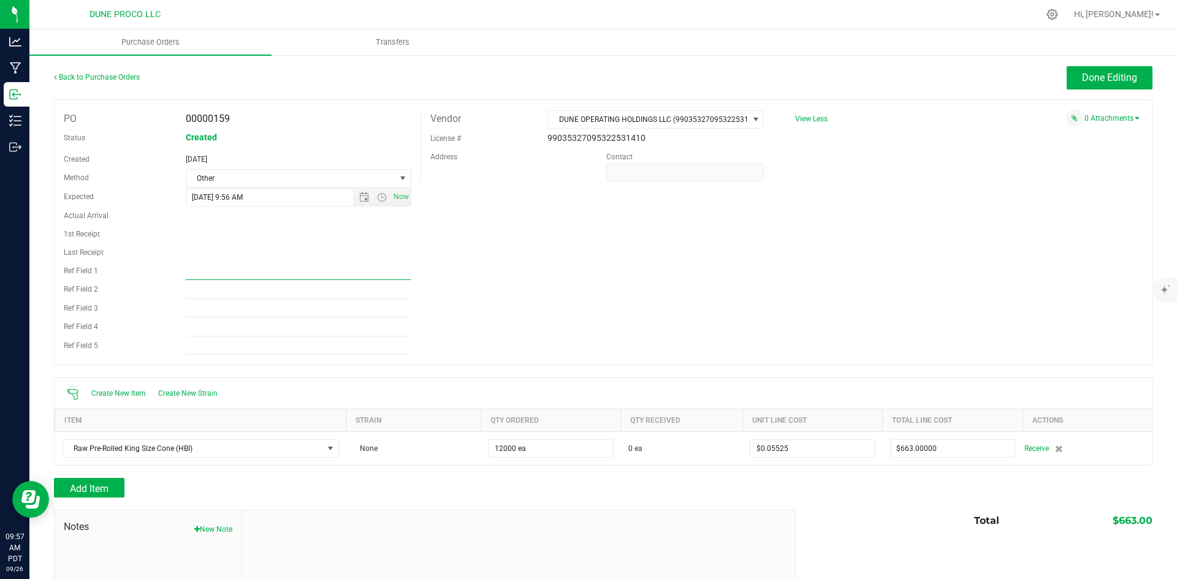
click at [278, 272] on input "Ref Field 1" at bounding box center [299, 271] width 226 height 18
drag, startPoint x: 281, startPoint y: 278, endPoint x: 287, endPoint y: 275, distance: 7.1
click at [281, 278] on input "Ref Field 1" at bounding box center [299, 271] width 226 height 18
paste input "9/22"
type input "9/22"
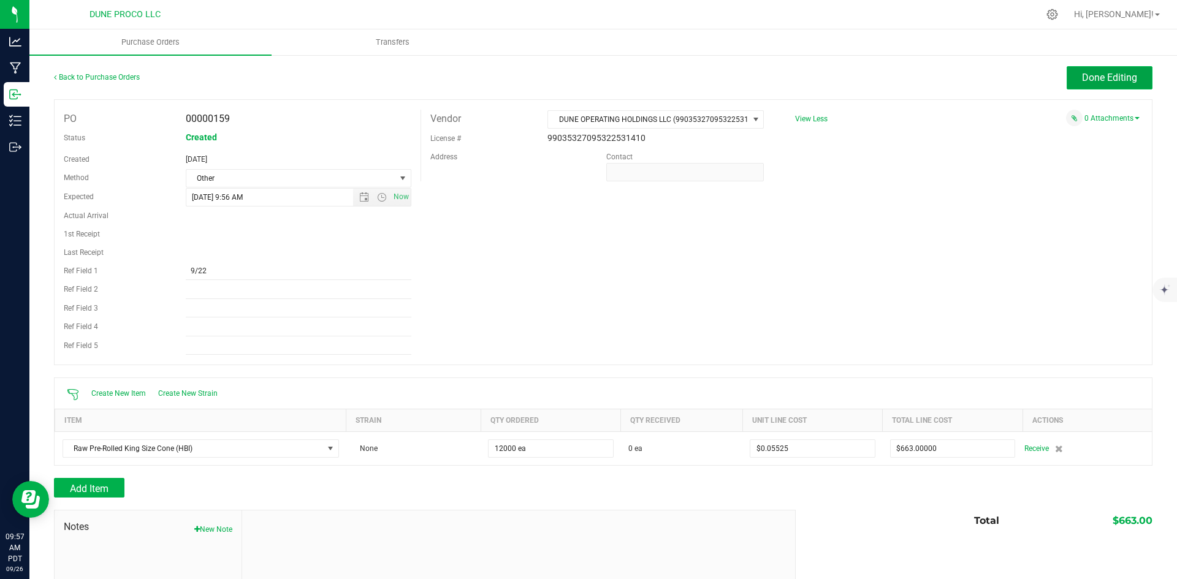
click at [1127, 71] on button "Done Editing" at bounding box center [1109, 77] width 86 height 23
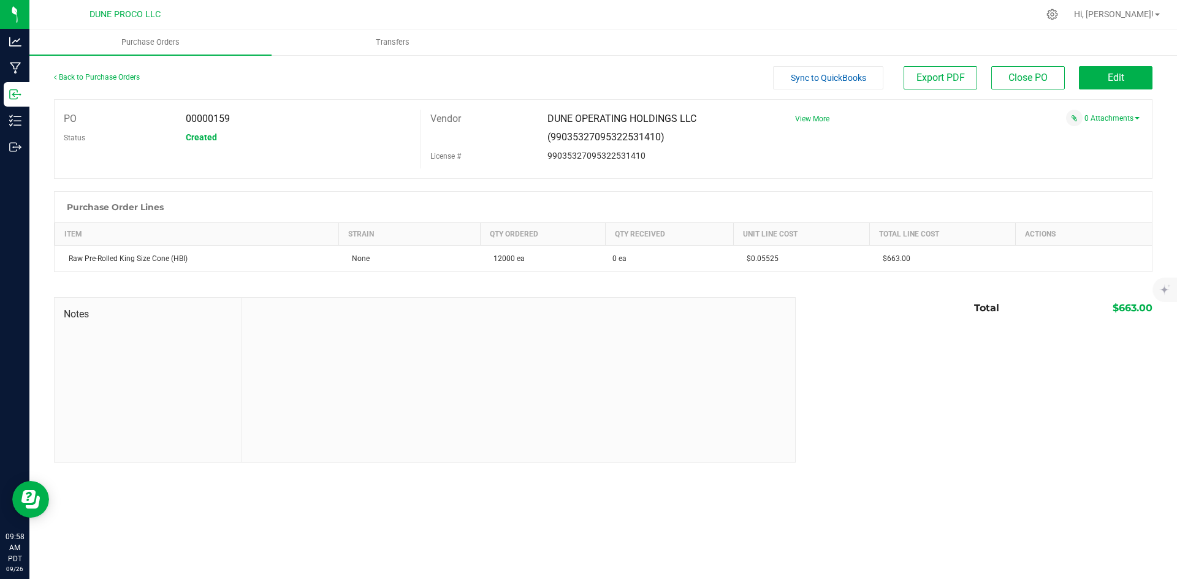
click at [813, 74] on span "Sync to QuickBooks" at bounding box center [828, 78] width 75 height 10
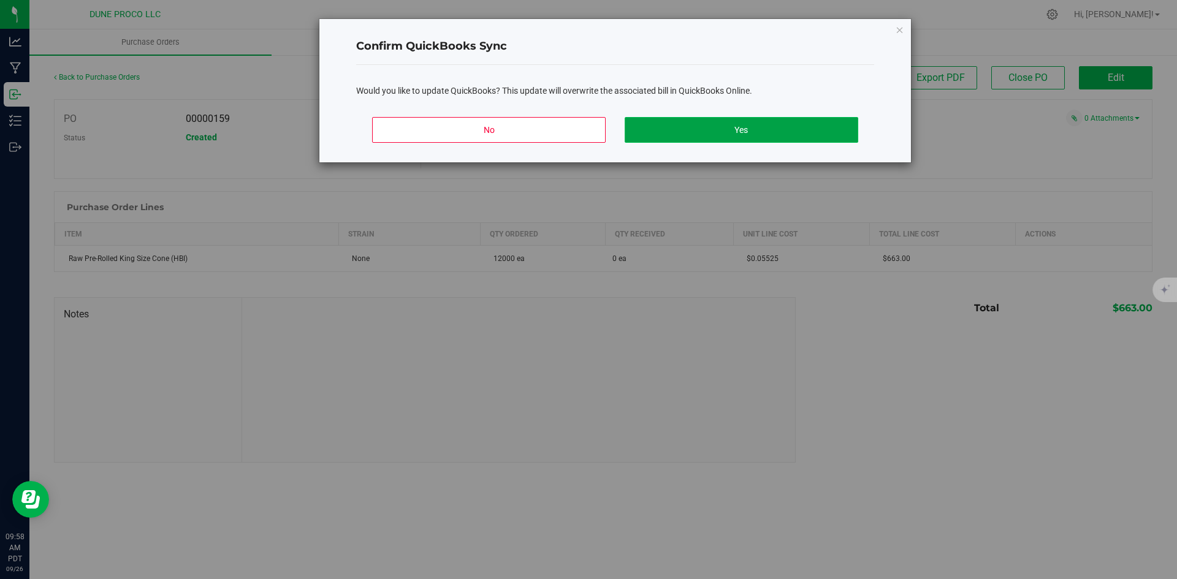
click at [708, 131] on button "Yes" at bounding box center [741, 130] width 233 height 26
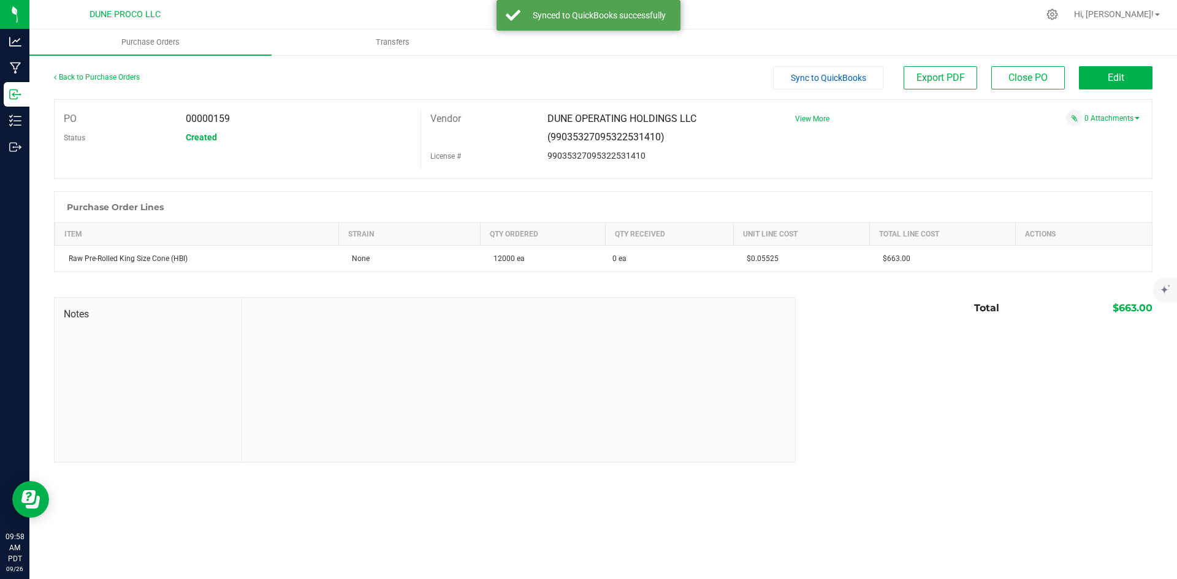
click at [97, 82] on div "Back to Purchase Orders" at bounding box center [191, 77] width 275 height 22
click at [95, 76] on link "Back to Purchase Orders" at bounding box center [97, 77] width 86 height 9
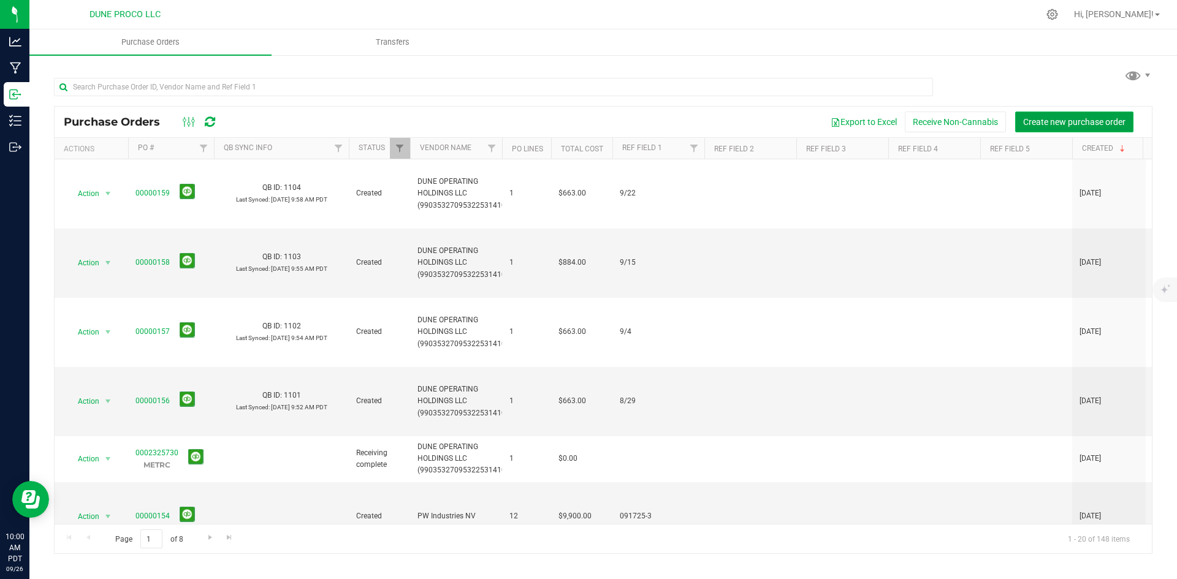
click at [1098, 117] on span "Create new purchase order" at bounding box center [1074, 122] width 102 height 10
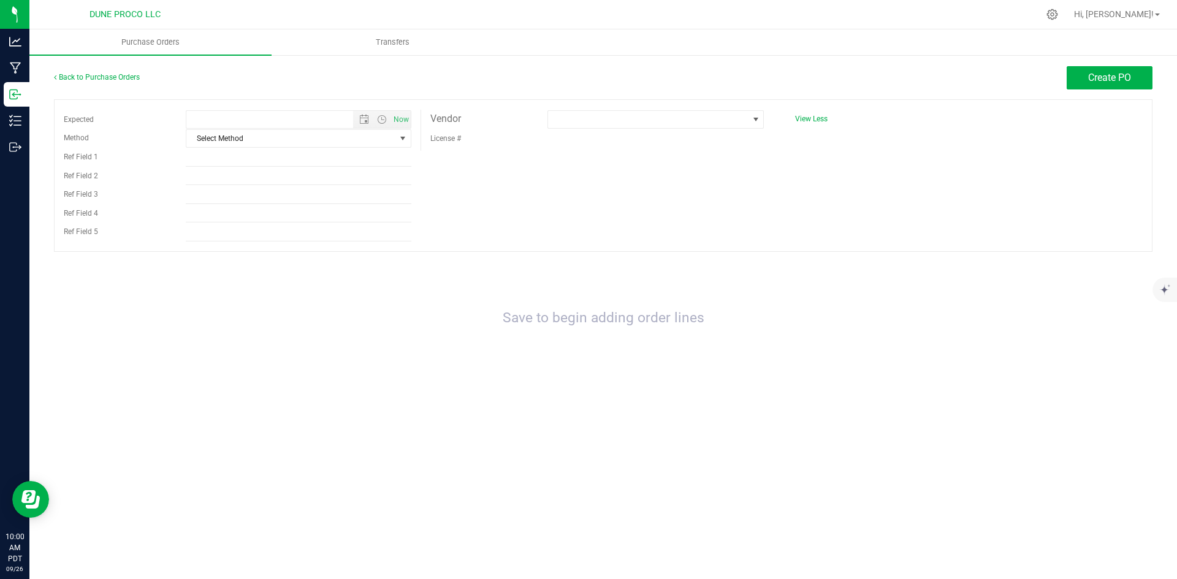
type input "[DATE] 10:00 AM"
click at [241, 140] on span "Select Method" at bounding box center [290, 138] width 209 height 17
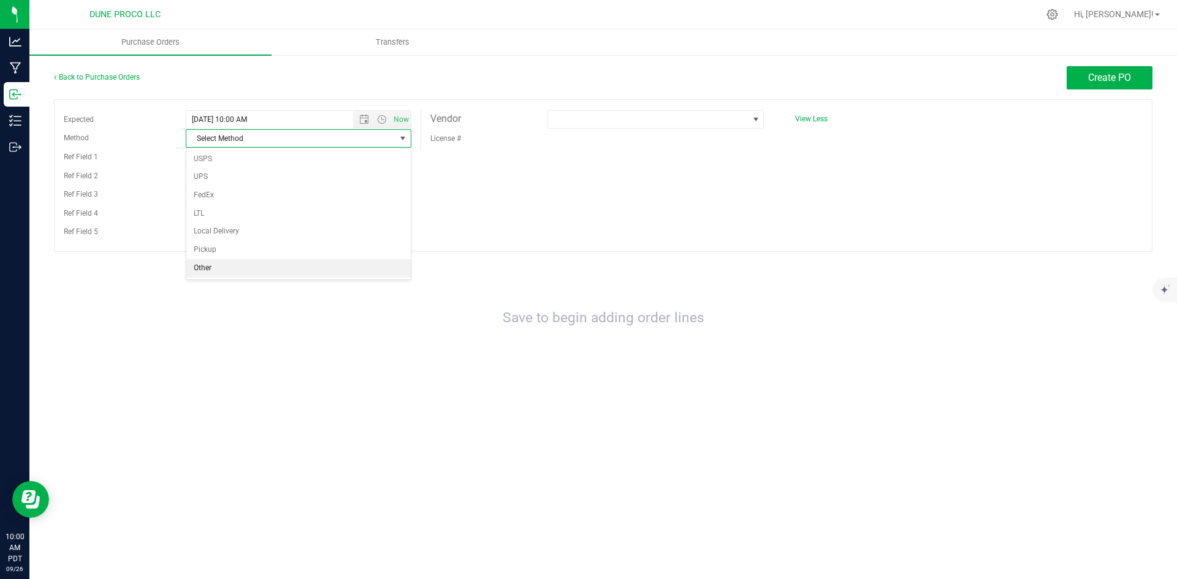
click at [252, 276] on li "Other" at bounding box center [298, 268] width 224 height 18
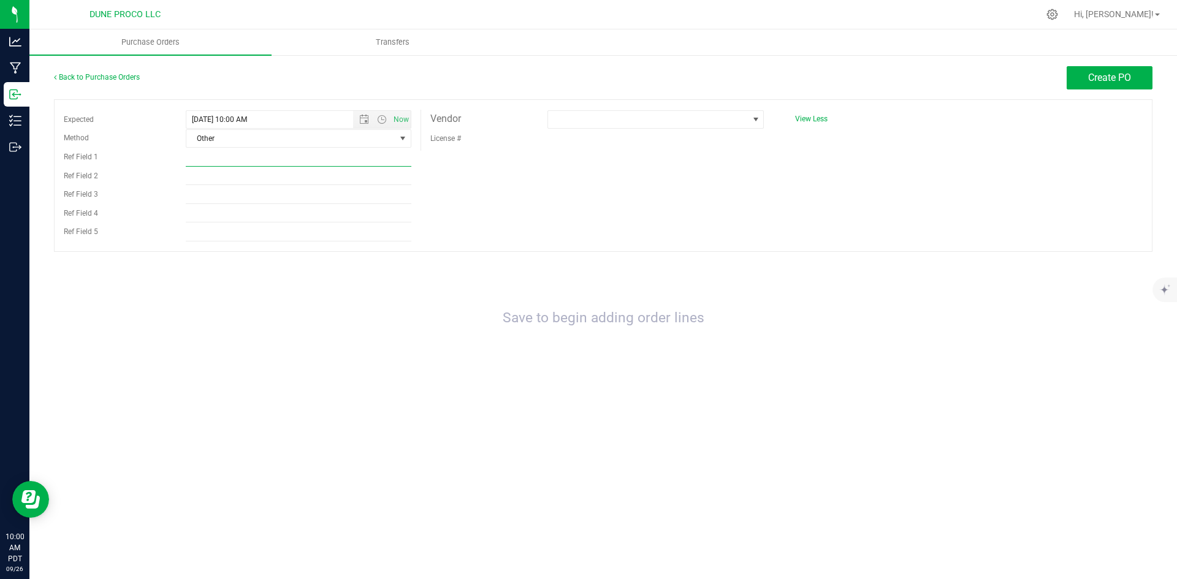
click at [252, 162] on input "Ref Field 1" at bounding box center [299, 157] width 226 height 18
paste input "9/24"
click at [363, 116] on span "Open the date view" at bounding box center [364, 120] width 10 height 10
type input "9/24"
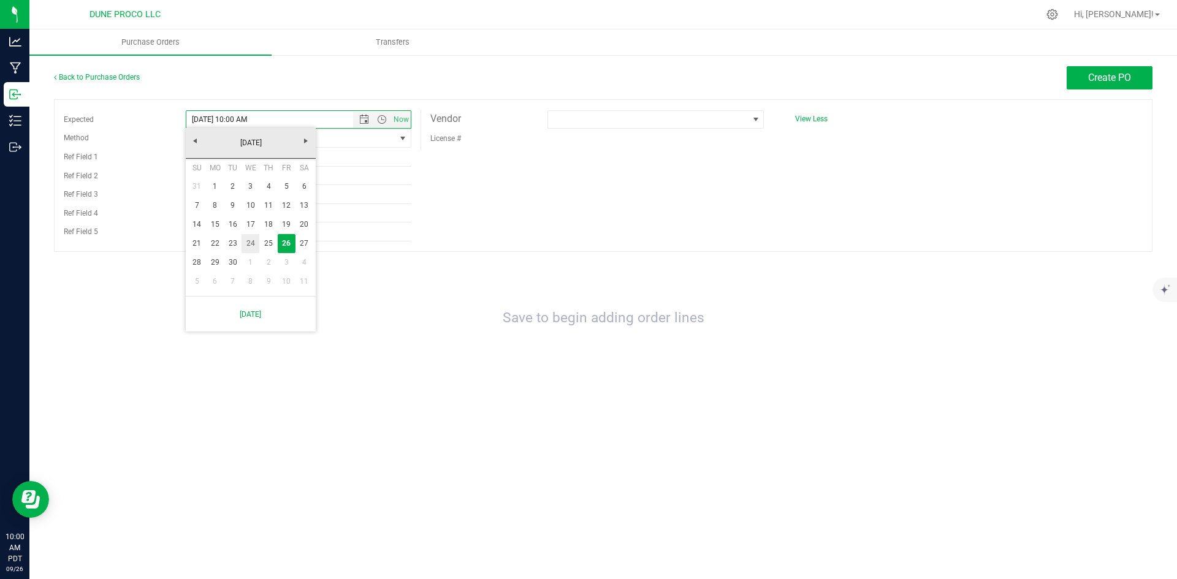
click at [249, 241] on link "24" at bounding box center [250, 243] width 18 height 19
type input "[DATE] 10:00 AM"
click at [558, 173] on div "Expected [DATE] 10:00 AM Now Method Other Select Method USPS UPS FedEx LTL Loca…" at bounding box center [603, 175] width 1098 height 153
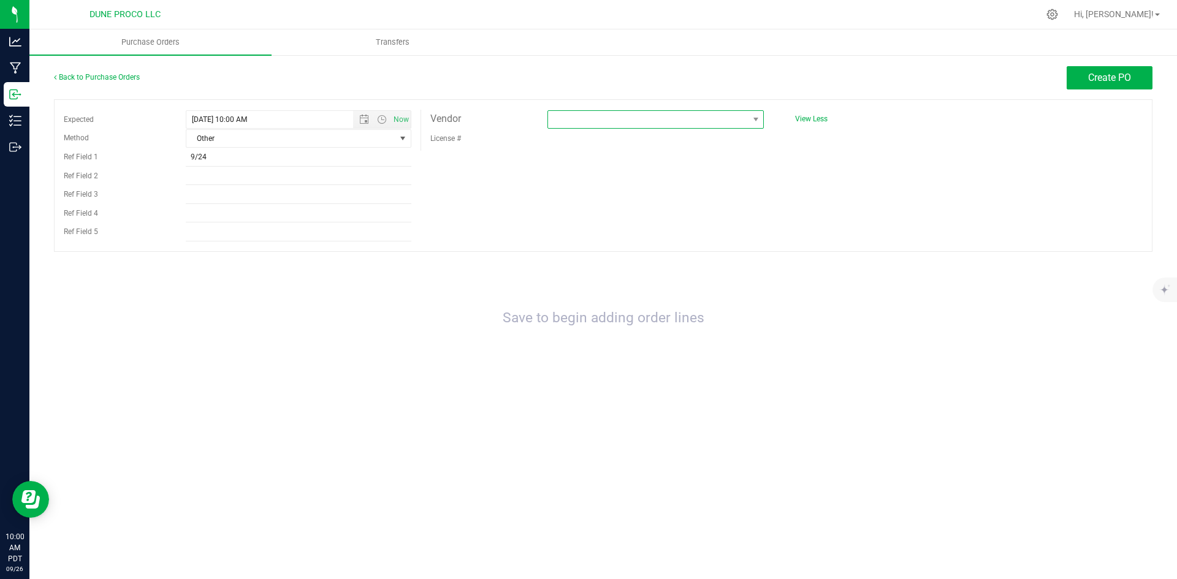
click at [577, 125] on span at bounding box center [648, 119] width 200 height 17
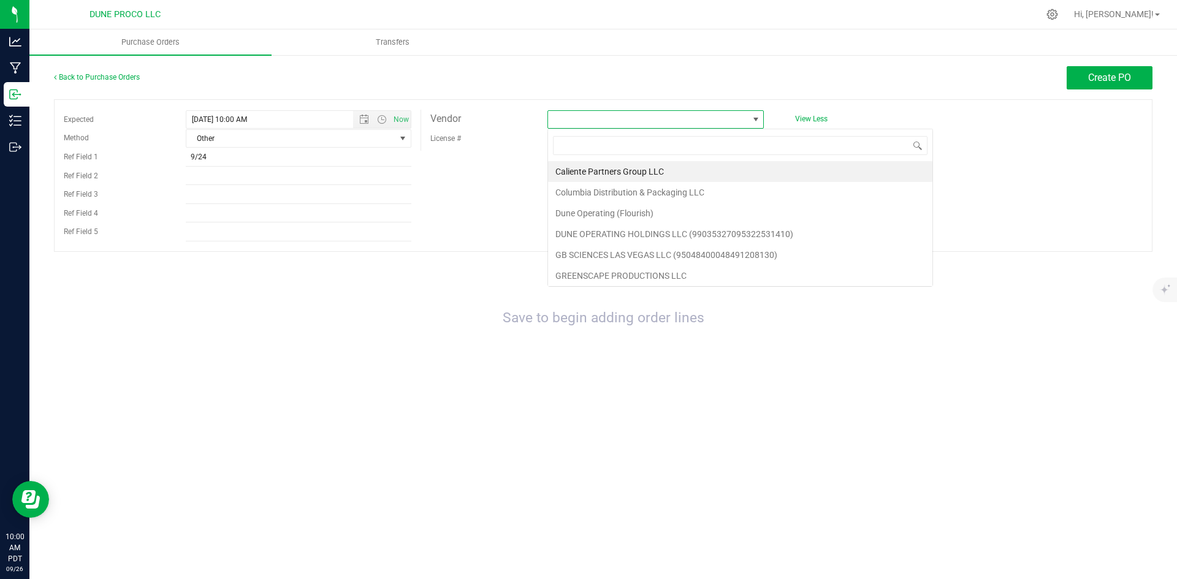
scroll to position [18, 216]
type input "dune"
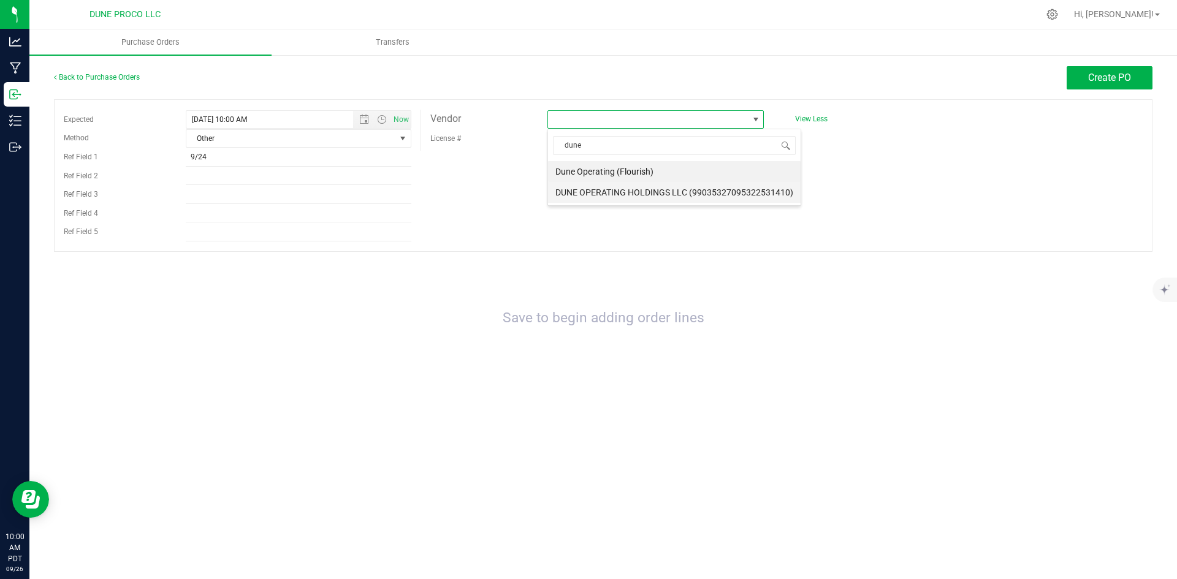
click at [696, 189] on li "DUNE OPERATING HOLDINGS LLC (99035327095322531410)" at bounding box center [674, 192] width 253 height 21
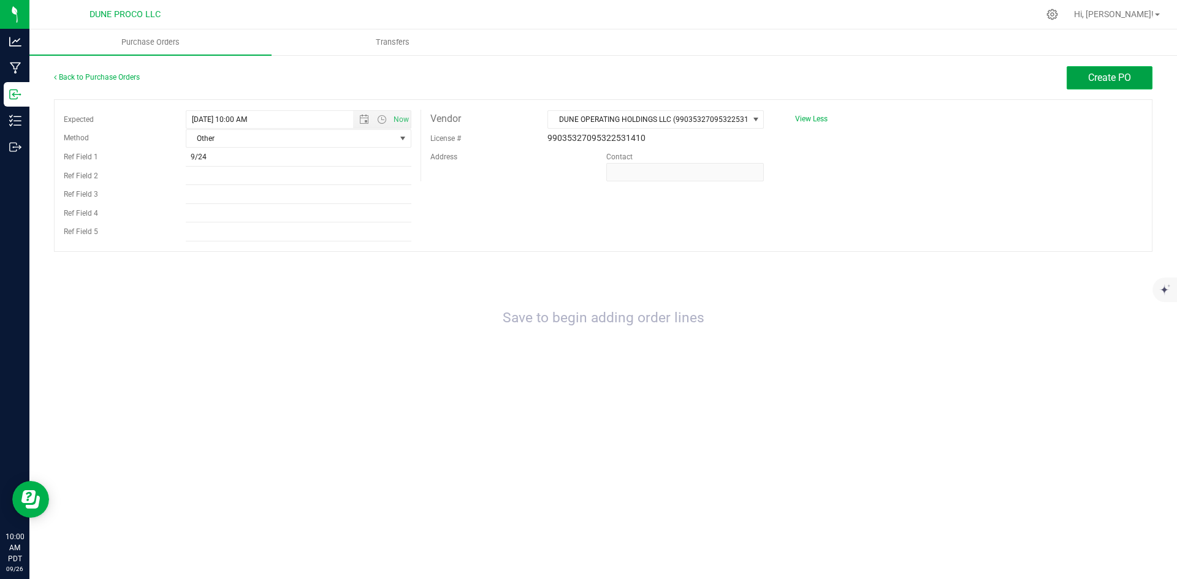
click at [1103, 83] on button "Create PO" at bounding box center [1109, 77] width 86 height 23
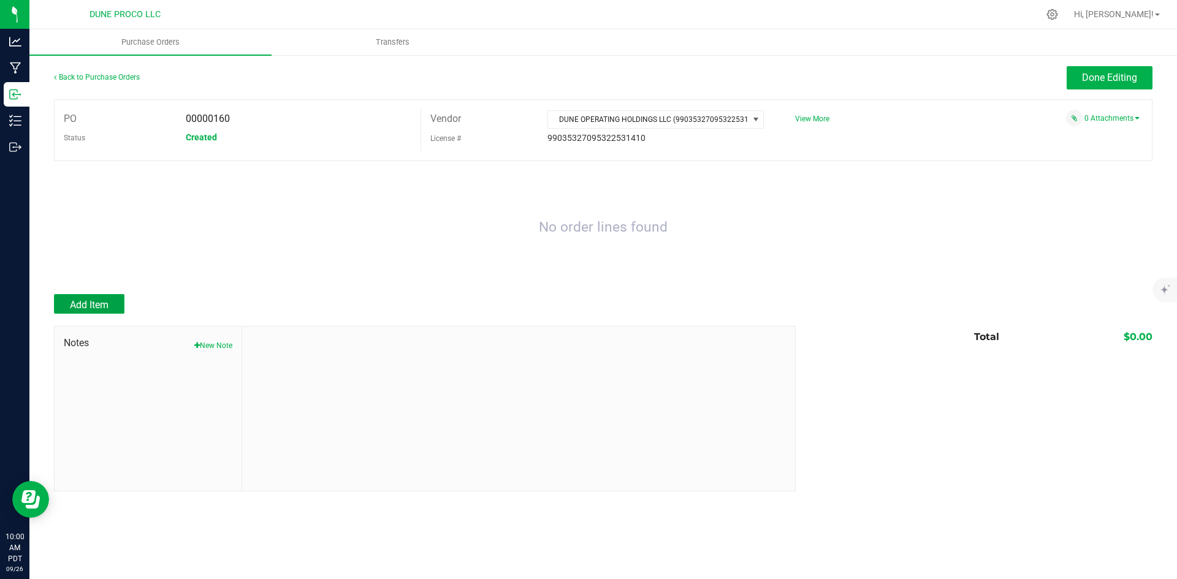
click at [87, 296] on button "Add Item" at bounding box center [89, 304] width 70 height 20
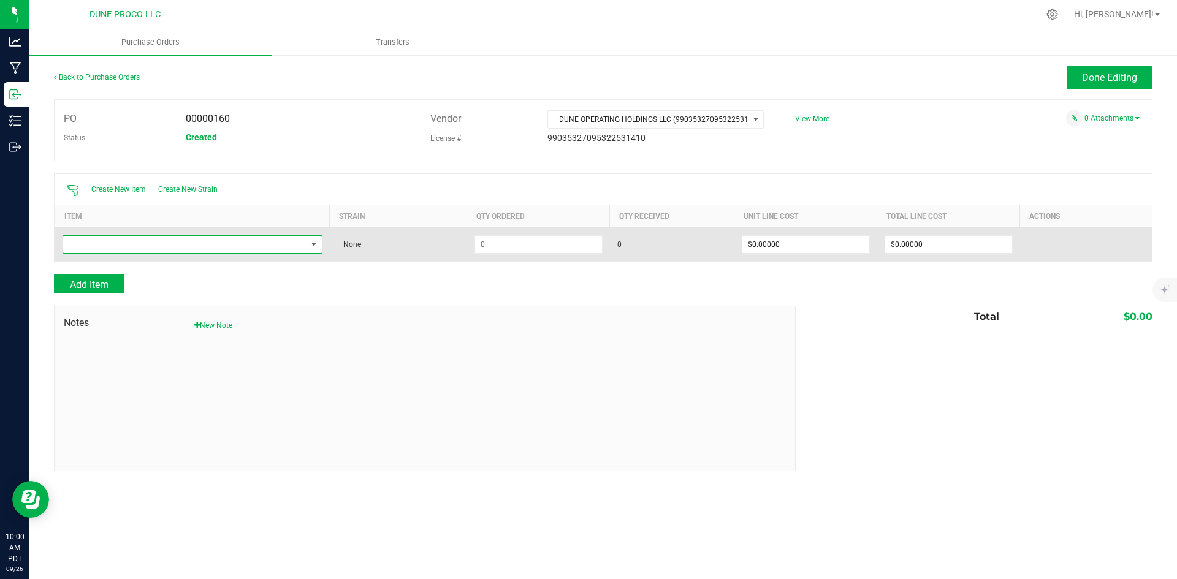
click at [156, 243] on span "NO DATA FOUND" at bounding box center [184, 244] width 243 height 17
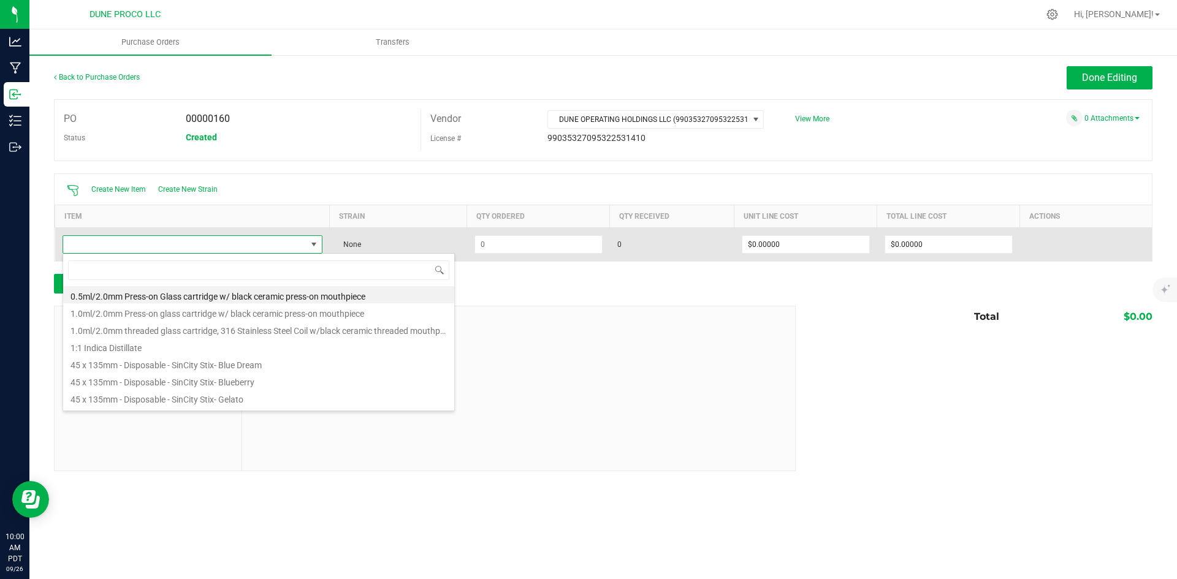
scroll to position [18, 260]
type input "raw"
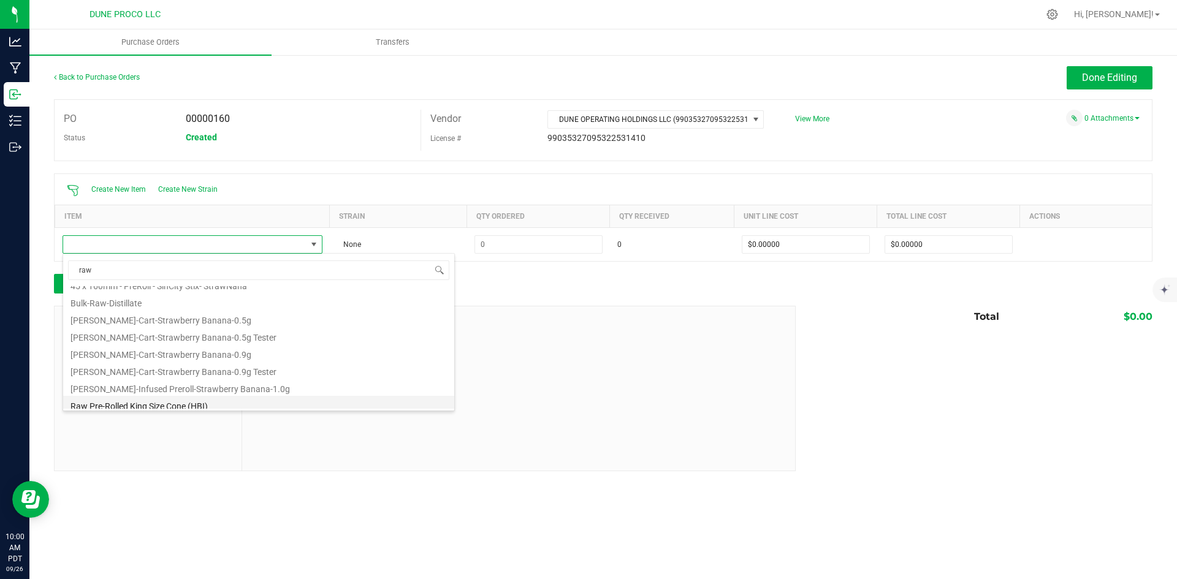
scroll to position [49, 0]
click at [208, 384] on li "Raw Pre-Rolled King Size Cone (HBI)" at bounding box center [258, 382] width 391 height 17
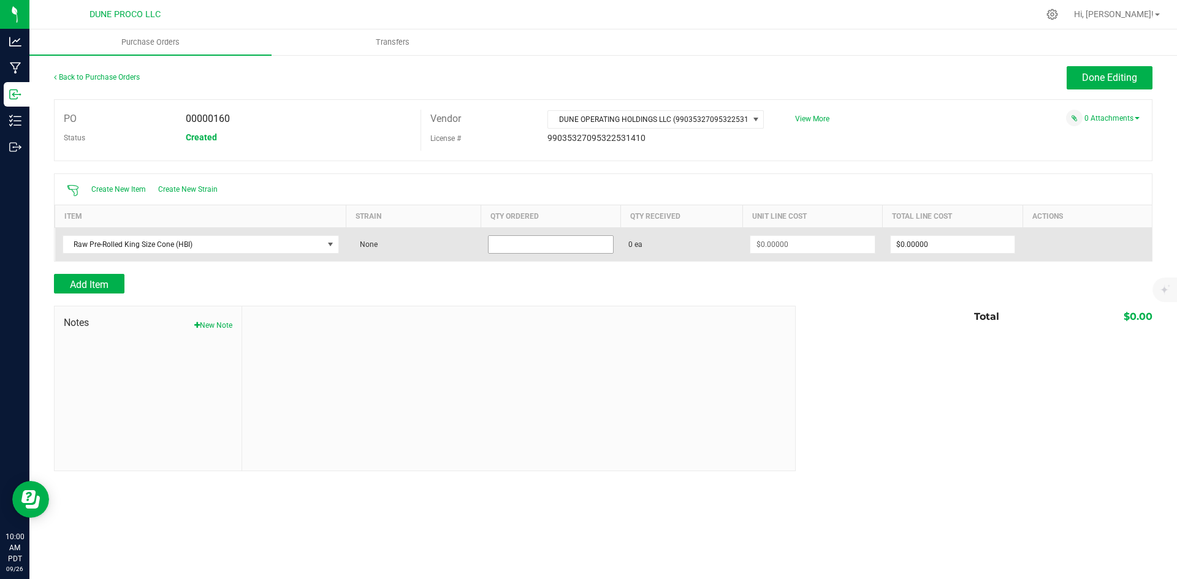
click at [542, 242] on input at bounding box center [550, 244] width 124 height 17
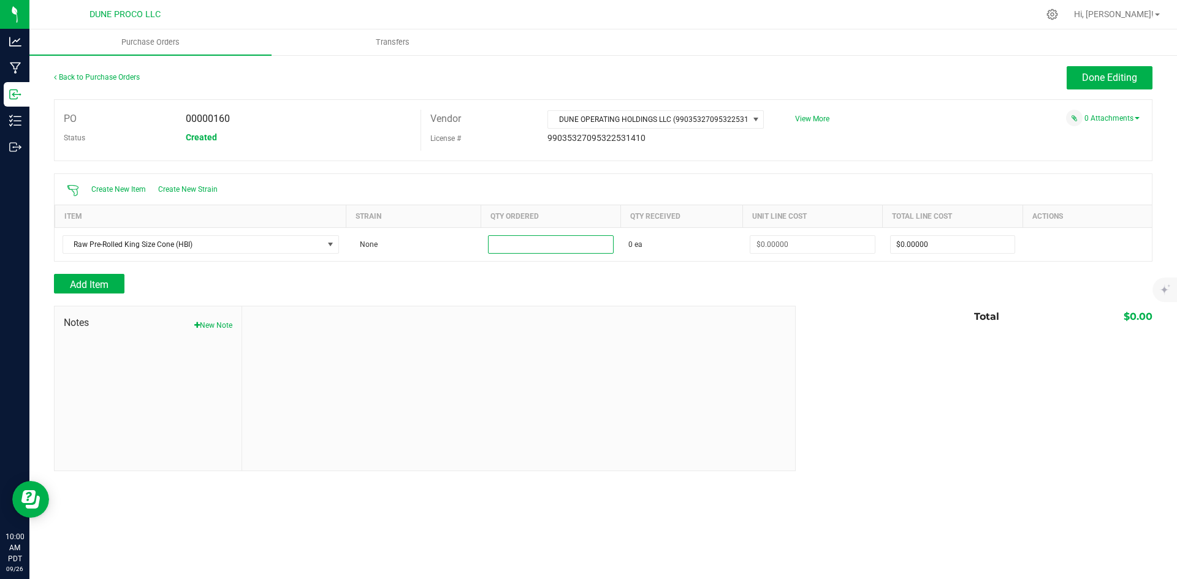
paste input "12000"
type input "12000 ea"
click at [669, 275] on div "Add Item" at bounding box center [420, 284] width 732 height 20
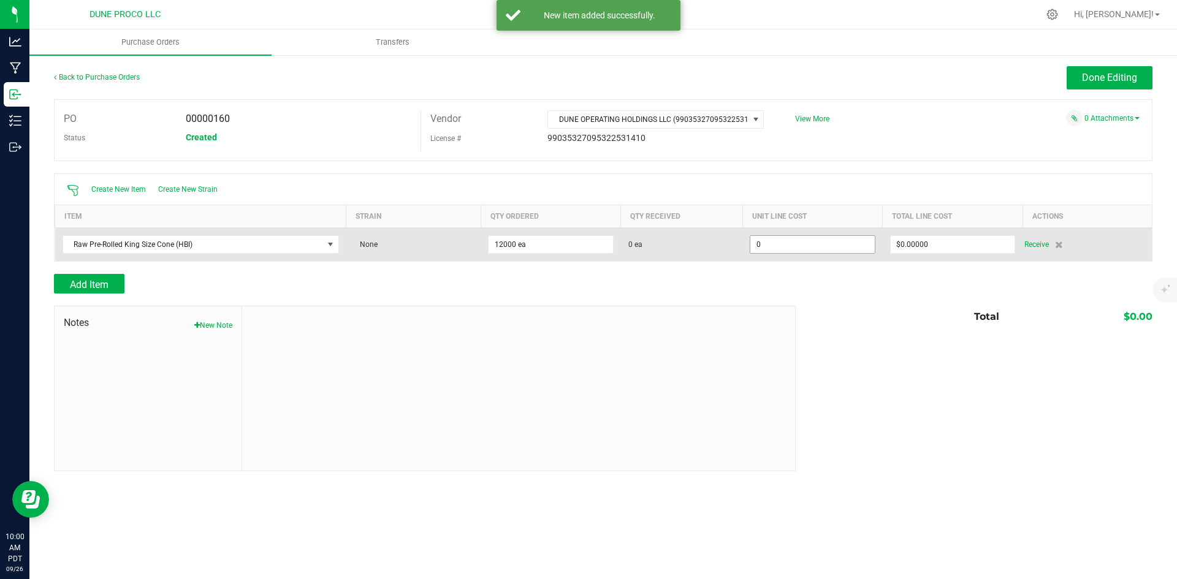
click at [810, 250] on input "0" at bounding box center [812, 244] width 124 height 17
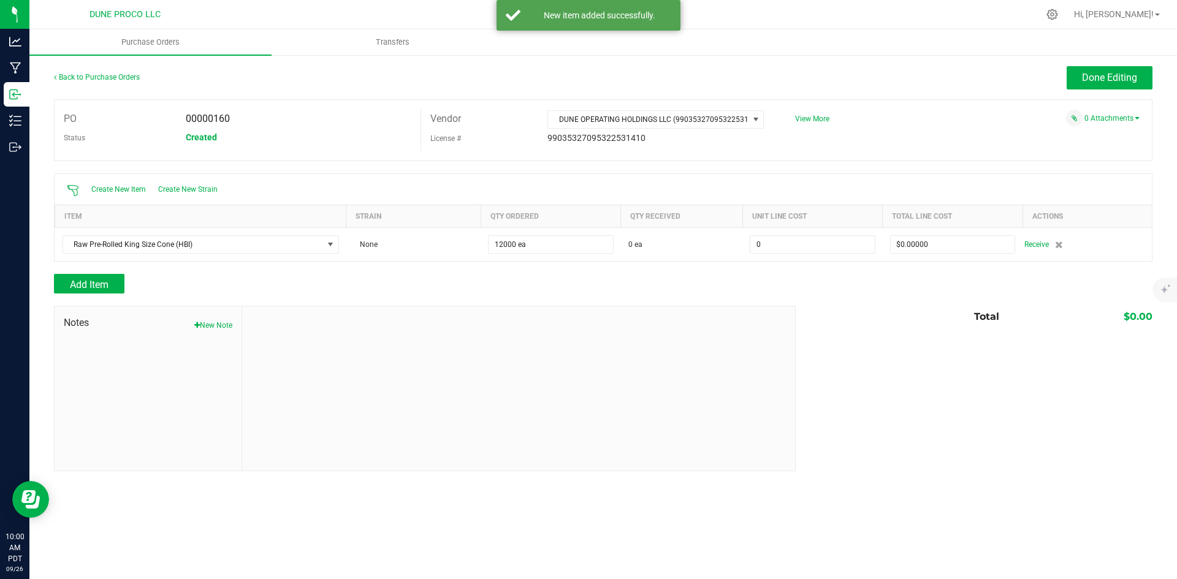
paste input ".05525"
type input "$0.05525"
click at [902, 318] on div "Total $0.00" at bounding box center [969, 317] width 366 height 22
type input "12000"
type input "$663.00000"
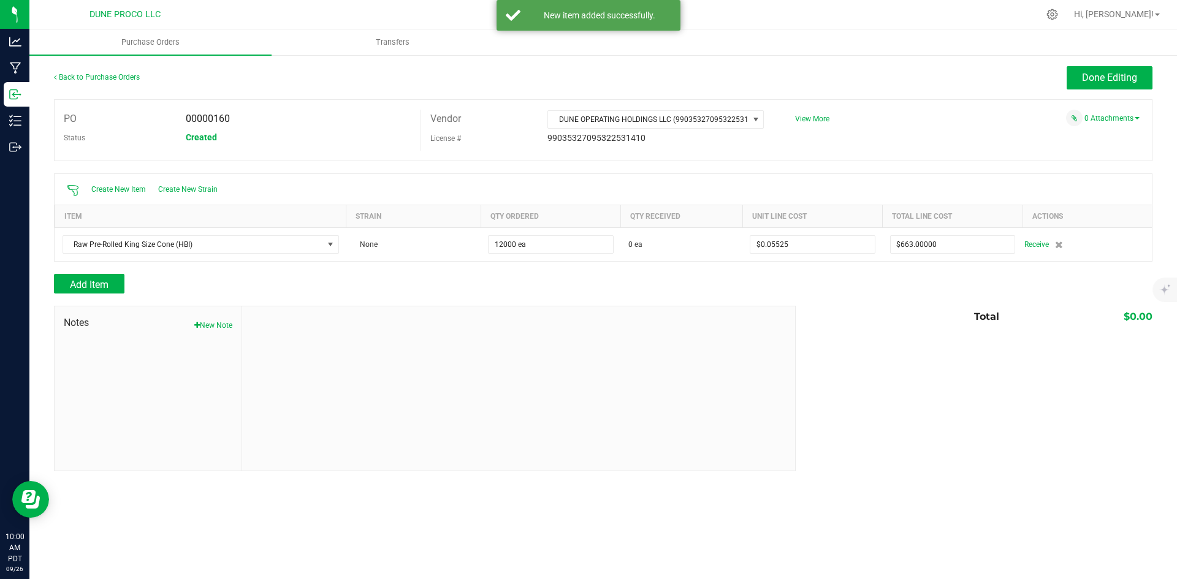
click at [1091, 109] on div "PO 00000160 Status Created Vendor DUNE OPERATING HOLDINGS LLC (9903532709532253…" at bounding box center [603, 130] width 1098 height 62
click at [1103, 81] on span "Done Editing" at bounding box center [1109, 78] width 55 height 12
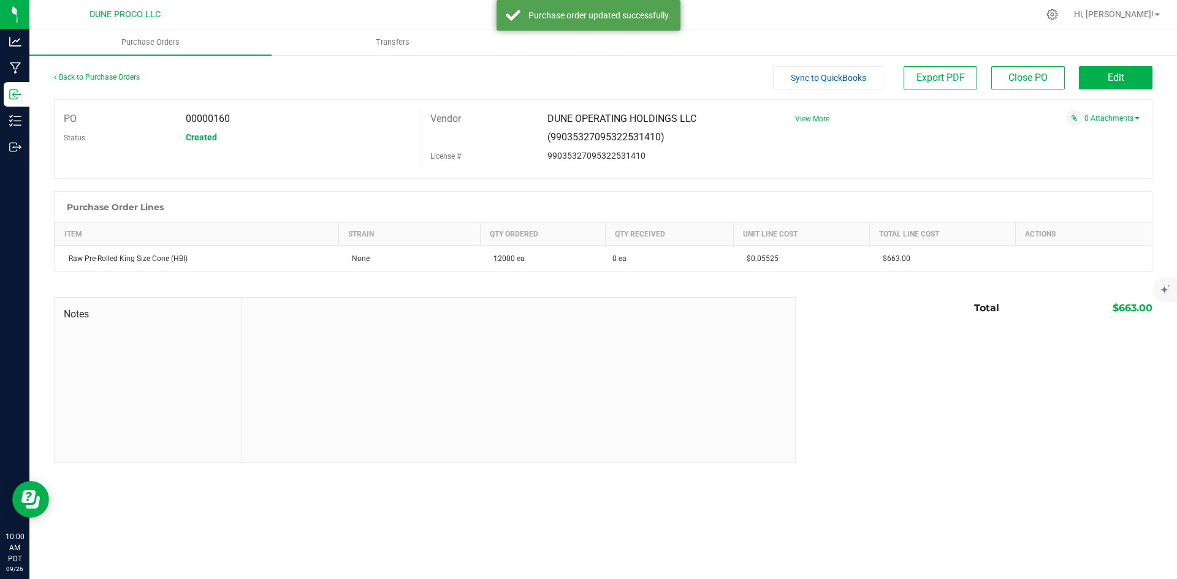
click at [843, 79] on span "Sync to QuickBooks" at bounding box center [828, 78] width 75 height 10
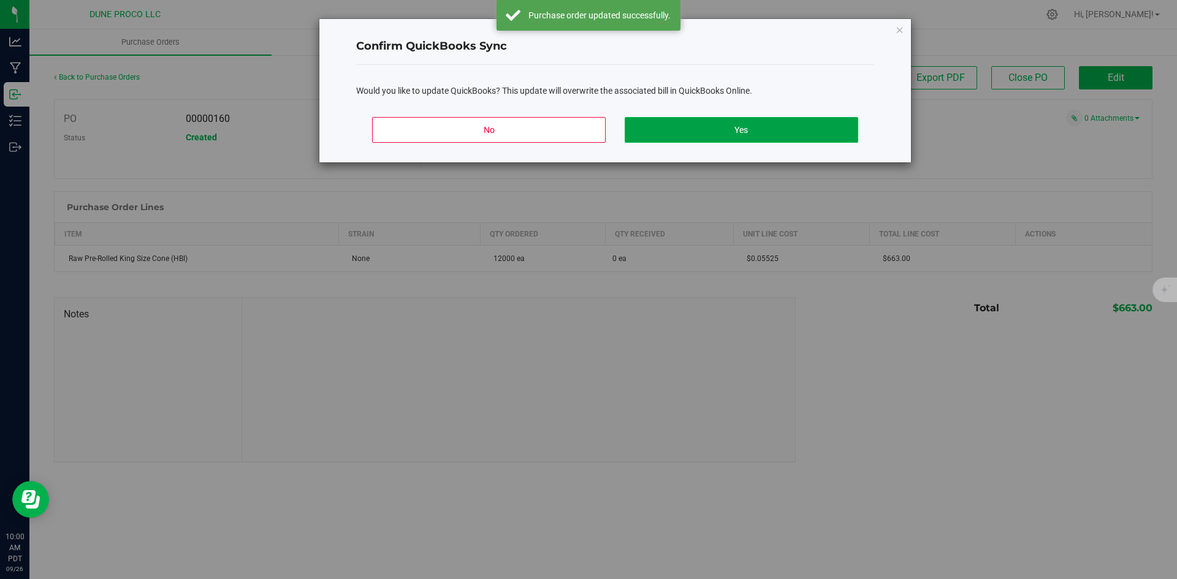
click at [759, 140] on button "Yes" at bounding box center [741, 130] width 233 height 26
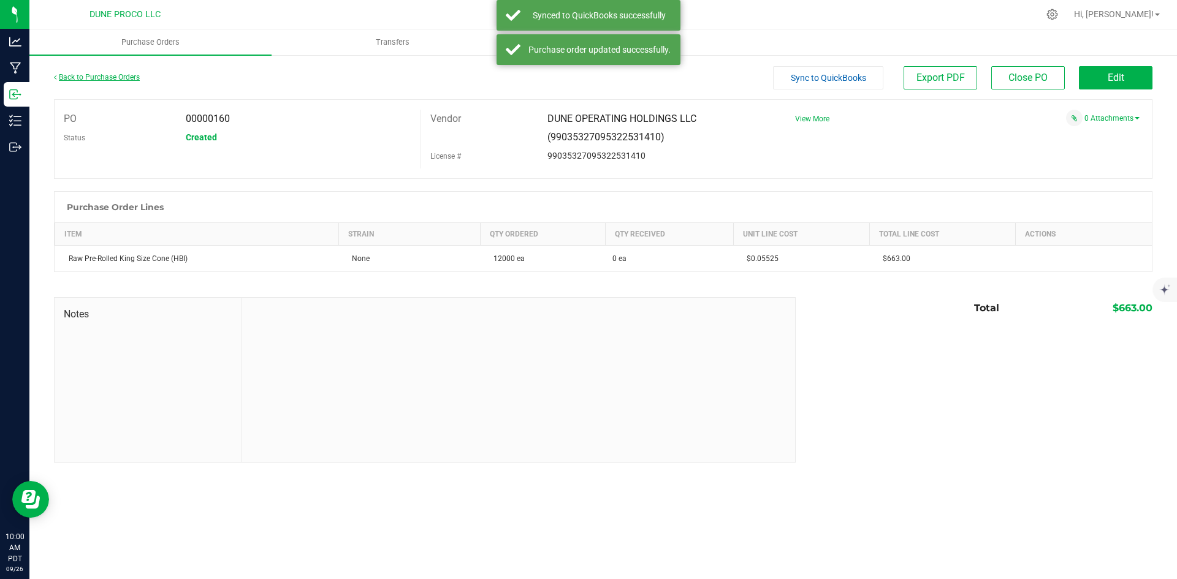
click at [124, 75] on link "Back to Purchase Orders" at bounding box center [97, 77] width 86 height 9
